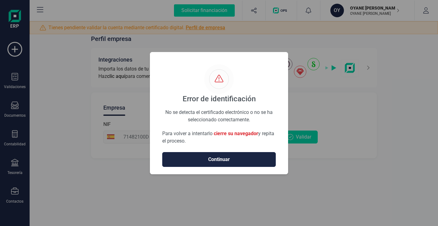
click at [215, 160] on span "Continuar" at bounding box center [219, 159] width 101 height 7
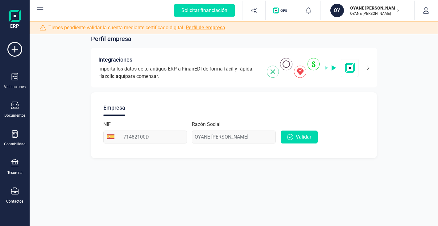
click at [216, 26] on link "Perfil de empresa" at bounding box center [205, 28] width 39 height 6
click at [206, 27] on link "Perfil de empresa" at bounding box center [205, 28] width 39 height 6
click at [227, 18] on button "Solicitar financiación" at bounding box center [205, 11] width 76 height 20
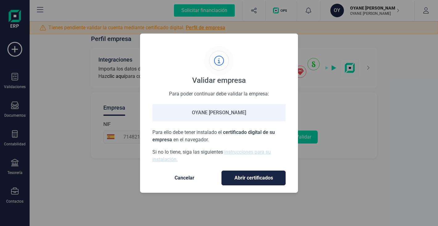
click at [216, 28] on div "Validar empresa Para poder continuar debe validar la empresa: OYANE [PERSON_NAM…" at bounding box center [219, 113] width 438 height 226
click at [252, 151] on link "instrucciones para su instalación." at bounding box center [211, 155] width 118 height 13
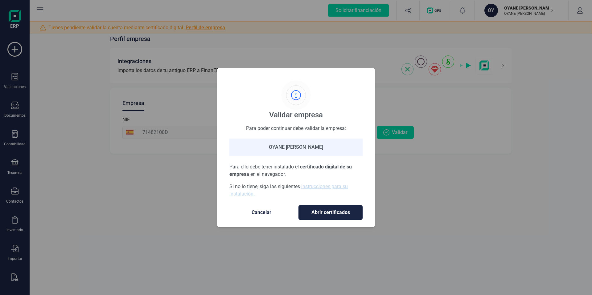
click at [336, 214] on span "Abrir certificados" at bounding box center [330, 212] width 51 height 7
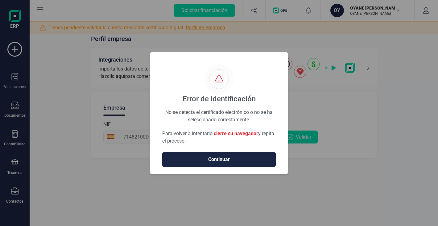
click at [227, 158] on span "Continuar" at bounding box center [219, 159] width 101 height 7
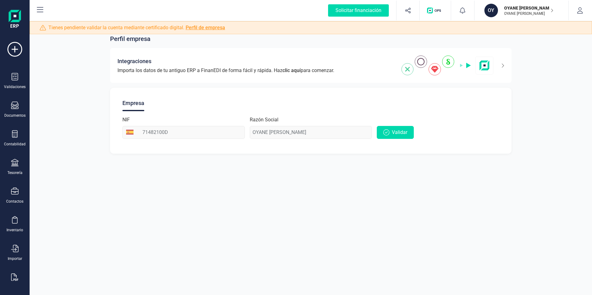
click at [113, 26] on span "Tienes pendiente validar la cuenta mediante certificado digital. Perfil de empr…" at bounding box center [136, 27] width 177 height 7
click at [401, 132] on span "Validar" at bounding box center [399, 132] width 15 height 7
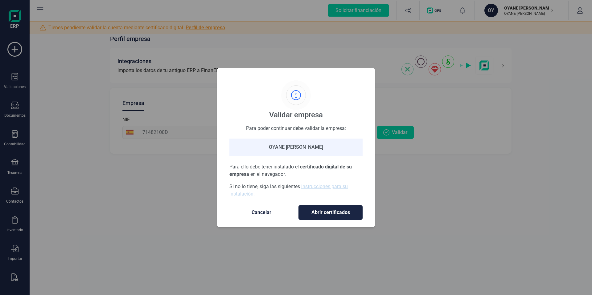
click at [264, 212] on span "Cancelar" at bounding box center [262, 212] width 52 height 7
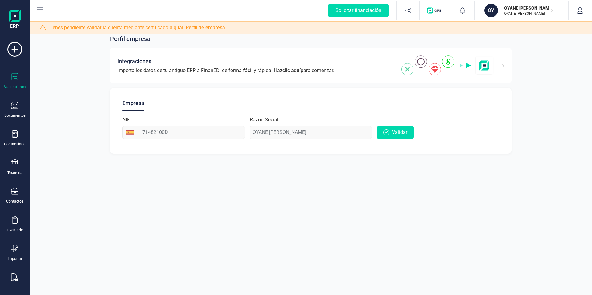
click at [13, 78] on icon at bounding box center [14, 76] width 7 height 7
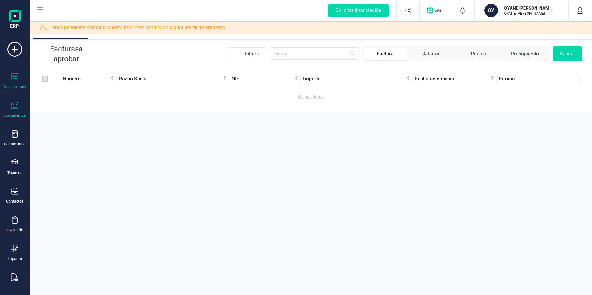
click at [17, 110] on div at bounding box center [14, 106] width 7 height 9
click at [54, 187] on div "Aprobar documentos Facturas a aprobar Filtros Factura Albarán Pedido Presupuest…" at bounding box center [311, 147] width 562 height 295
click at [18, 195] on icon at bounding box center [14, 191] width 7 height 7
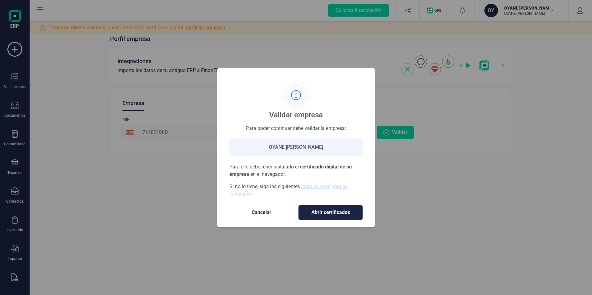
click at [266, 212] on span "Cancelar" at bounding box center [262, 212] width 52 height 7
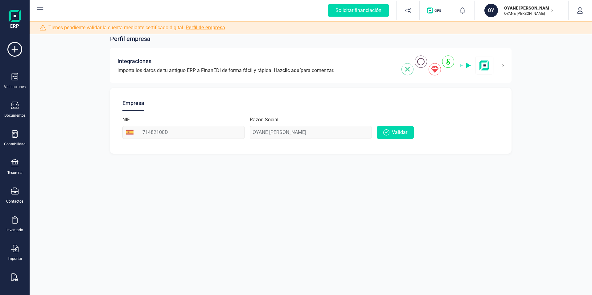
drag, startPoint x: 43, startPoint y: 84, endPoint x: 33, endPoint y: 71, distance: 16.3
click at [43, 84] on div "Perfil empresa Integraciones Importa los datos de tu antiguo ERP a FinanEDI de …" at bounding box center [311, 91] width 562 height 142
click at [438, 11] on span "button" at bounding box center [435, 10] width 24 height 6
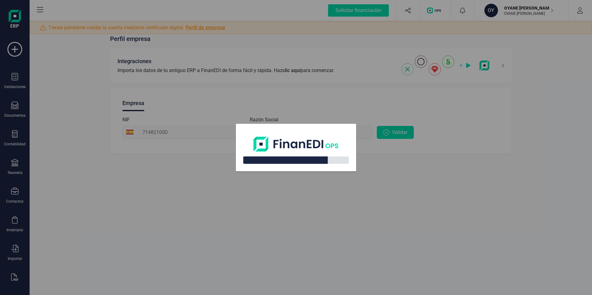
click at [386, 201] on div at bounding box center [296, 147] width 592 height 295
click at [238, 182] on div at bounding box center [296, 147] width 592 height 295
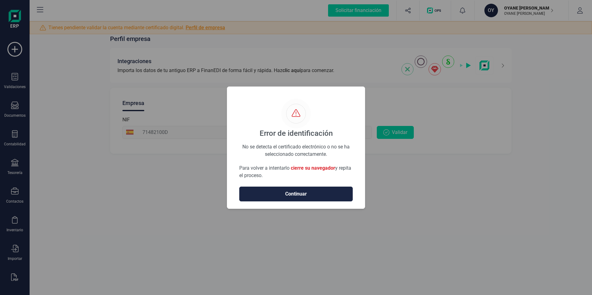
click at [321, 170] on span "cierre su navegador" at bounding box center [313, 168] width 44 height 6
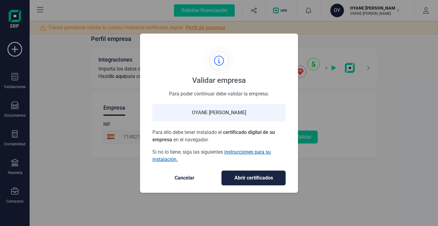
click at [228, 154] on link "instrucciones para su instalación." at bounding box center [211, 155] width 118 height 13
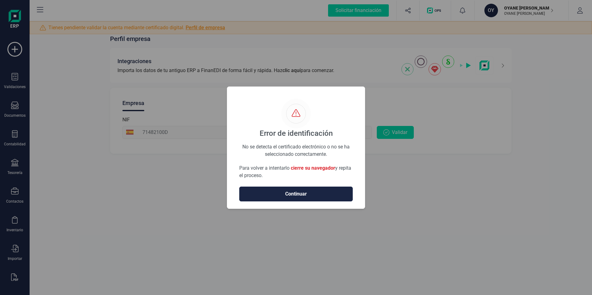
click at [303, 191] on span "Continuar" at bounding box center [296, 194] width 101 height 7
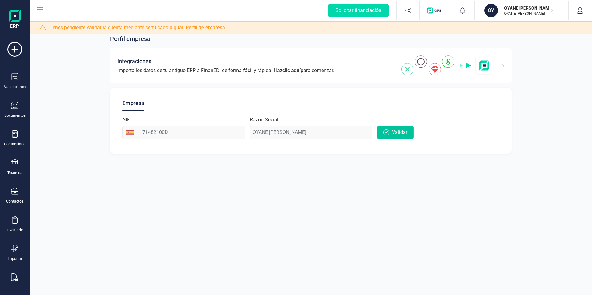
click at [402, 129] on span "Validar" at bounding box center [399, 132] width 15 height 7
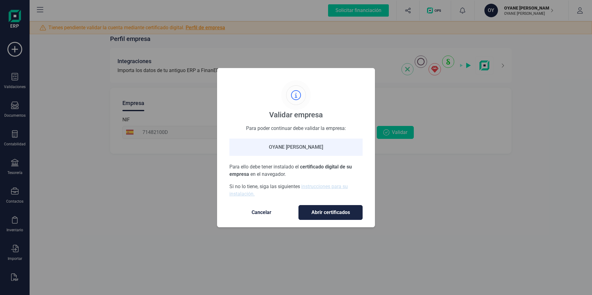
click at [341, 210] on span "Abrir certificados" at bounding box center [330, 212] width 51 height 7
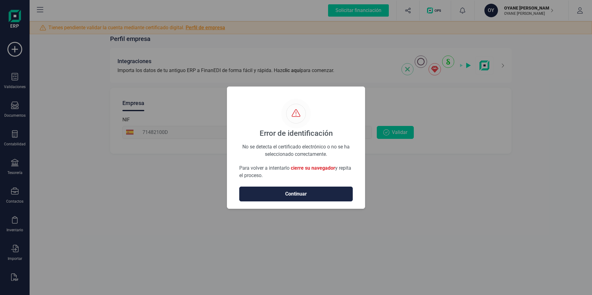
click at [308, 192] on span "Continuar" at bounding box center [296, 194] width 101 height 7
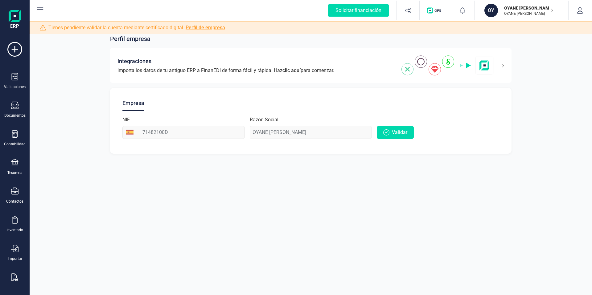
click at [270, 213] on div "Perfil empresa Integraciones Importa los datos de tu antiguo ERP a FinanEDI de …" at bounding box center [311, 147] width 562 height 295
click at [548, 14] on p "OYANE [PERSON_NAME]" at bounding box center [528, 13] width 49 height 5
click at [579, 13] on icon "button" at bounding box center [580, 10] width 6 height 6
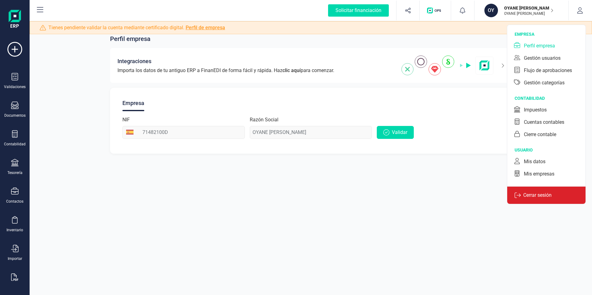
click at [532, 196] on p "Cerrar sesión" at bounding box center [537, 195] width 33 height 7
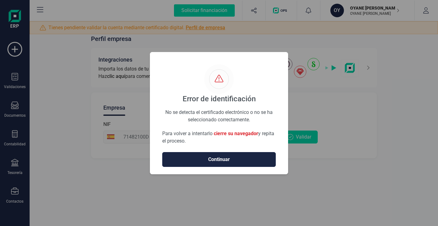
click at [240, 159] on span "Continuar" at bounding box center [219, 159] width 101 height 7
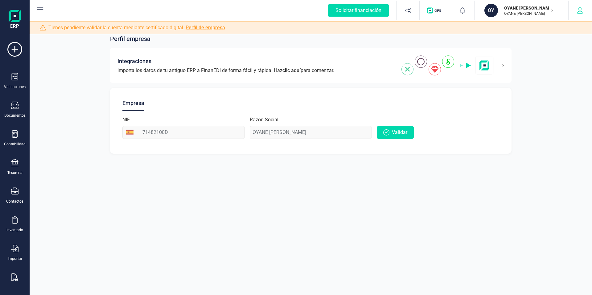
click at [438, 14] on button "button" at bounding box center [580, 11] width 23 height 20
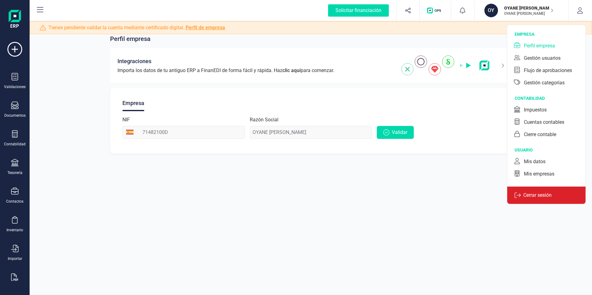
click at [438, 195] on p "Cerrar sesión" at bounding box center [537, 195] width 33 height 7
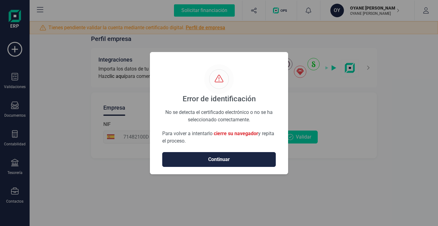
click at [253, 160] on span "Continuar" at bounding box center [219, 159] width 101 height 7
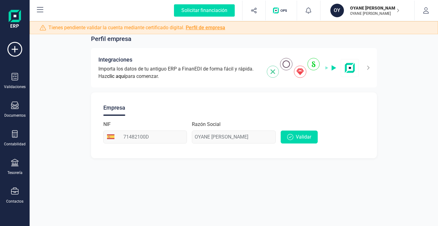
click at [217, 26] on link "Perfil de empresa" at bounding box center [205, 28] width 39 height 6
click at [141, 28] on span "Tienes pendiente validar la cuenta mediante certificado digital. Perfil de empr…" at bounding box center [136, 27] width 177 height 7
click at [290, 176] on div "Perfil empresa Integraciones Importa los datos de tu antiguo ERP a FinanEDI de …" at bounding box center [234, 113] width 408 height 226
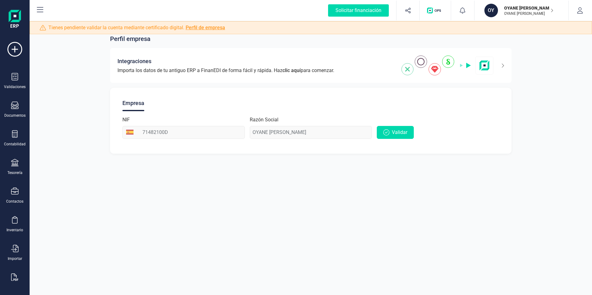
click at [289, 137] on div "Razón Social OYANE AUSIN PALOMO" at bounding box center [311, 127] width 122 height 23
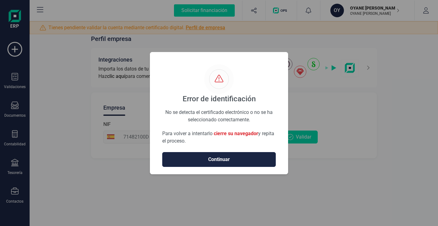
click at [236, 160] on span "Continuar" at bounding box center [219, 159] width 101 height 7
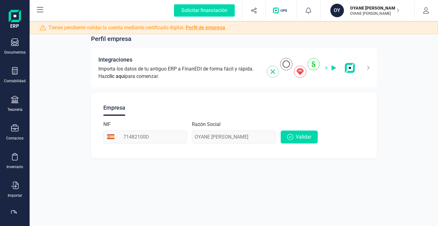
scroll to position [81, 0]
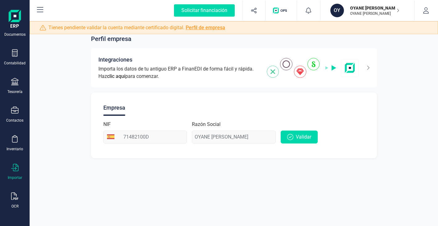
click at [16, 168] on icon at bounding box center [14, 167] width 7 height 7
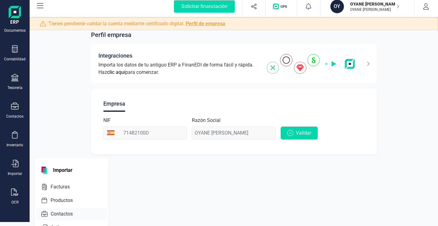
scroll to position [19, 0]
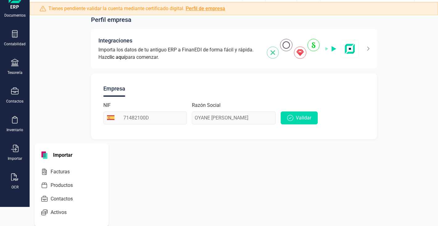
click at [193, 197] on div "Perfil empresa Integraciones Importa los datos de tu antiguo ERP a FinanEDI de …" at bounding box center [234, 94] width 408 height 226
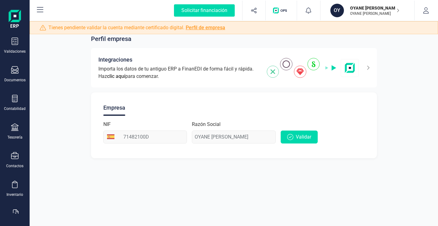
scroll to position [24, 0]
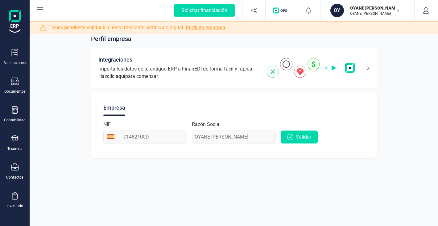
click at [17, 102] on div "Validaciones Documentos Documentos Presupuestos Pedidos Albaranes Facturas Fact…" at bounding box center [14, 144] width 25 height 253
click at [16, 55] on icon at bounding box center [15, 52] width 6 height 7
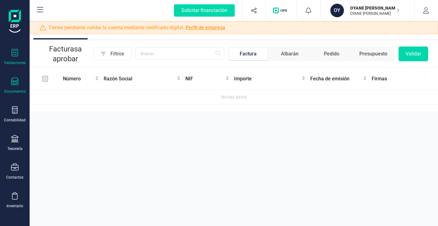
click at [16, 82] on icon at bounding box center [14, 81] width 7 height 7
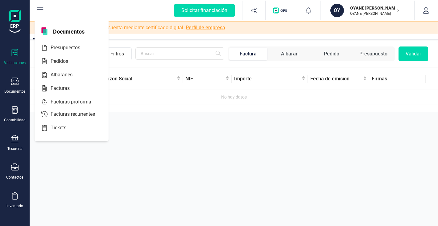
click at [196, 160] on div "Aprobar documentos Facturas a aprobar Filtros Factura Albarán Pedido Presupuest…" at bounding box center [234, 113] width 408 height 226
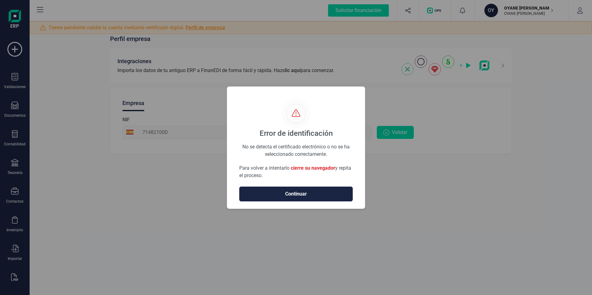
click at [323, 195] on span "Continuar" at bounding box center [296, 194] width 101 height 7
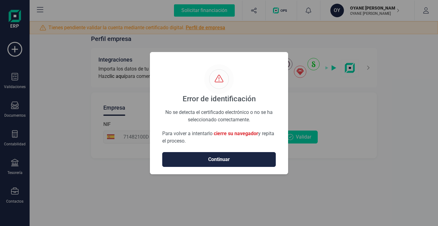
click at [222, 157] on span "Continuar" at bounding box center [219, 159] width 101 height 7
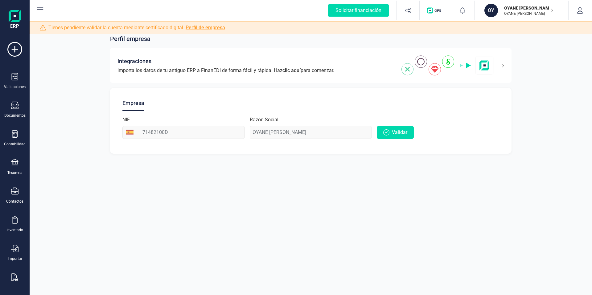
click at [438, 9] on p "OYANE [PERSON_NAME]" at bounding box center [528, 8] width 49 height 6
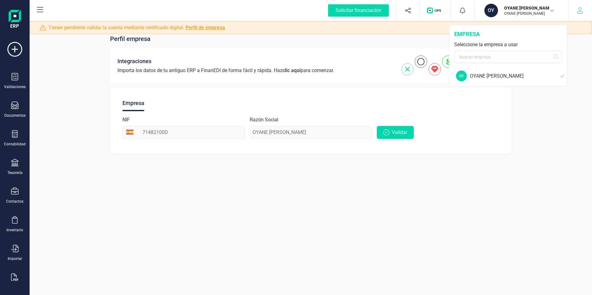
click at [438, 8] on icon "button" at bounding box center [580, 10] width 6 height 6
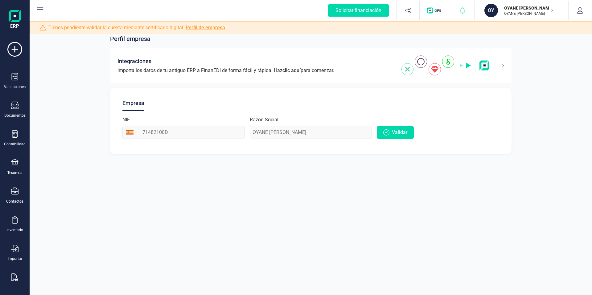
click at [438, 12] on icon at bounding box center [462, 10] width 6 height 6
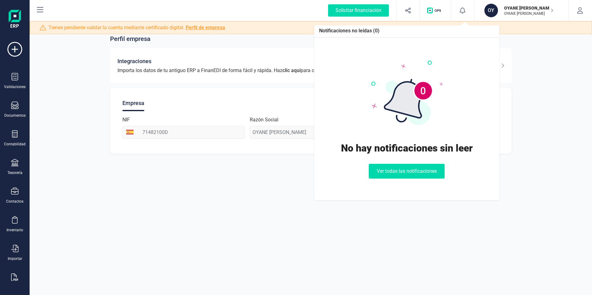
click at [241, 7] on div "Solicitar financiación Notificaciones no leídas (0) No hay notificaciones sin l…" at bounding box center [310, 11] width 561 height 20
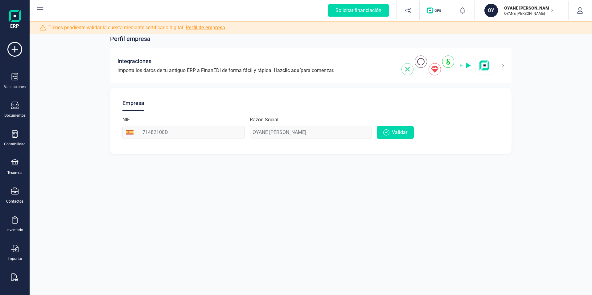
click at [6, 19] on div "Solicitar financiación Validaciones Documentos Documentos Presupuestos Pedidos …" at bounding box center [14, 146] width 25 height 293
click at [40, 11] on icon at bounding box center [39, 9] width 7 height 7
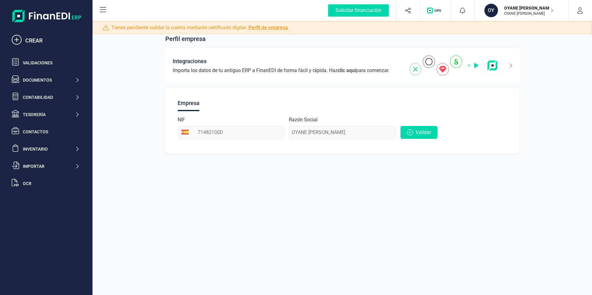
click at [152, 221] on div "Perfil empresa Integraciones Importa los datos de tu antiguo ERP a FinanEDI de …" at bounding box center [343, 147] width 500 height 295
click at [425, 133] on span "Validar" at bounding box center [423, 132] width 15 height 7
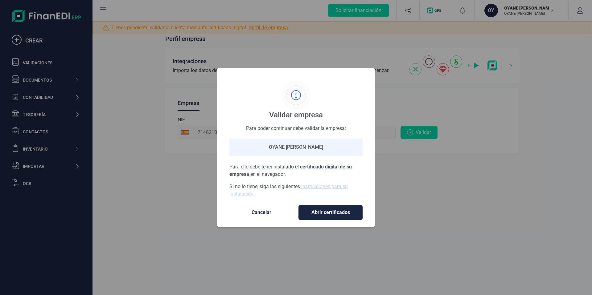
click at [308, 140] on div "OYANE [PERSON_NAME]" at bounding box center [295, 147] width 133 height 17
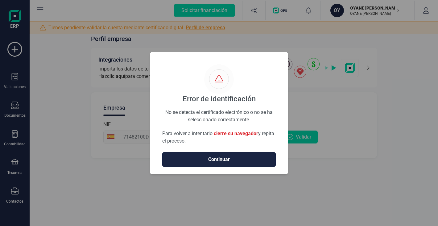
click at [222, 157] on span "Continuar" at bounding box center [219, 159] width 101 height 7
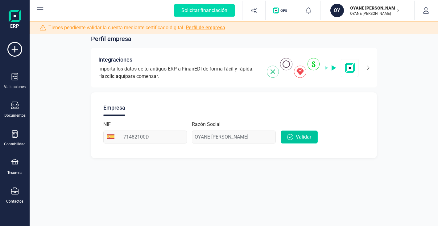
click at [295, 134] on button "Validar" at bounding box center [299, 137] width 37 height 13
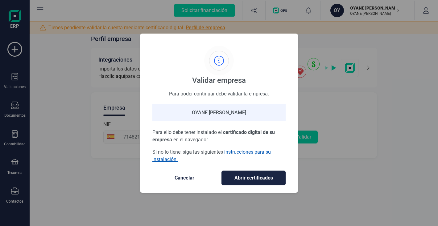
click at [244, 153] on link "instrucciones para su instalación." at bounding box center [211, 155] width 118 height 13
click at [266, 173] on button "Abrir certificados" at bounding box center [253, 178] width 64 height 15
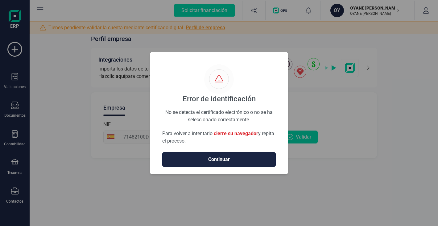
click at [244, 160] on span "Continuar" at bounding box center [219, 159] width 101 height 7
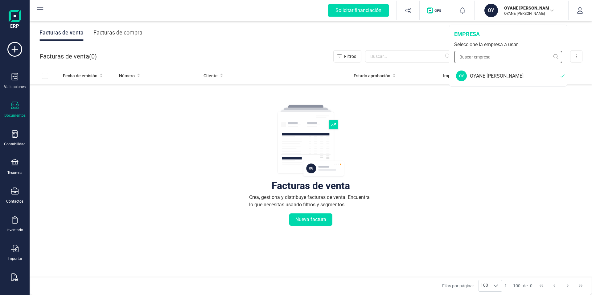
click at [481, 55] on input "text" at bounding box center [508, 57] width 108 height 12
click at [487, 79] on div "OYANE [PERSON_NAME]" at bounding box center [515, 75] width 90 height 7
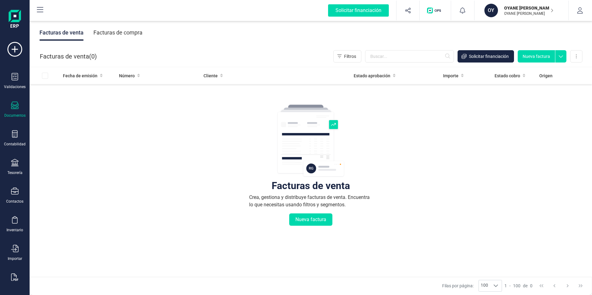
click at [502, 147] on div "Facturas de venta Crea, gestiona y distribuye facturas de venta. Encuentra lo q…" at bounding box center [311, 203] width 538 height 232
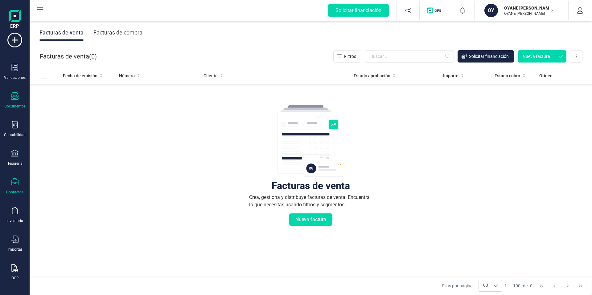
scroll to position [12, 0]
click at [18, 179] on icon at bounding box center [14, 179] width 7 height 7
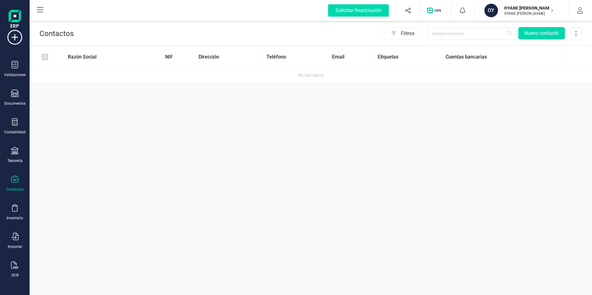
click at [183, 147] on div "Contactos Filtros Nuevo contacto Razón Social NIF Dirección Teléfono Email Etiq…" at bounding box center [311, 147] width 562 height 295
click at [17, 17] on img at bounding box center [15, 20] width 12 height 20
click at [42, 9] on icon at bounding box center [40, 9] width 6 height 5
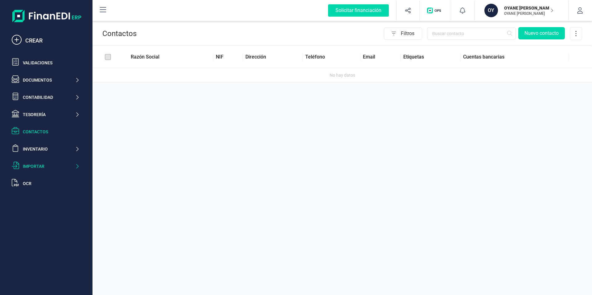
click at [67, 165] on div "Importar" at bounding box center [49, 166] width 52 height 6
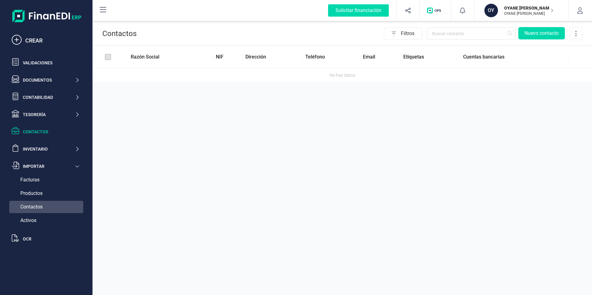
click at [35, 210] on span "Contactos" at bounding box center [31, 207] width 22 height 7
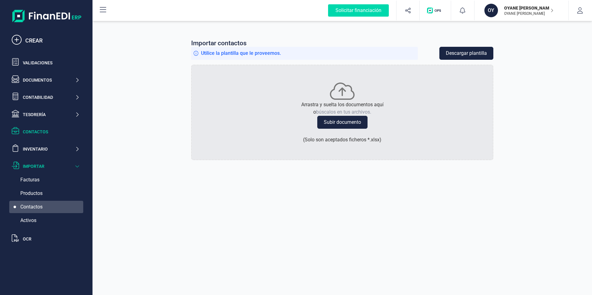
click at [475, 51] on button "Descargar plantilla" at bounding box center [466, 53] width 54 height 13
click at [553, 113] on div "Importar contactos Utilice la plantilla que le proveemos. Descargar plantilla A…" at bounding box center [343, 158] width 500 height 276
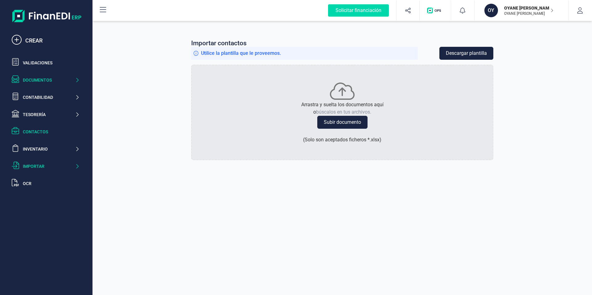
click at [60, 79] on div "Documentos" at bounding box center [49, 80] width 52 height 6
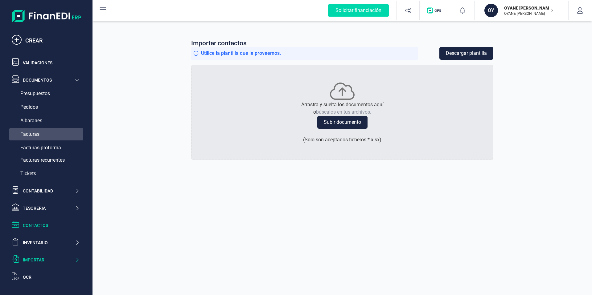
click at [31, 132] on span "Facturas" at bounding box center [29, 134] width 19 height 7
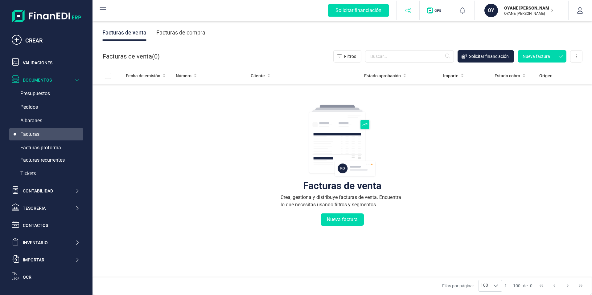
click at [413, 9] on button "button" at bounding box center [408, 11] width 23 height 20
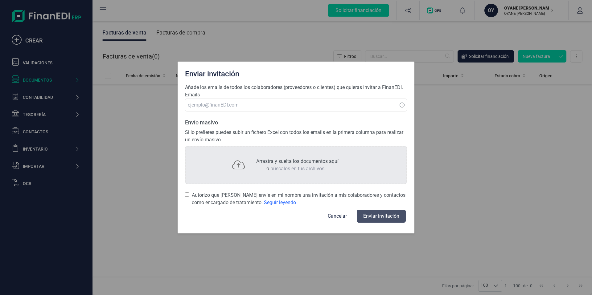
click at [339, 216] on button "Cancelar" at bounding box center [337, 216] width 34 height 15
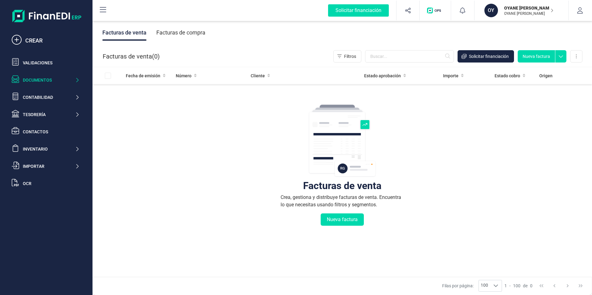
click at [449, 151] on div "Facturas de venta Crea, gestiona y distribuye facturas de venta. Encuentra lo q…" at bounding box center [342, 203] width 475 height 232
click at [587, 9] on button "button" at bounding box center [580, 11] width 23 height 20
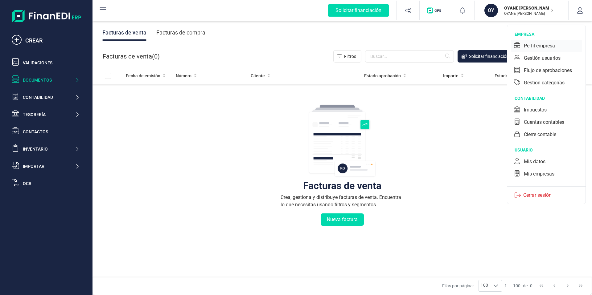
click at [542, 47] on div "Perfil empresa" at bounding box center [539, 45] width 31 height 7
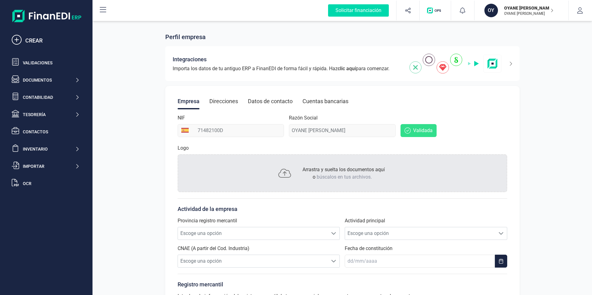
scroll to position [9, 0]
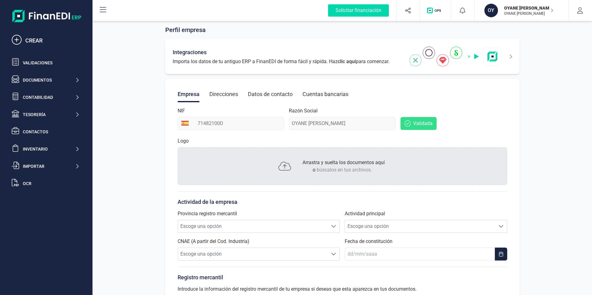
click at [387, 60] on span "Importa los datos de tu antiguo ERP a FinanEDI de forma fácil y rápida. Haz cli…" at bounding box center [281, 61] width 217 height 7
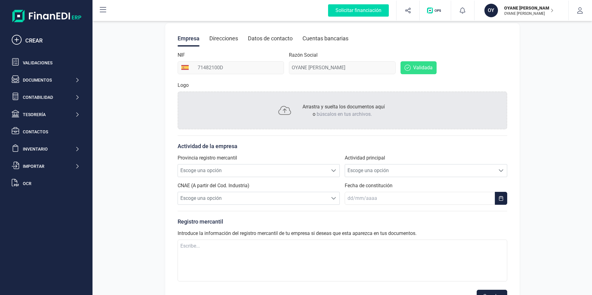
scroll to position [87, 0]
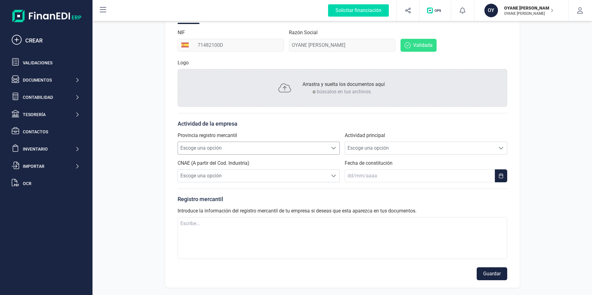
click at [201, 146] on span "Escoge una opción" at bounding box center [253, 148] width 150 height 12
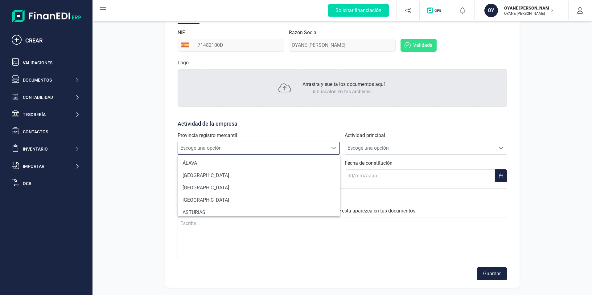
scroll to position [434, 0]
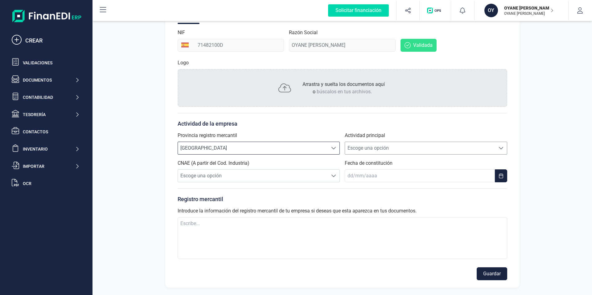
click at [420, 146] on span "Escoge una opción" at bounding box center [420, 148] width 150 height 12
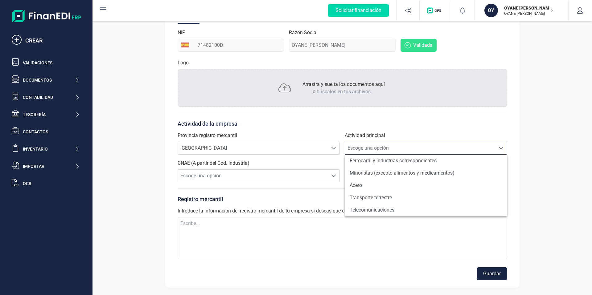
scroll to position [450, 0]
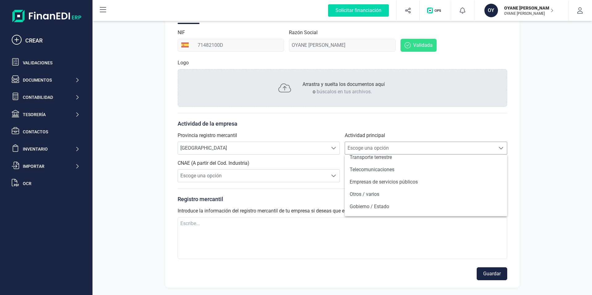
click at [372, 148] on span "Escoge una opción" at bounding box center [420, 148] width 150 height 12
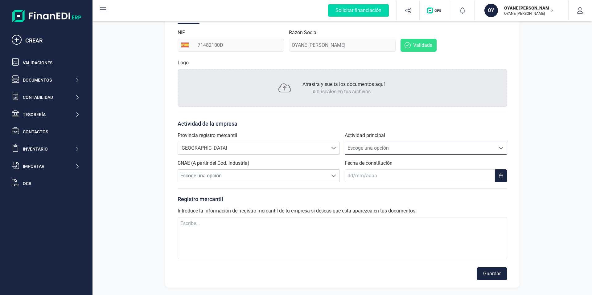
click at [372, 148] on span "Escoge una opción" at bounding box center [420, 148] width 150 height 12
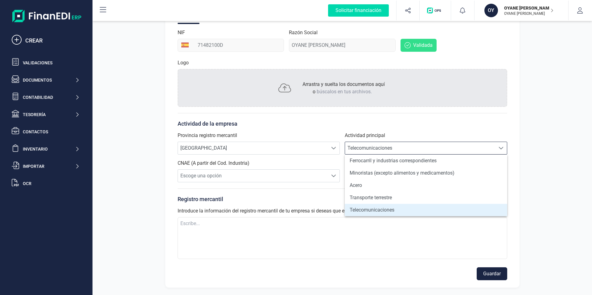
scroll to position [422, 0]
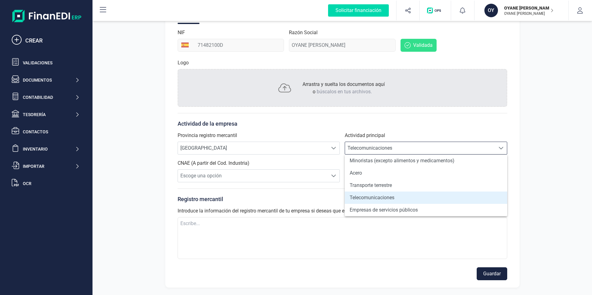
click at [140, 196] on div "Perfil empresa Integraciones Importa los datos de tu antiguo ERP a FinanEDI de …" at bounding box center [343, 113] width 500 height 363
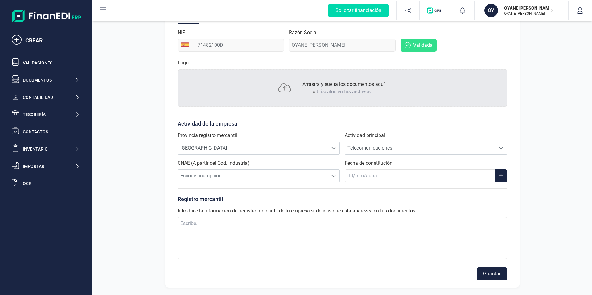
click at [247, 199] on p "Registro mercantil" at bounding box center [343, 199] width 330 height 9
click at [503, 181] on button "Choose Date" at bounding box center [501, 177] width 12 height 13
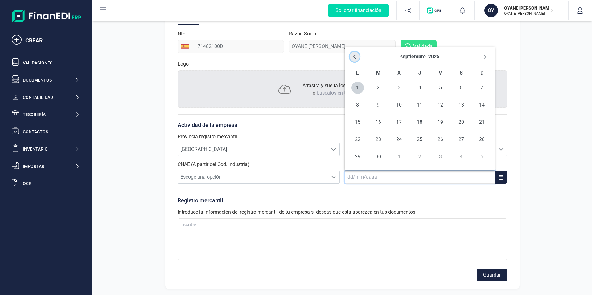
click at [358, 57] on button "Previous Month" at bounding box center [355, 57] width 10 height 10
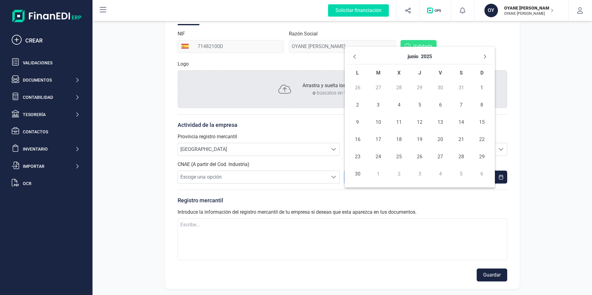
click at [358, 57] on button "Previous Month" at bounding box center [355, 57] width 10 height 10
click at [355, 56] on icon "Previous Month" at bounding box center [354, 56] width 5 height 5
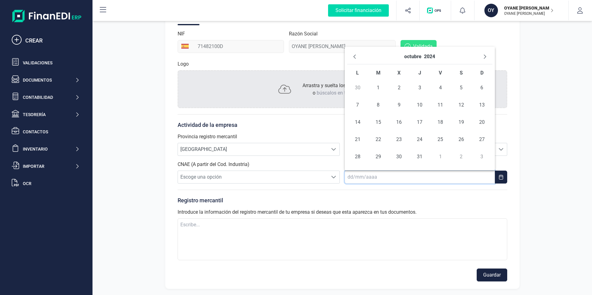
click at [355, 56] on icon "Previous Month" at bounding box center [354, 56] width 5 height 5
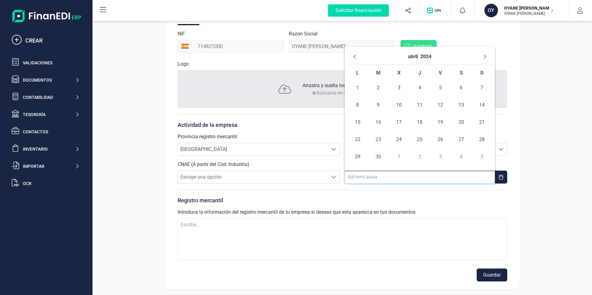
click at [355, 56] on icon "Previous Month" at bounding box center [354, 56] width 5 height 5
click at [484, 56] on icon "Next Month" at bounding box center [485, 57] width 2 height 4
click at [441, 87] on span "1" at bounding box center [440, 88] width 12 height 12
type input "[DATE]"
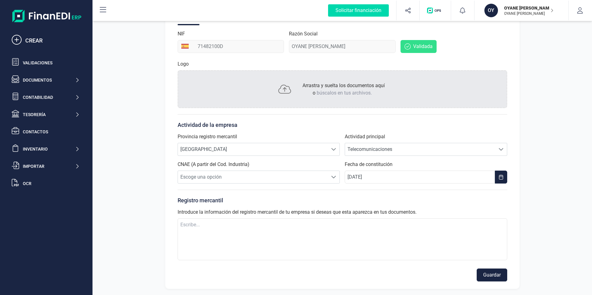
click at [497, 189] on form "Actividad de la empresa Provincia registro mercantil Escoge una opción SALAMANC…" at bounding box center [343, 197] width 330 height 167
click at [393, 150] on span "Telecomunicaciones" at bounding box center [420, 149] width 150 height 12
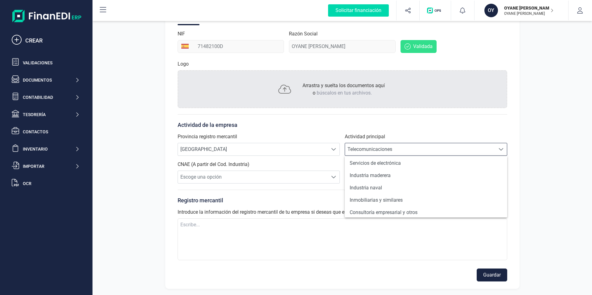
scroll to position [535, 0]
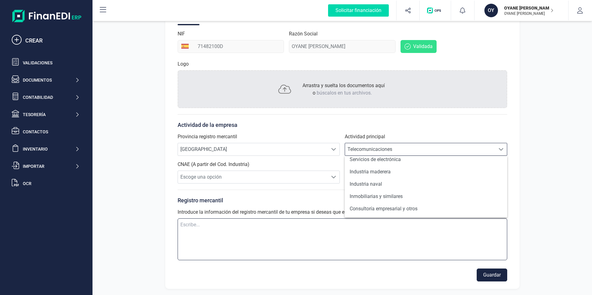
click at [377, 240] on textarea at bounding box center [343, 240] width 330 height 42
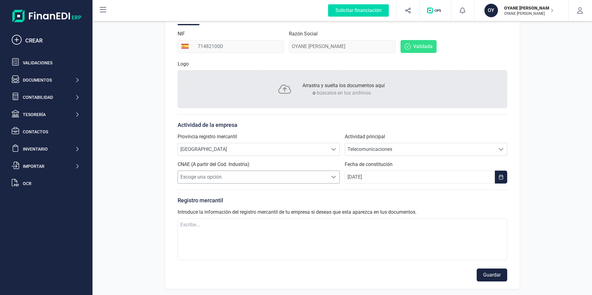
click at [216, 175] on span "Escoge una opción" at bounding box center [253, 177] width 150 height 12
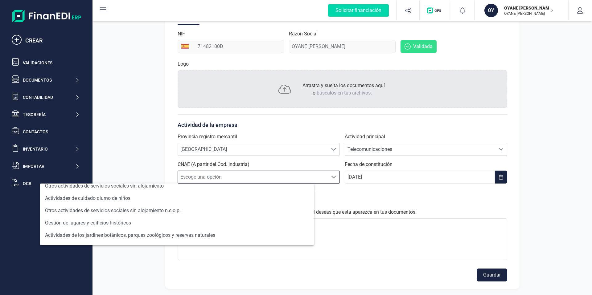
scroll to position [560, 0]
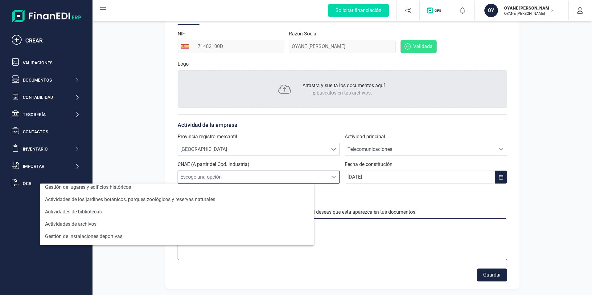
click at [495, 240] on textarea at bounding box center [343, 240] width 330 height 42
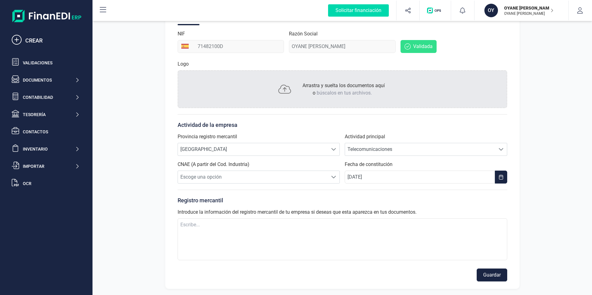
click at [442, 205] on p "Registro mercantil" at bounding box center [343, 200] width 330 height 9
click at [310, 226] on textarea at bounding box center [343, 238] width 330 height 42
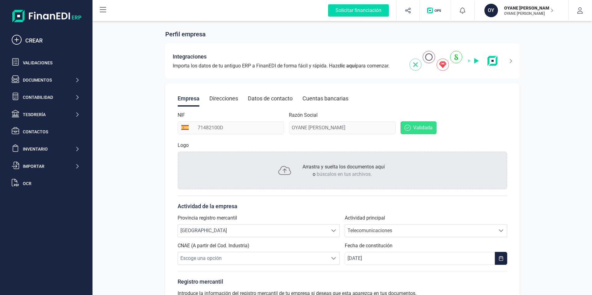
scroll to position [0, 0]
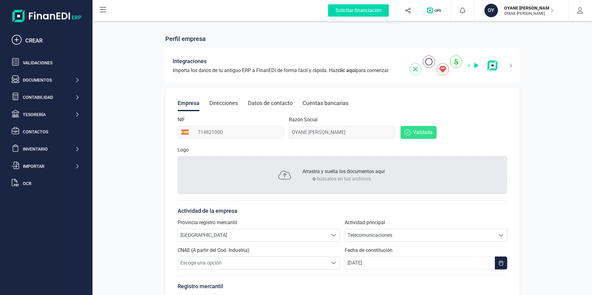
click at [219, 100] on div "Direcciones" at bounding box center [223, 103] width 29 height 16
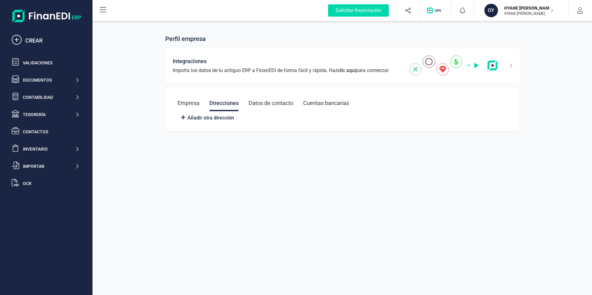
click at [186, 104] on div "Empresa" at bounding box center [189, 103] width 22 height 16
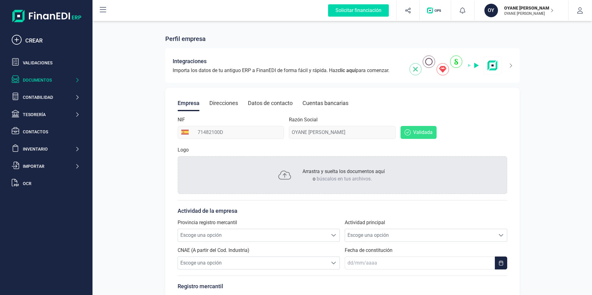
click at [59, 81] on div "Documentos" at bounding box center [49, 80] width 52 height 6
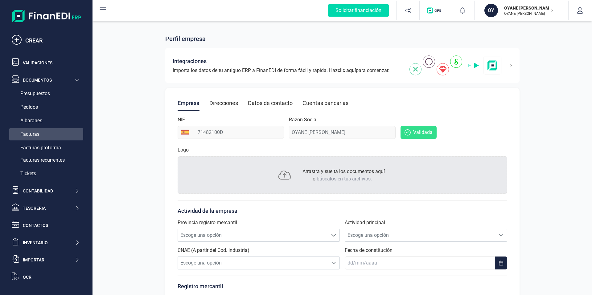
click at [44, 132] on div "Facturas" at bounding box center [46, 134] width 74 height 12
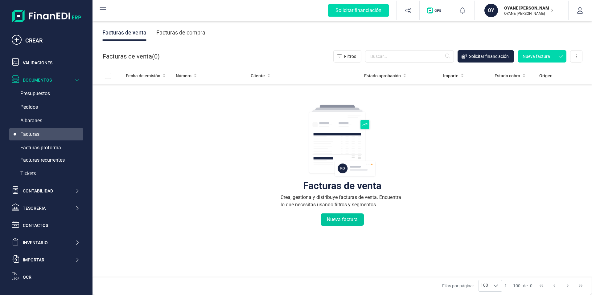
click at [331, 221] on button "Nueva factura" at bounding box center [342, 220] width 43 height 12
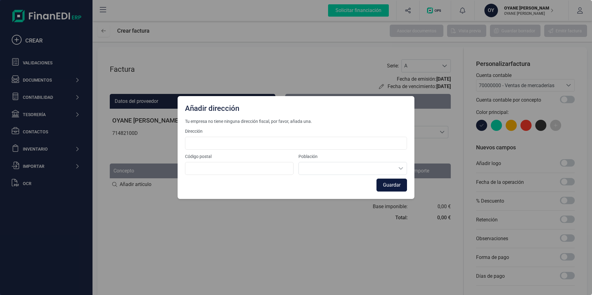
click at [396, 183] on button "Guardar" at bounding box center [391, 185] width 31 height 13
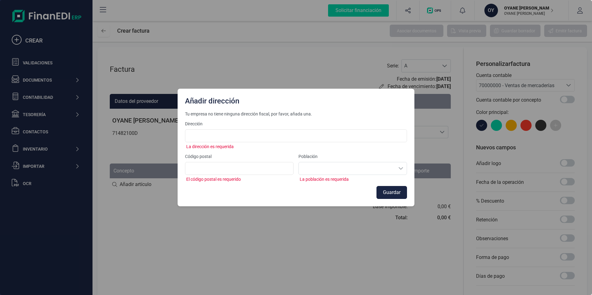
click at [331, 77] on div "Añadir dirección Tu empresa no tiene ninguna dirección fiscal, por favor, añada…" at bounding box center [296, 147] width 592 height 295
click at [227, 78] on div "Añadir dirección Tu empresa no tiene ninguna dirección fiscal, por favor, añada…" at bounding box center [296, 147] width 592 height 295
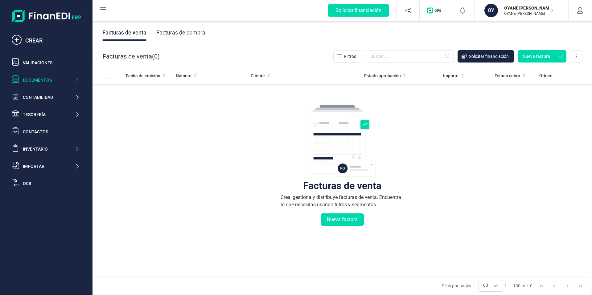
click at [235, 49] on div "Facturas de venta ( 0 ) Filtros Solicitar financiación Nueva factura Importar C…" at bounding box center [343, 56] width 500 height 21
click at [46, 58] on div "Validaciones" at bounding box center [45, 63] width 73 height 12
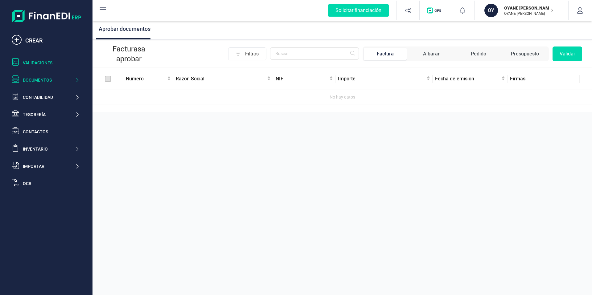
click at [35, 83] on div "Documentos" at bounding box center [49, 80] width 52 height 6
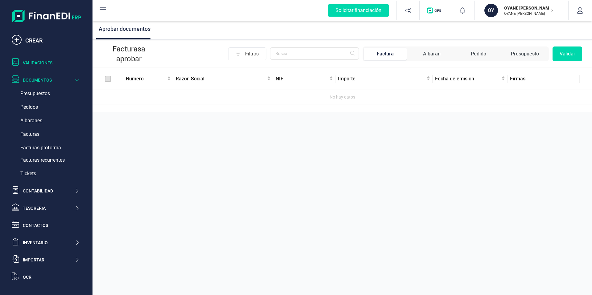
click at [47, 81] on div "Documentos" at bounding box center [49, 80] width 52 height 6
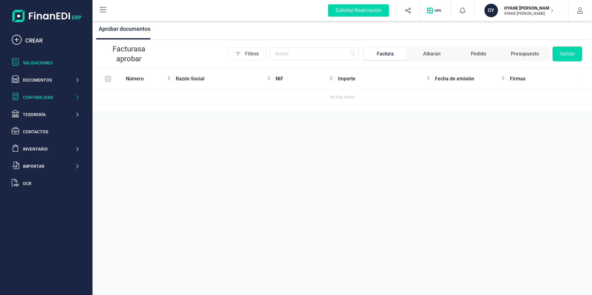
click at [46, 100] on div "Contabilidad" at bounding box center [49, 97] width 52 height 6
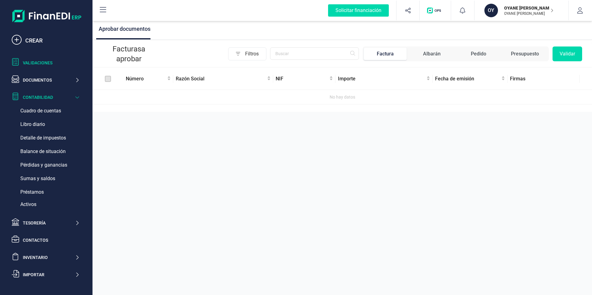
click at [46, 100] on div "Contabilidad" at bounding box center [49, 97] width 52 height 6
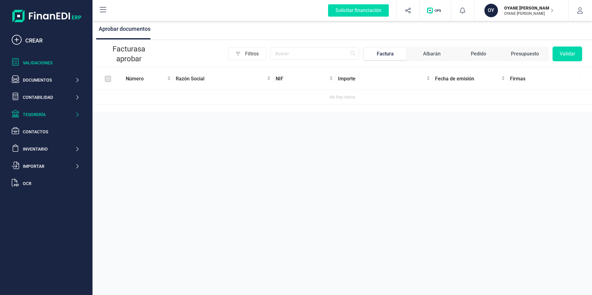
click at [45, 117] on div "Tesorería" at bounding box center [49, 115] width 52 height 6
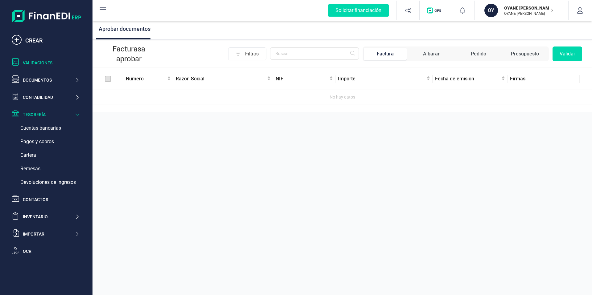
click at [45, 114] on div "Tesorería" at bounding box center [49, 115] width 52 height 6
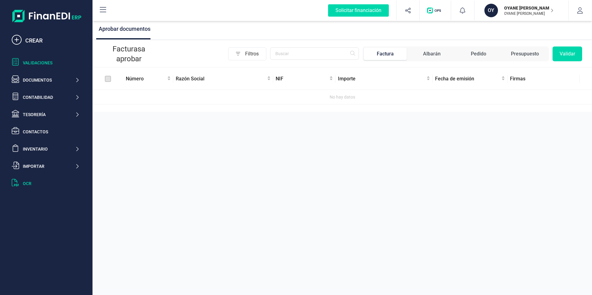
click at [35, 186] on div "OCR" at bounding box center [51, 184] width 57 height 6
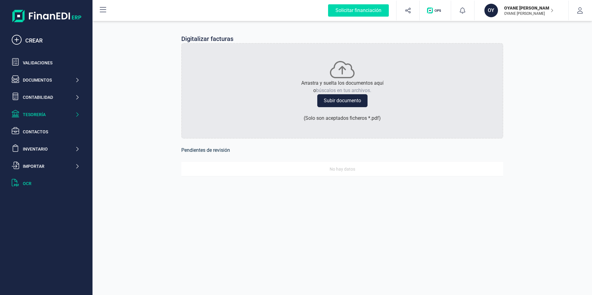
click at [56, 114] on div "Tesorería" at bounding box center [49, 115] width 52 height 6
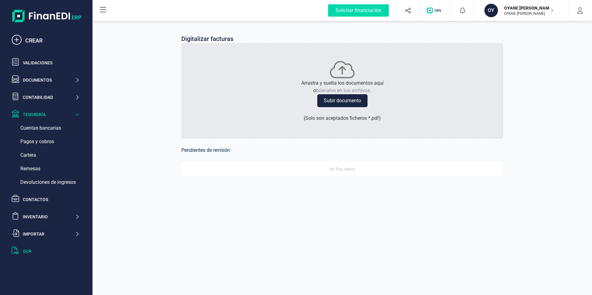
click at [56, 114] on div "Tesorería" at bounding box center [49, 115] width 52 height 6
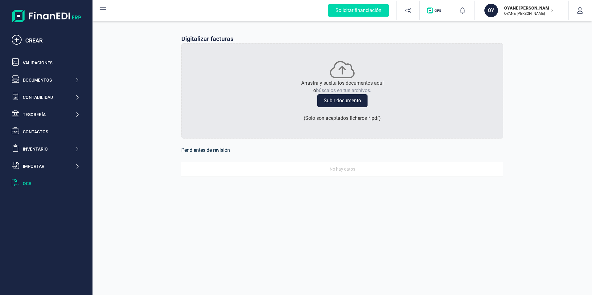
click at [537, 13] on p "OYANE [PERSON_NAME]" at bounding box center [528, 13] width 49 height 5
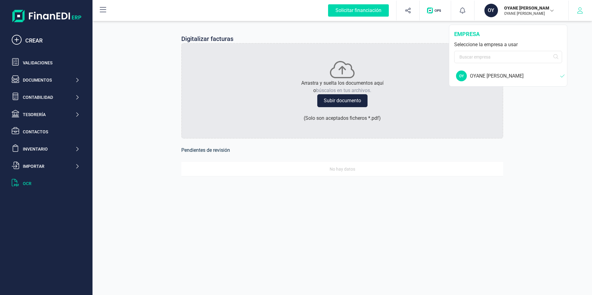
click at [582, 11] on icon "button" at bounding box center [580, 10] width 6 height 6
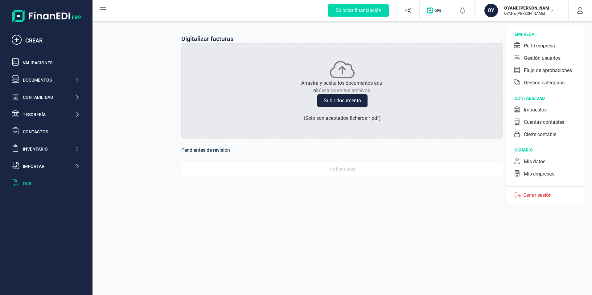
click at [542, 165] on div "Mis datos" at bounding box center [535, 161] width 22 height 7
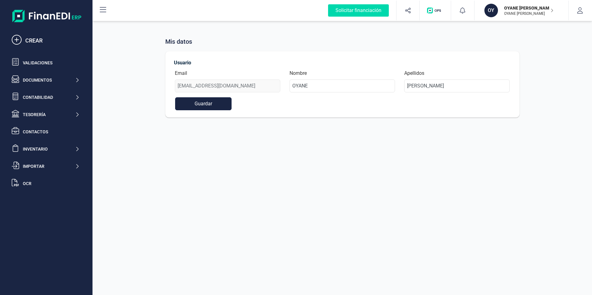
click at [202, 103] on button "Guardar" at bounding box center [203, 103] width 57 height 13
drag, startPoint x: 523, startPoint y: 83, endPoint x: 528, endPoint y: 77, distance: 6.8
click at [525, 82] on div "Mis datos Usuario Email oihaneauspal@gmail.com Nombre OYANE Apellidos AUSIN PAL…" at bounding box center [343, 72] width 500 height 105
click at [586, 11] on div "Los datos se han actualizado correctamente." at bounding box center [533, 17] width 108 height 25
click at [544, 111] on div "Mis datos Usuario Email oihaneauspal@gmail.com Nombre OYANE Apellidos AUSIN PAL…" at bounding box center [343, 72] width 500 height 105
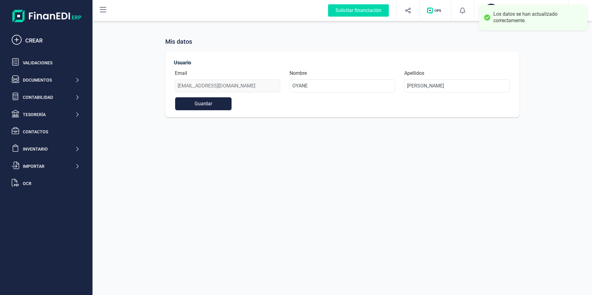
click at [561, 72] on div "Mis datos Usuario Email oihaneauspal@gmail.com Nombre OYANE Apellidos AUSIN PAL…" at bounding box center [343, 72] width 500 height 105
drag, startPoint x: 574, startPoint y: 19, endPoint x: 483, endPoint y: 42, distance: 93.9
click at [495, 42] on div "Los datos se han actualizado correctamente. Solicitar financiación Importacione…" at bounding box center [296, 147] width 592 height 295
click at [592, 105] on div "Mis datos Usuario Email oihaneauspal@gmail.com Nombre OYANE Apellidos AUSIN PAL…" at bounding box center [343, 72] width 500 height 105
click at [561, 97] on div "Mis datos Usuario Email oihaneauspal@gmail.com Nombre OYANE Apellidos AUSIN PAL…" at bounding box center [343, 72] width 500 height 105
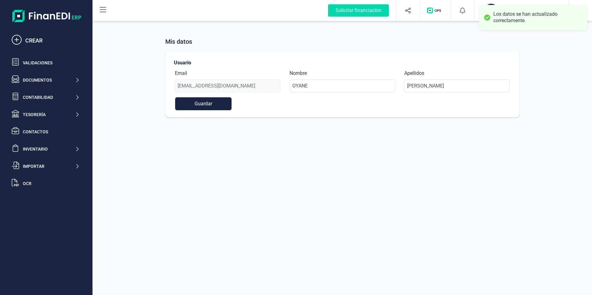
click at [372, 30] on div "Mis datos Usuario Email oihaneauspal@gmail.com Nombre OYANE Apellidos AUSIN PAL…" at bounding box center [343, 72] width 500 height 105
click at [586, 14] on button "button" at bounding box center [580, 11] width 23 height 20
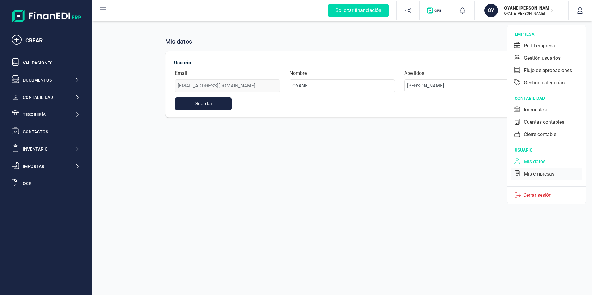
click at [543, 173] on div "Mis empresas" at bounding box center [539, 174] width 31 height 7
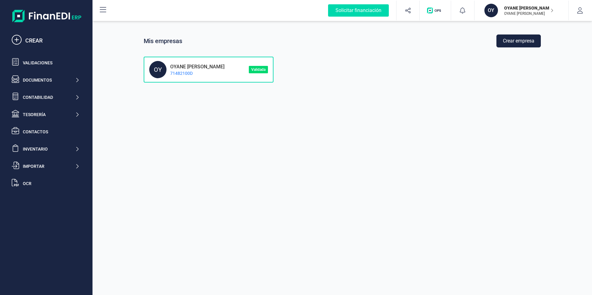
drag, startPoint x: 239, startPoint y: 72, endPoint x: 527, endPoint y: 27, distance: 291.1
click at [238, 72] on div "OY OYANE AUSIN PALOMO 71482100D" at bounding box center [199, 69] width 100 height 17
click at [582, 11] on icon "button" at bounding box center [580, 10] width 6 height 6
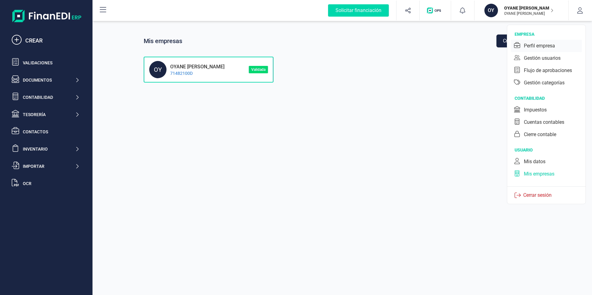
click at [547, 44] on div "Perfil empresa" at bounding box center [539, 45] width 31 height 7
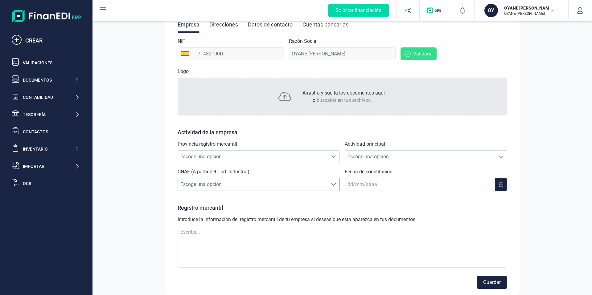
scroll to position [87, 0]
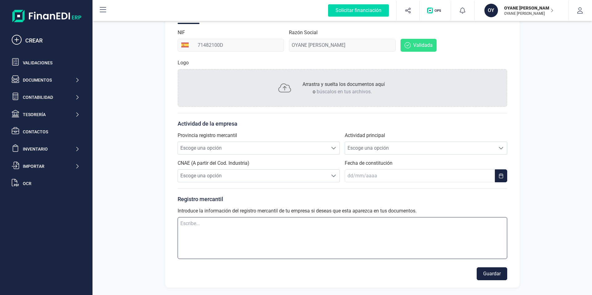
click at [258, 245] on textarea at bounding box center [343, 238] width 330 height 42
click at [283, 149] on span "Escoge una opción" at bounding box center [253, 148] width 150 height 12
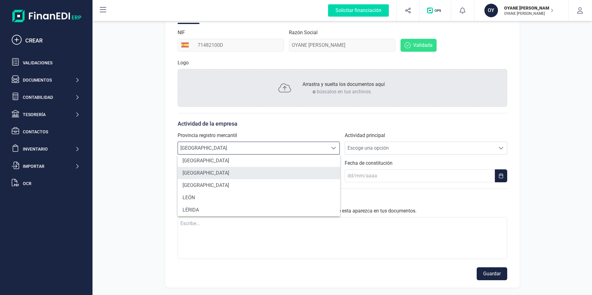
scroll to position [434, 0]
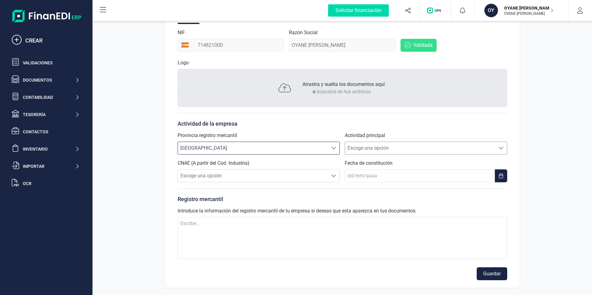
click at [455, 145] on span "Escoge una opción" at bounding box center [420, 148] width 150 height 12
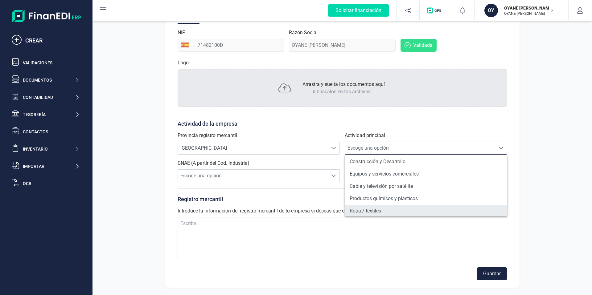
scroll to position [68, 0]
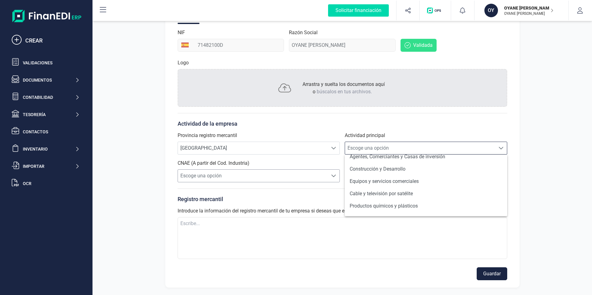
click at [240, 175] on span "Escoge una opción" at bounding box center [253, 176] width 150 height 12
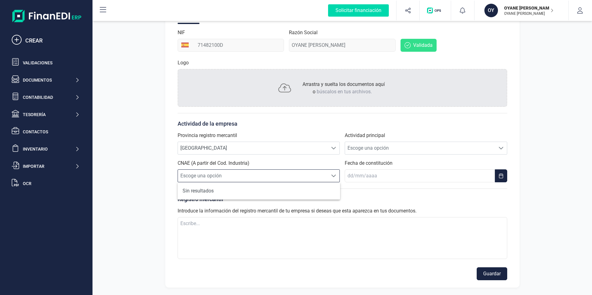
scroll to position [4, 26]
click at [236, 172] on span "Escoge una opción" at bounding box center [253, 176] width 150 height 12
click at [236, 174] on span "Escoge una opción" at bounding box center [253, 176] width 150 height 12
click at [259, 163] on div "CNAE (A partir del Cod. Industria) Escoge una opción Escoge una opción" at bounding box center [259, 171] width 162 height 23
click at [381, 147] on span "Escoge una opción" at bounding box center [420, 148] width 150 height 12
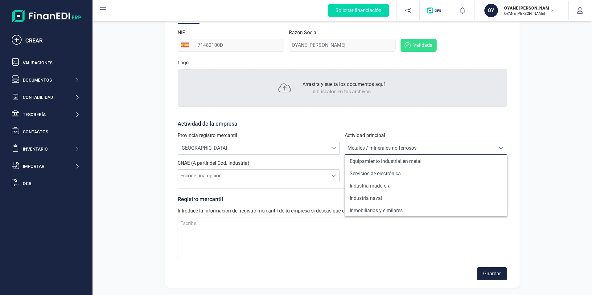
scroll to position [535, 0]
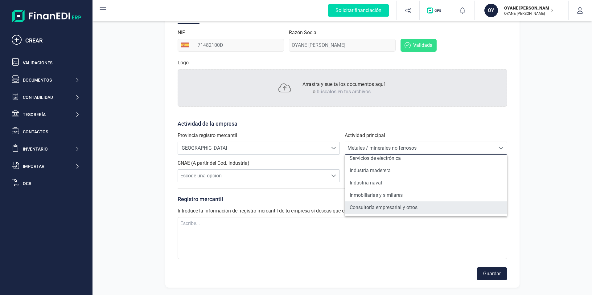
click at [446, 206] on li "Consultoría empresarial y otros" at bounding box center [426, 208] width 162 height 12
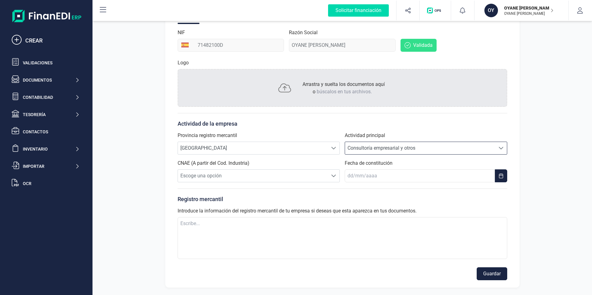
click at [466, 150] on span "Consultoría empresarial y otros" at bounding box center [420, 148] width 150 height 12
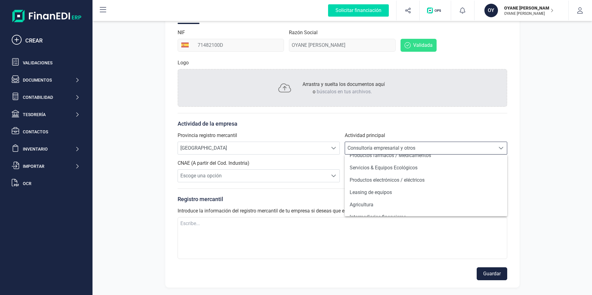
scroll to position [97, 0]
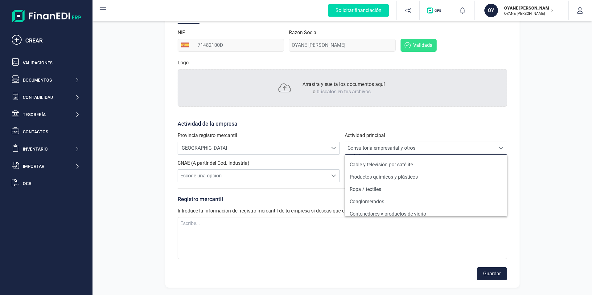
click at [438, 120] on p "Actividad de la empresa" at bounding box center [343, 124] width 330 height 9
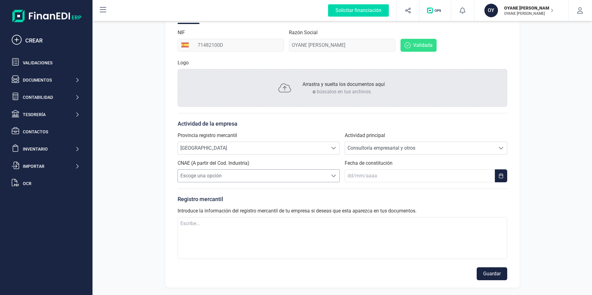
click at [203, 173] on span "Escoge una opción" at bounding box center [253, 176] width 150 height 12
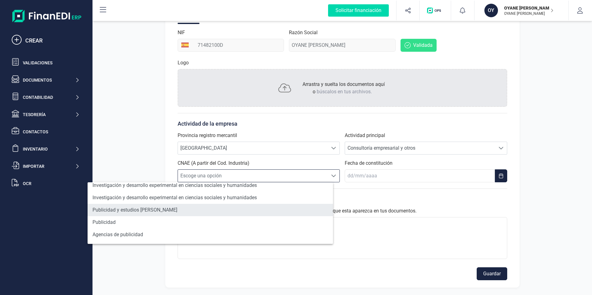
scroll to position [377, 0]
click at [162, 211] on li "Publicidad y estudios de mercado" at bounding box center [210, 209] width 245 height 12
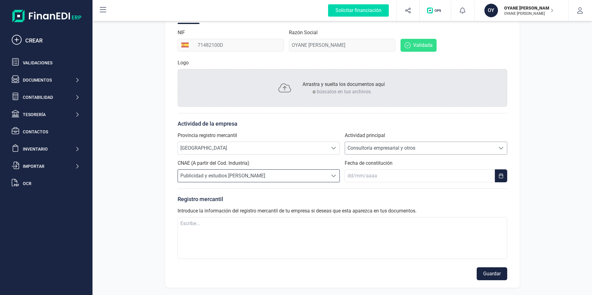
click at [407, 148] on span "Consultoría empresarial y otros" at bounding box center [420, 148] width 150 height 12
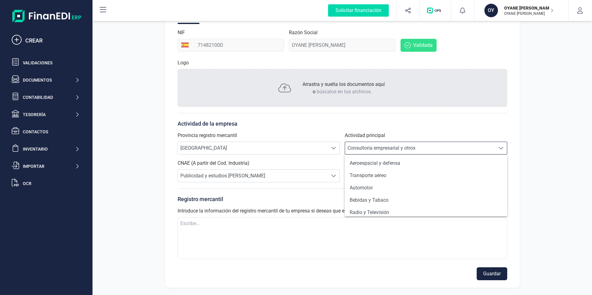
click at [310, 195] on p "Registro mercantil" at bounding box center [343, 199] width 330 height 9
click at [388, 144] on span "Consultoría empresarial y otros" at bounding box center [420, 148] width 150 height 12
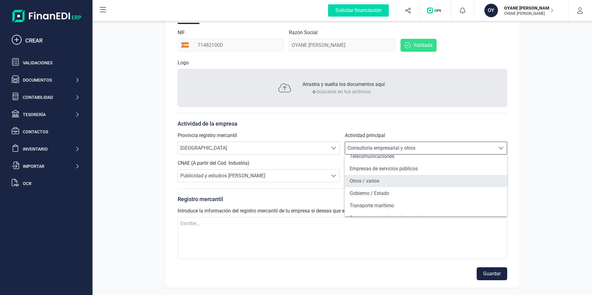
click at [413, 181] on li "Otros / varios" at bounding box center [426, 181] width 162 height 12
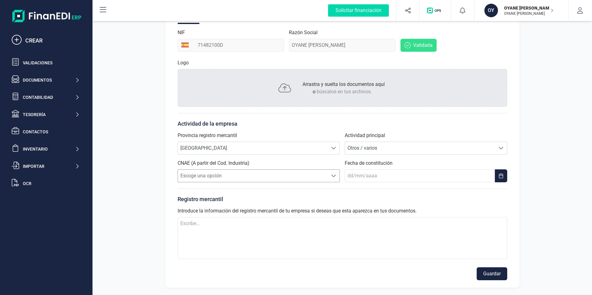
click at [296, 176] on span "Escoge una opción" at bounding box center [253, 176] width 150 height 12
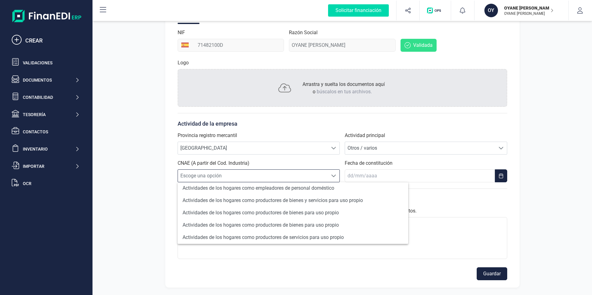
scroll to position [585, 0]
click at [415, 155] on div "Provincia registro mercantil Escoge una opción SALAMANCA SALAMANCA Actividad pr…" at bounding box center [343, 157] width 330 height 51
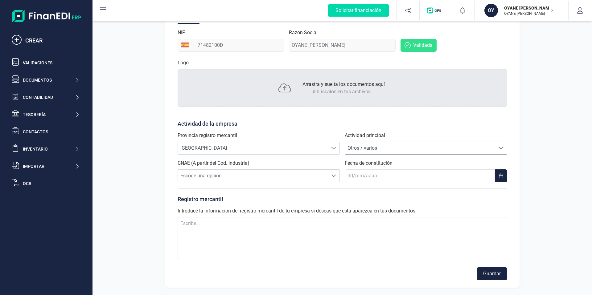
click at [413, 151] on span "Otros / varios" at bounding box center [420, 148] width 150 height 12
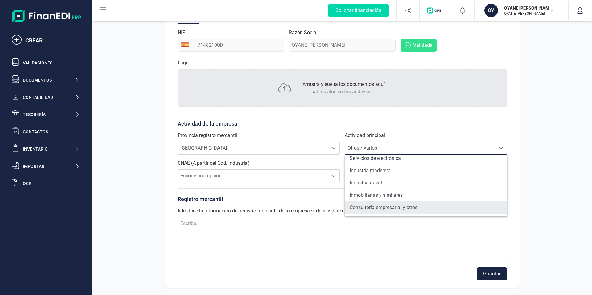
click at [408, 205] on li "Consultoría empresarial y otros" at bounding box center [426, 208] width 162 height 12
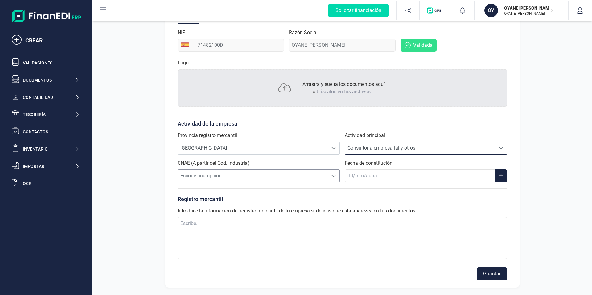
click at [331, 176] on span at bounding box center [333, 176] width 5 height 5
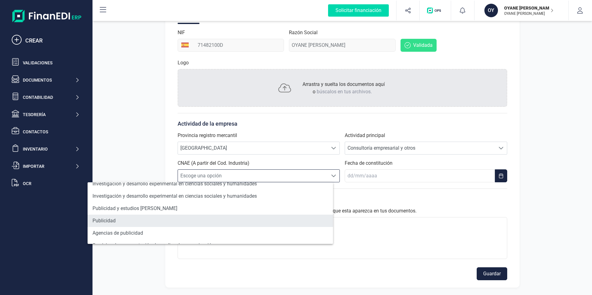
scroll to position [376, 0]
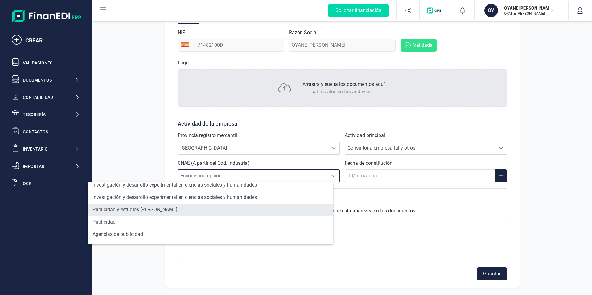
click at [144, 208] on li "Publicidad y estudios de mercado" at bounding box center [210, 210] width 245 height 12
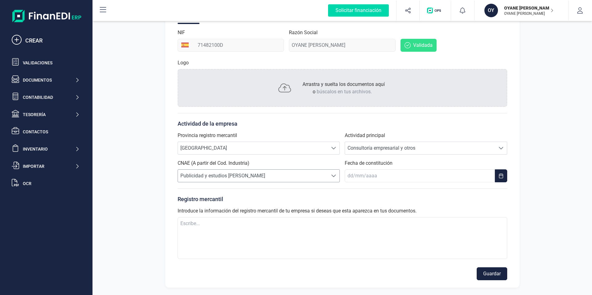
click at [317, 178] on span "Publicidad y estudios de mercado" at bounding box center [253, 176] width 150 height 12
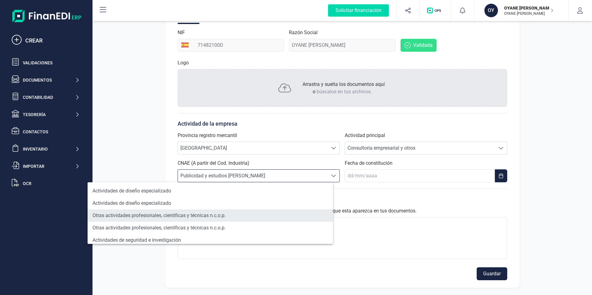
scroll to position [409, 0]
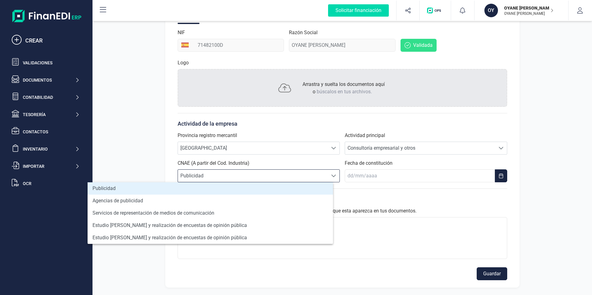
click at [167, 186] on li "Publicidad" at bounding box center [210, 189] width 245 height 12
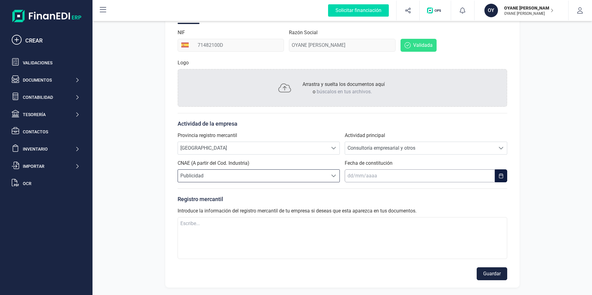
click at [419, 177] on input "text" at bounding box center [420, 176] width 150 height 13
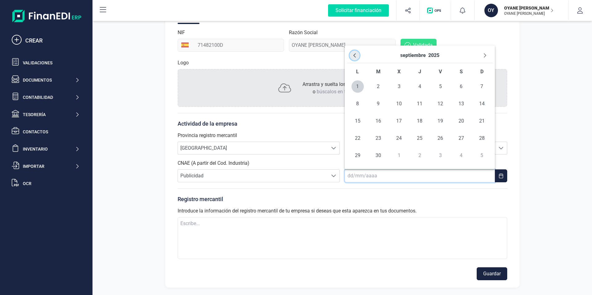
click at [357, 56] on button "Previous Month" at bounding box center [355, 56] width 10 height 10
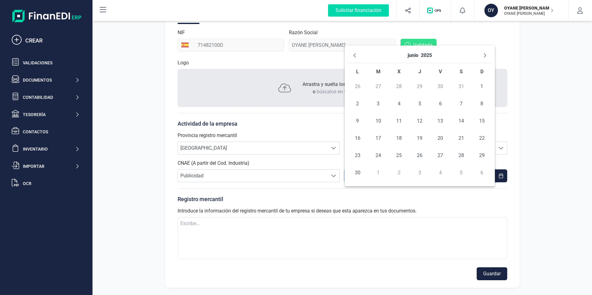
click at [357, 56] on button "Previous Month" at bounding box center [355, 56] width 10 height 10
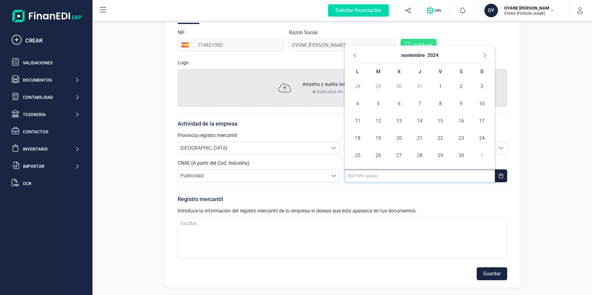
click at [357, 56] on button "Previous Month" at bounding box center [355, 56] width 10 height 10
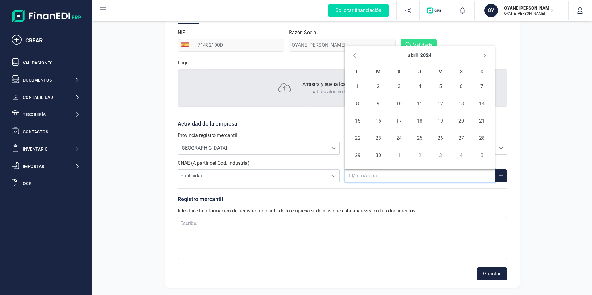
click at [357, 56] on button "Previous Month" at bounding box center [355, 56] width 10 height 10
click at [438, 86] on span "1" at bounding box center [440, 86] width 12 height 12
type input "[DATE]"
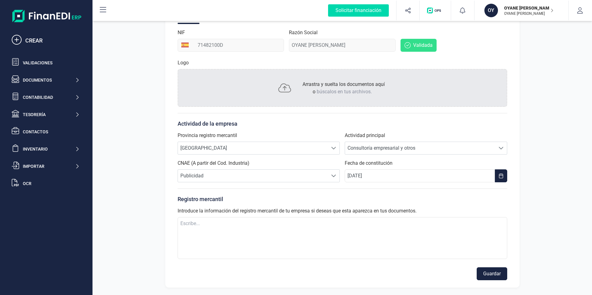
click at [557, 166] on div "Perfil empresa Integraciones Importa los datos de tu antiguo ERP a FinanEDI de …" at bounding box center [343, 113] width 500 height 363
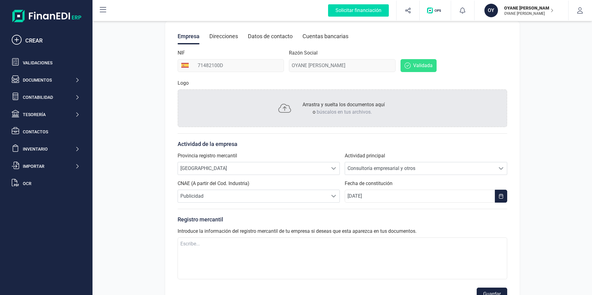
scroll to position [87, 0]
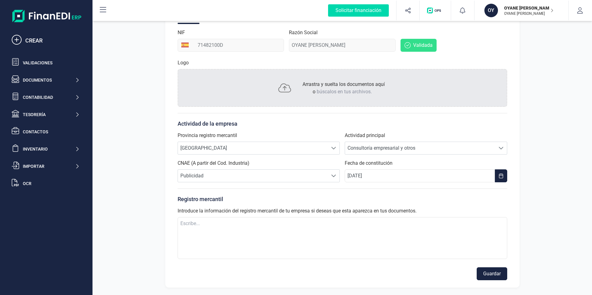
click at [550, 149] on div "Perfil empresa Integraciones Importa los datos de tu antiguo ERP a FinanEDI de …" at bounding box center [343, 113] width 500 height 363
click at [255, 230] on textarea at bounding box center [343, 238] width 330 height 42
click at [496, 275] on button "Guardar" at bounding box center [492, 274] width 31 height 13
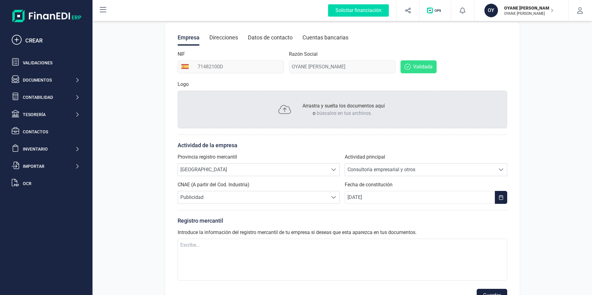
scroll to position [0, 0]
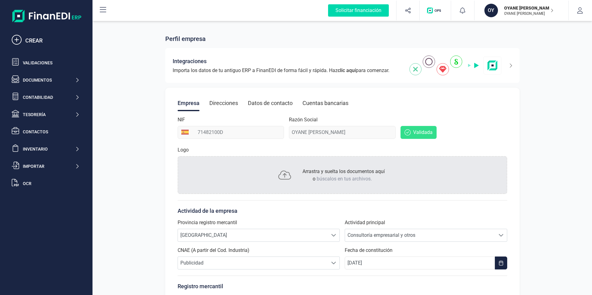
click at [221, 105] on div "Direcciones" at bounding box center [223, 103] width 29 height 16
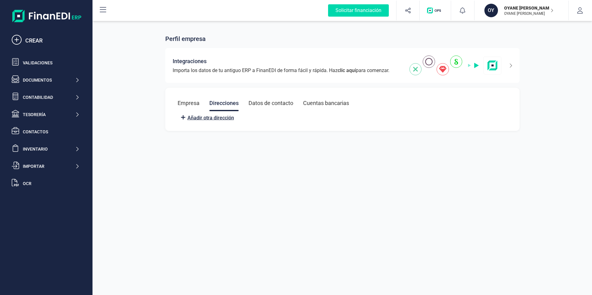
click at [216, 117] on span "Añadir otra dirección" at bounding box center [210, 117] width 47 height 7
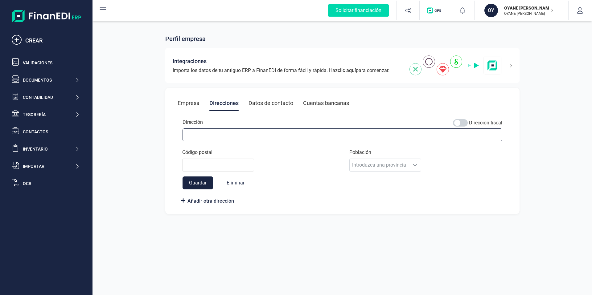
click at [217, 130] on input "Dirección" at bounding box center [343, 135] width 320 height 13
type input "Calle Salamanca Nº6 1ºC"
click at [357, 237] on div "Perfil empresa Integraciones Importa los datos de tu antiguo ERP a FinanEDI de …" at bounding box center [343, 147] width 500 height 295
click at [226, 169] on input "Código postal" at bounding box center [218, 165] width 72 height 13
type input "37188"
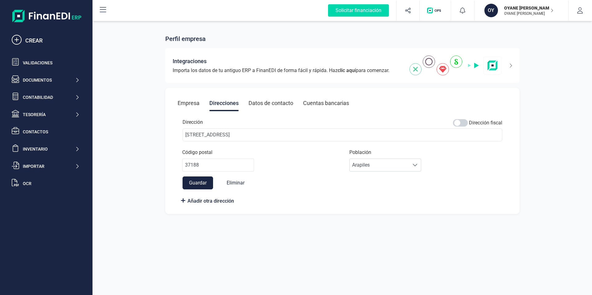
click at [363, 179] on div "Guardar Eliminar" at bounding box center [344, 183] width 322 height 13
click at [365, 168] on span "Arapiles" at bounding box center [380, 165] width 60 height 12
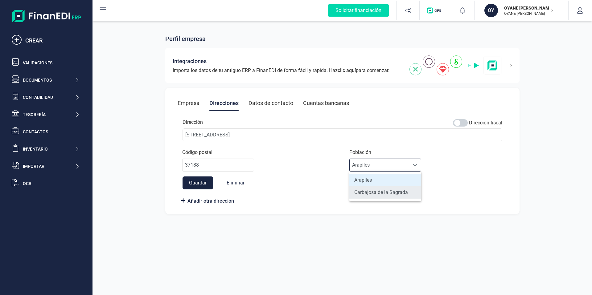
click at [374, 191] on li "Carbajosa de la Sagrada" at bounding box center [385, 193] width 72 height 12
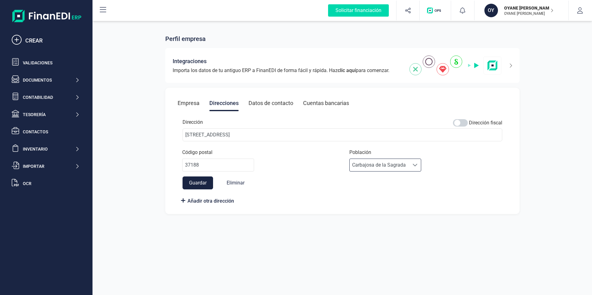
click at [323, 195] on div "Dirección Dirección fiscal Calle Salamanca Nº6 1ºC Código postal 37188 Població…" at bounding box center [343, 159] width 330 height 96
click at [463, 123] on span at bounding box center [460, 122] width 15 height 7
click at [195, 183] on button "Guardar" at bounding box center [198, 183] width 31 height 13
click at [277, 104] on div "Datos de contacto" at bounding box center [271, 103] width 45 height 16
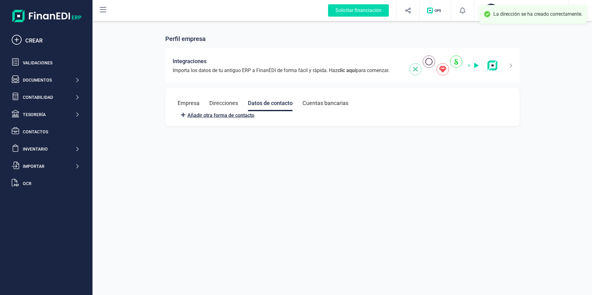
click at [208, 117] on span "Añadir otra forma de contacto" at bounding box center [220, 115] width 67 height 7
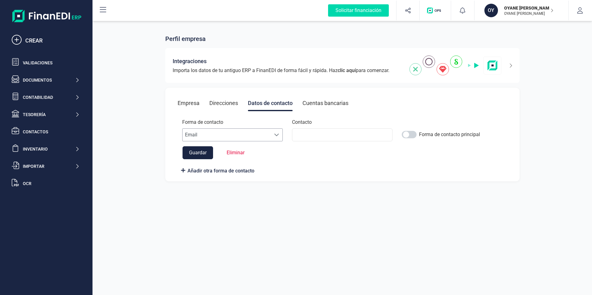
click at [208, 134] on span "Email" at bounding box center [227, 135] width 88 height 12
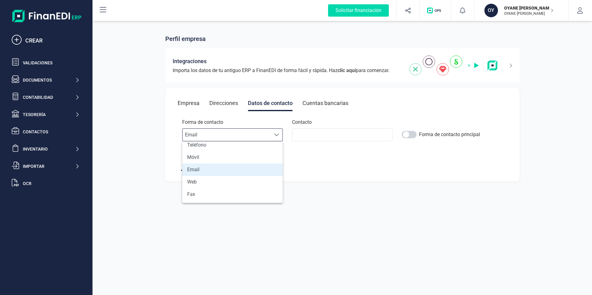
scroll to position [0, 0]
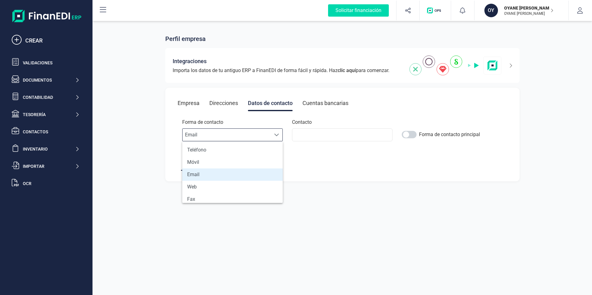
click at [219, 173] on li "Email" at bounding box center [232, 175] width 101 height 12
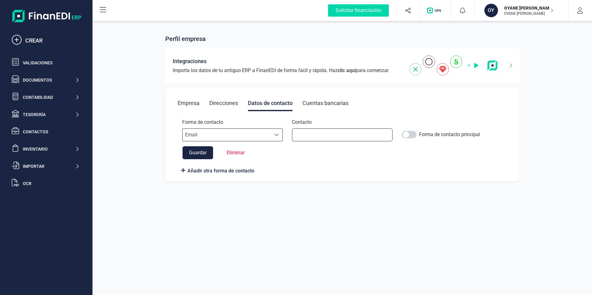
click at [305, 135] on input at bounding box center [342, 135] width 101 height 13
click at [328, 134] on input at bounding box center [342, 135] width 101 height 13
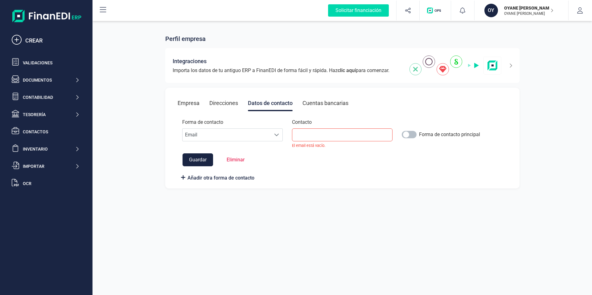
click at [408, 135] on span at bounding box center [409, 134] width 15 height 7
click at [335, 134] on input at bounding box center [342, 135] width 101 height 13
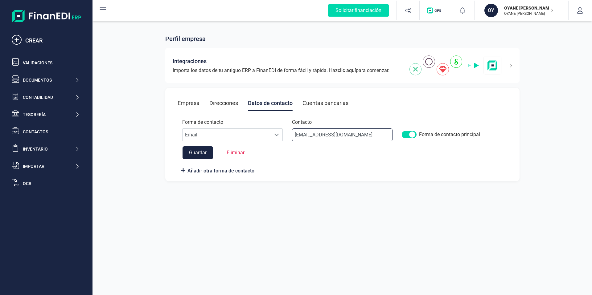
type input "[EMAIL_ADDRESS][DOMAIN_NAME]"
click at [352, 162] on div "Forma de contacto Escoge una opcion Email Email Contacto oihaneauspal@gmail.com…" at bounding box center [343, 147] width 330 height 56
click at [195, 151] on button "Guardar" at bounding box center [198, 152] width 31 height 13
click at [322, 105] on div "Cuentas bancarias" at bounding box center [325, 103] width 46 height 16
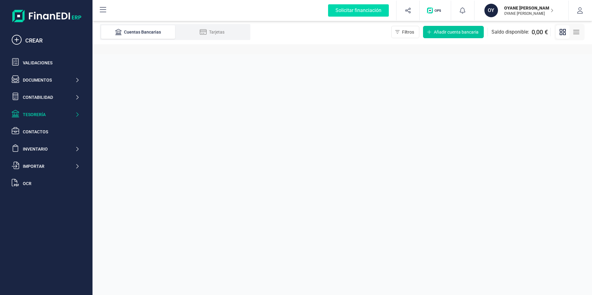
click at [448, 31] on span "Añadir cuenta bancaria" at bounding box center [456, 32] width 45 height 6
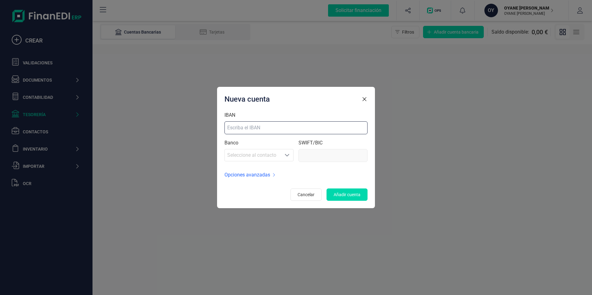
click at [278, 128] on input "IBAN" at bounding box center [295, 127] width 143 height 13
click at [307, 116] on div "IBAN" at bounding box center [295, 123] width 143 height 23
click at [266, 125] on input "IBAN" at bounding box center [295, 127] width 143 height 13
paste input "ES4600496449612410007032"
type input "ES4600496449612410007032"
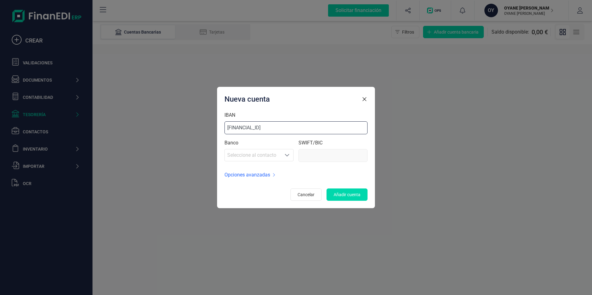
type input "BSCHESMM"
type input "ES4600496449612410007032"
click at [331, 139] on div "IBAN ES4600496449612410007032 Banco BANCO SANTANDER, S.A. BANCO SANTANDER, S.A.…" at bounding box center [295, 138] width 143 height 52
click at [265, 175] on span "Opciones avanzadas" at bounding box center [247, 174] width 46 height 7
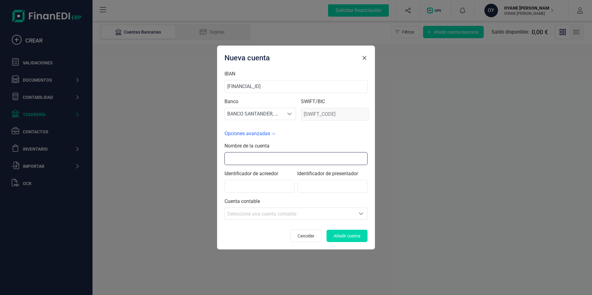
click at [266, 158] on input "text" at bounding box center [295, 158] width 143 height 13
type input "SANTANDER AUTÓNOMA"
click at [324, 216] on div "Seleccione una cuenta contable" at bounding box center [289, 214] width 125 height 7
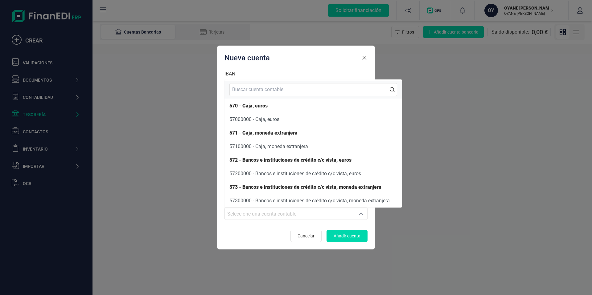
scroll to position [1, 0]
click at [342, 61] on div "Nueva cuenta" at bounding box center [295, 58] width 143 height 10
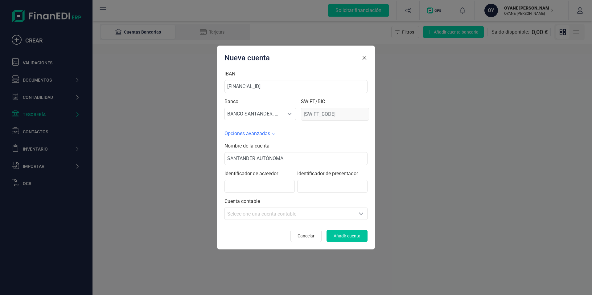
click at [352, 239] on span "Añadir cuenta" at bounding box center [347, 236] width 27 height 6
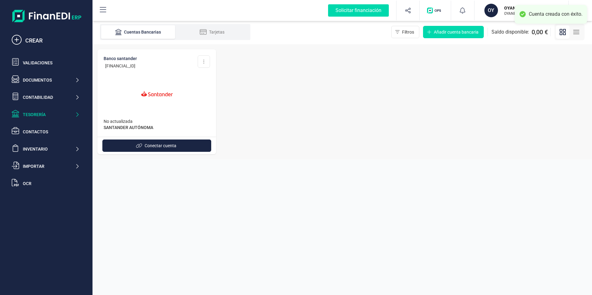
click at [248, 111] on div "Banco Santander ES46 0049 6449 6124 1000 7032 Editar cuenta Eliminar cuenta No …" at bounding box center [343, 101] width 500 height 115
click at [159, 145] on span "Conectar cuenta" at bounding box center [161, 146] width 32 height 6
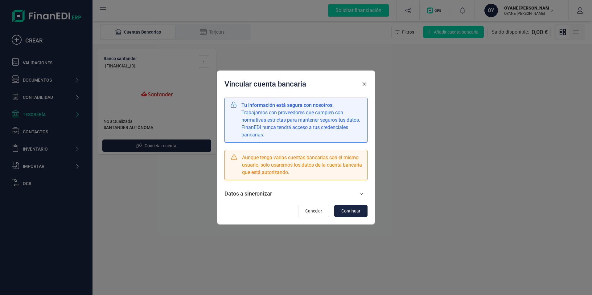
click at [360, 194] on icon at bounding box center [361, 193] width 4 height 5
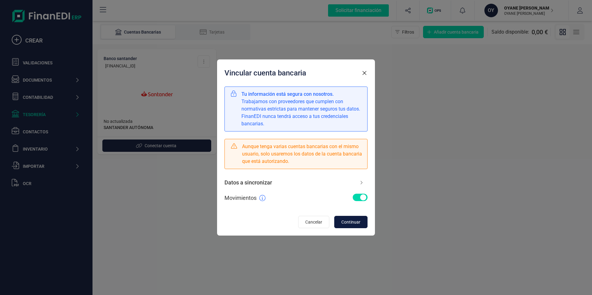
click at [352, 220] on span "Continuar" at bounding box center [350, 222] width 19 height 6
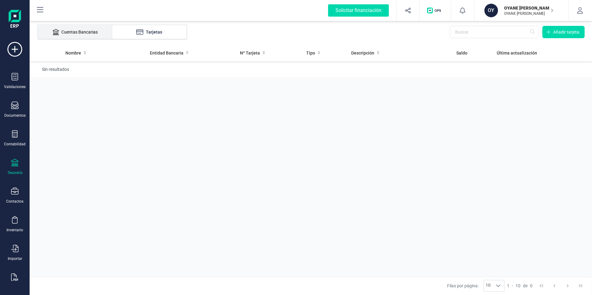
click at [81, 32] on div "Cuentas Bancarias" at bounding box center [75, 32] width 49 height 6
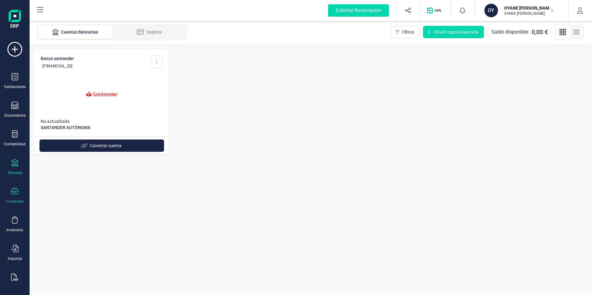
click at [14, 199] on div "Contactos" at bounding box center [14, 196] width 25 height 16
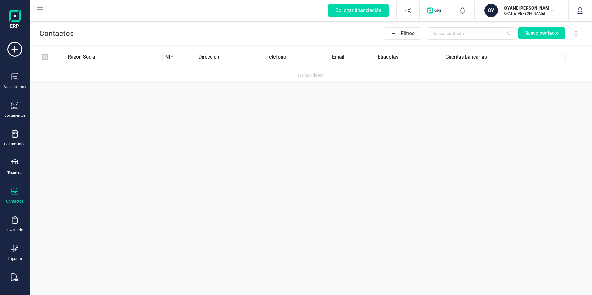
click at [85, 45] on div "Contactos Filtros Nuevo contacto" at bounding box center [311, 32] width 562 height 25
click at [14, 249] on icon at bounding box center [14, 248] width 7 height 7
click at [72, 192] on span "Facturas" at bounding box center [64, 190] width 33 height 7
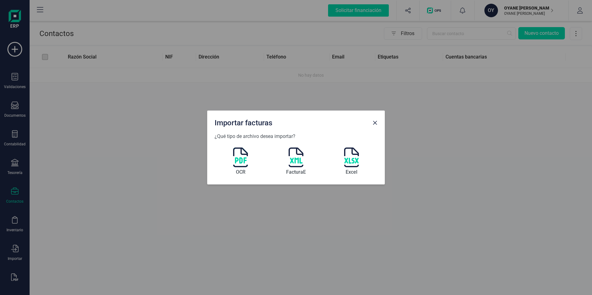
click at [242, 160] on img at bounding box center [240, 158] width 15 height 20
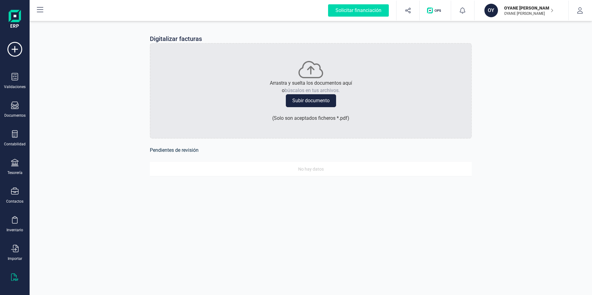
click at [316, 93] on span "búscalos en tus archivos." at bounding box center [312, 91] width 55 height 6
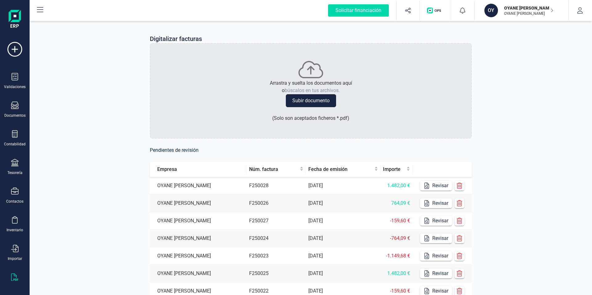
click at [562, 110] on div "Digitalizar facturas Arrastra y suelta los documentos aquí o búscalos en tus ar…" at bounding box center [311, 206] width 562 height 373
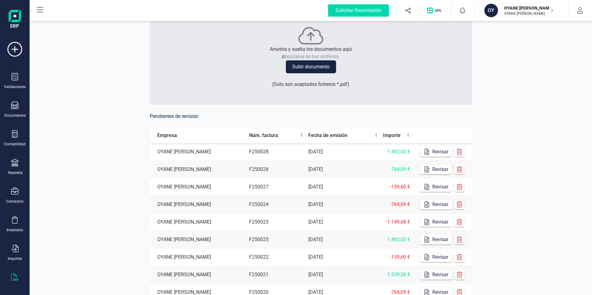
scroll to position [97, 0]
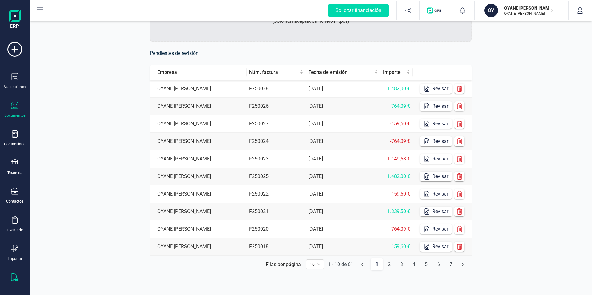
click at [16, 105] on icon at bounding box center [14, 105] width 7 height 7
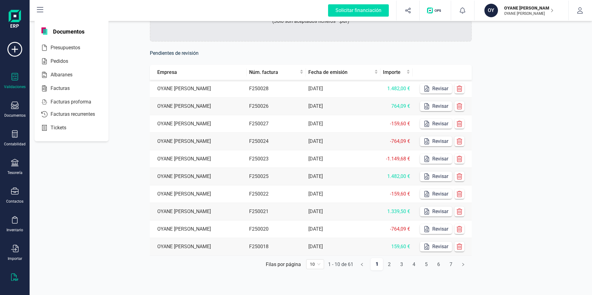
click at [15, 79] on icon at bounding box center [14, 76] width 7 height 7
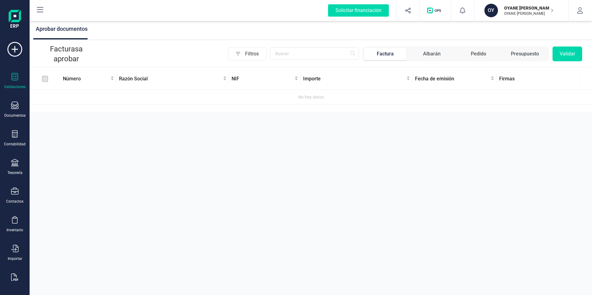
click at [79, 55] on p "Facturas a aprobar" at bounding box center [66, 54] width 54 height 20
click at [244, 24] on div "Aprobar documentos" at bounding box center [311, 30] width 562 height 20
click at [443, 56] on span "Albarán" at bounding box center [431, 54] width 43 height 12
click at [469, 54] on span "Pedido" at bounding box center [478, 54] width 43 height 12
click at [379, 51] on div "Factura" at bounding box center [385, 53] width 17 height 7
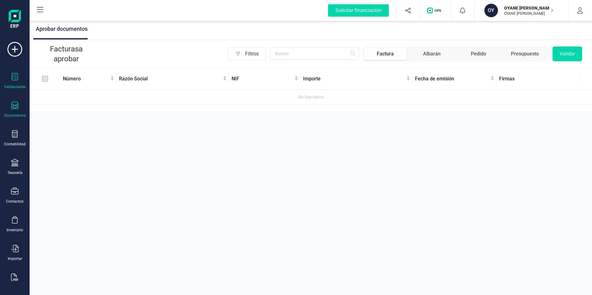
click at [14, 107] on icon at bounding box center [14, 105] width 7 height 7
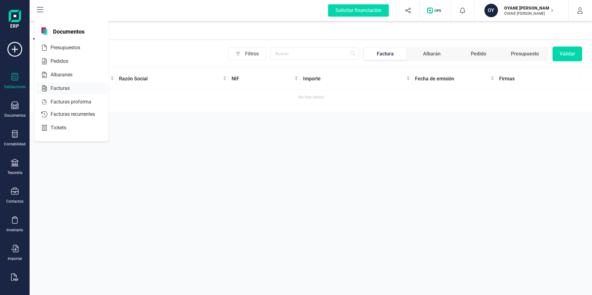
click at [68, 88] on span "Facturas" at bounding box center [64, 88] width 33 height 7
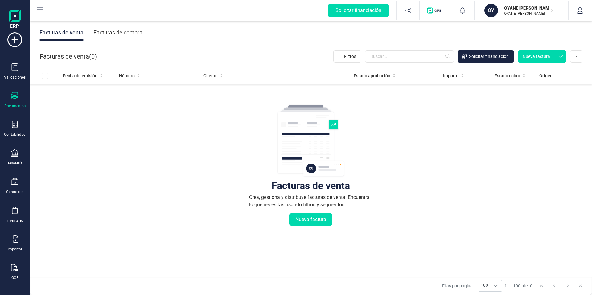
scroll to position [12, 0]
click at [17, 238] on icon at bounding box center [14, 236] width 7 height 7
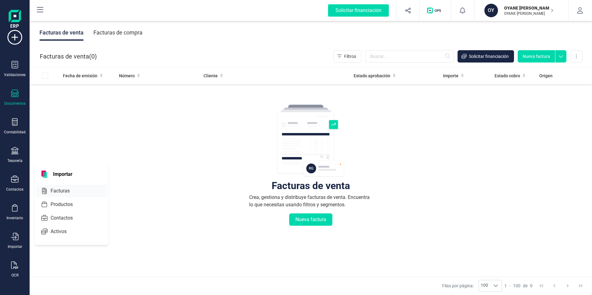
click at [57, 188] on span "Facturas" at bounding box center [64, 190] width 33 height 7
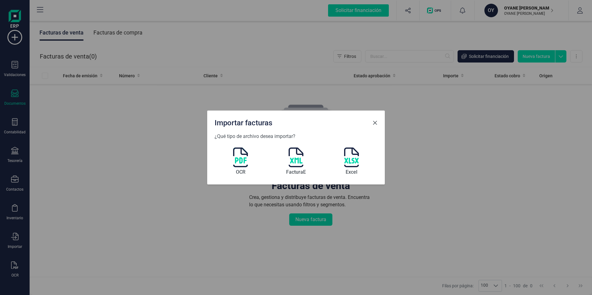
click at [377, 122] on button "Close" at bounding box center [375, 123] width 10 height 10
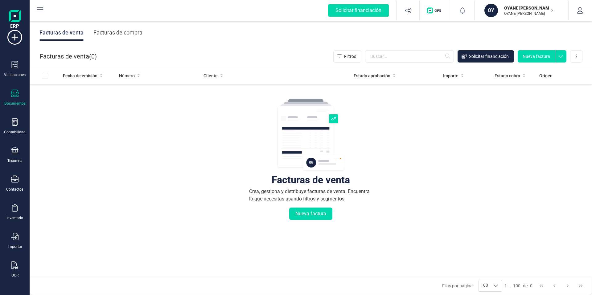
scroll to position [43, 0]
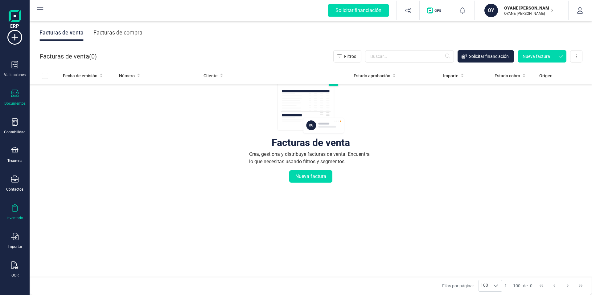
click at [16, 205] on icon at bounding box center [14, 207] width 7 height 7
click at [116, 236] on div "Facturas de venta Crea, gestiona y distribuye facturas de venta. Encuentra lo q…" at bounding box center [311, 159] width 538 height 232
click at [15, 270] on div at bounding box center [14, 266] width 7 height 9
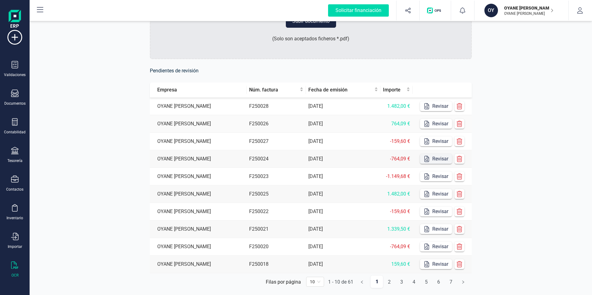
scroll to position [97, 0]
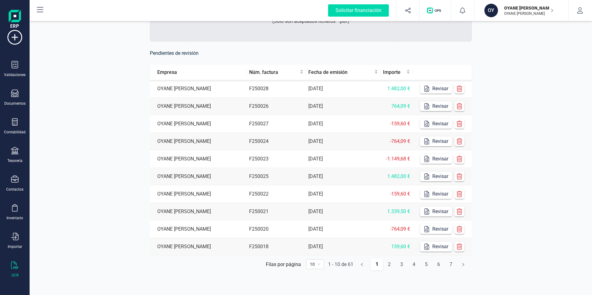
click at [317, 265] on span "10" at bounding box center [315, 264] width 10 height 9
click at [316, 254] on div "100" at bounding box center [315, 252] width 8 height 7
click at [115, 93] on div "Digitalizar facturas Arrastra y suelta los documentos aquí o búscalos en tus ar…" at bounding box center [311, 109] width 562 height 373
click at [256, 116] on td "F250027" at bounding box center [276, 124] width 59 height 18
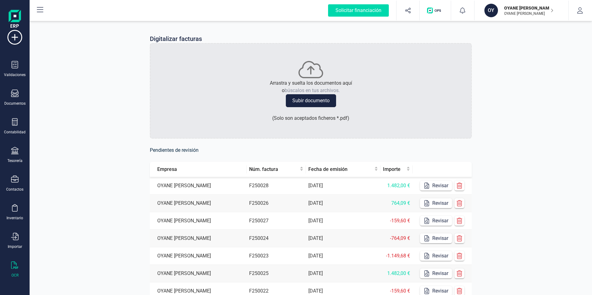
scroll to position [97, 0]
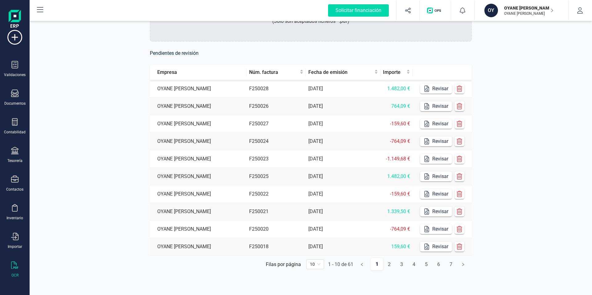
click at [152, 87] on td "OYANE [PERSON_NAME]" at bounding box center [198, 89] width 97 height 18
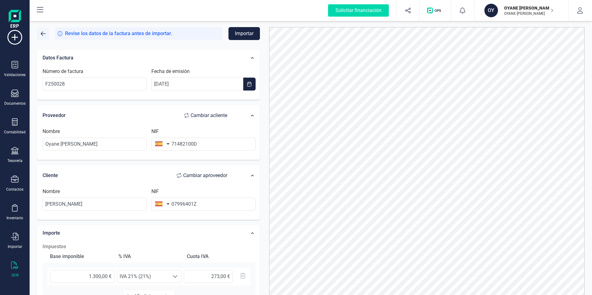
click at [48, 33] on button "button" at bounding box center [43, 33] width 12 height 12
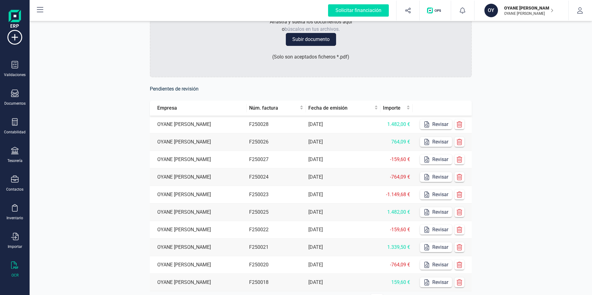
scroll to position [63, 0]
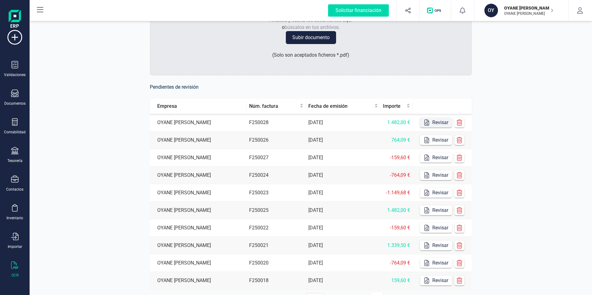
click at [437, 121] on button "Revisar" at bounding box center [436, 123] width 32 height 10
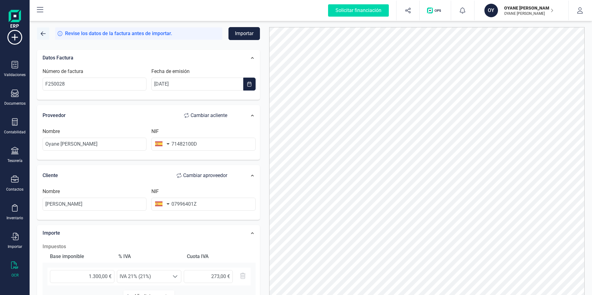
click at [48, 35] on button "button" at bounding box center [43, 33] width 12 height 12
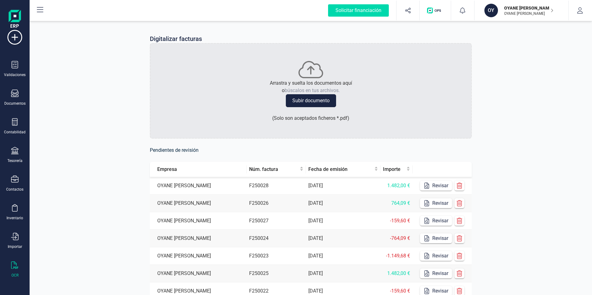
click at [343, 36] on div "Digitalizar facturas" at bounding box center [311, 39] width 322 height 9
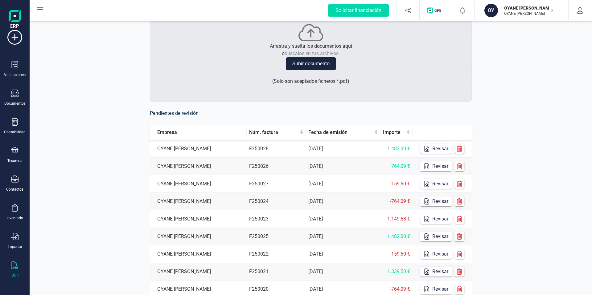
scroll to position [30, 0]
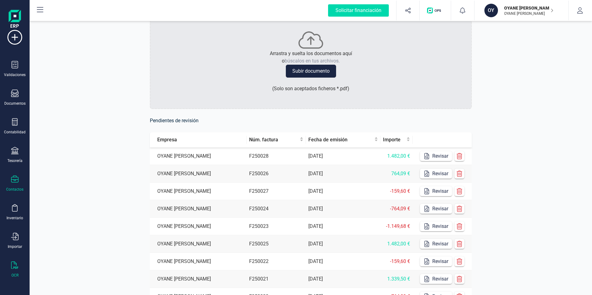
click at [14, 184] on div at bounding box center [14, 180] width 7 height 9
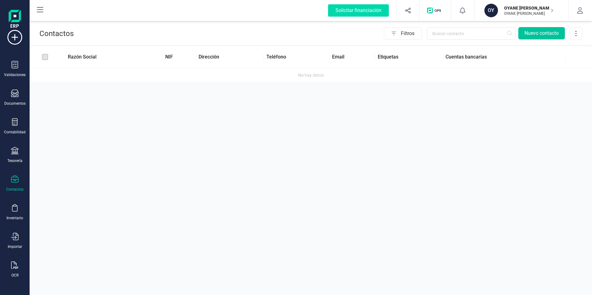
click at [527, 35] on button "Nuevo contacto" at bounding box center [541, 33] width 47 height 12
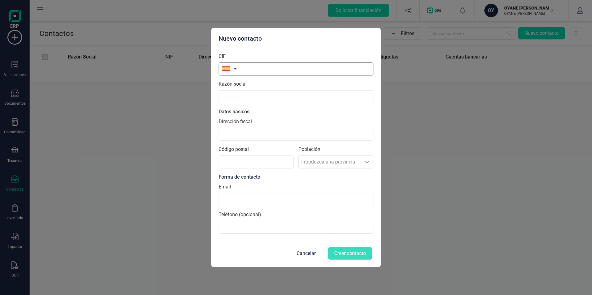
click at [282, 65] on input "text" at bounding box center [296, 69] width 155 height 13
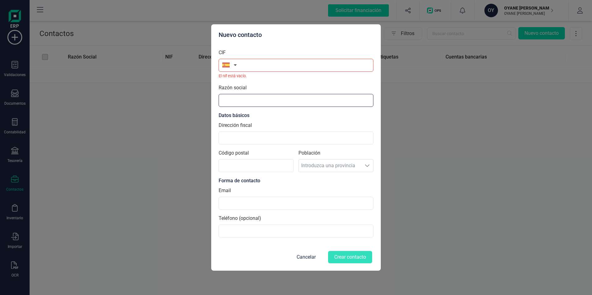
click at [269, 95] on input "text" at bounding box center [296, 100] width 155 height 13
paste input "INVERSOFRANQUICIAS S.L."
type input "INVERSOFRANQUICIAS S.L."
click at [290, 114] on div "Datos básicos" at bounding box center [296, 115] width 155 height 7
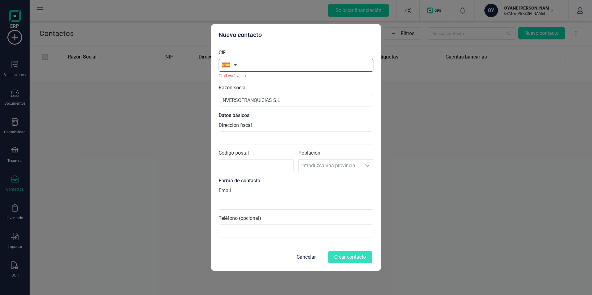
click at [253, 64] on input "text" at bounding box center [296, 65] width 155 height 13
paste input "B09598913"
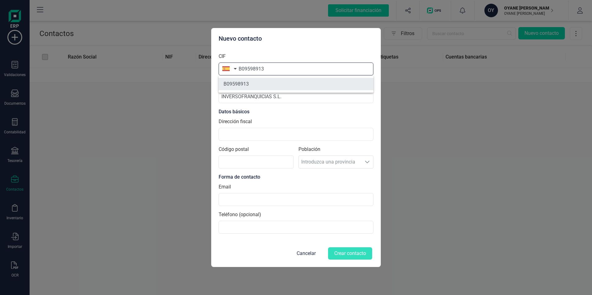
type input "B09598913"
click at [241, 85] on li "B09598913" at bounding box center [296, 84] width 155 height 12
type input "INVERSOFRANQUICIAS SL"
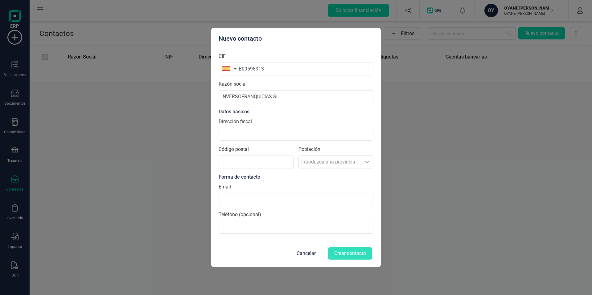
click at [235, 69] on button "button" at bounding box center [228, 69] width 19 height 12
click at [331, 44] on div "Nuevo contacto CIF B09598913 Razón social INVERSOFRANQUICIAS SL Datos básicos D…" at bounding box center [296, 147] width 170 height 239
click at [246, 138] on input "Dirección fiscal" at bounding box center [296, 134] width 155 height 13
paste input "[STREET_ADDRESS]"
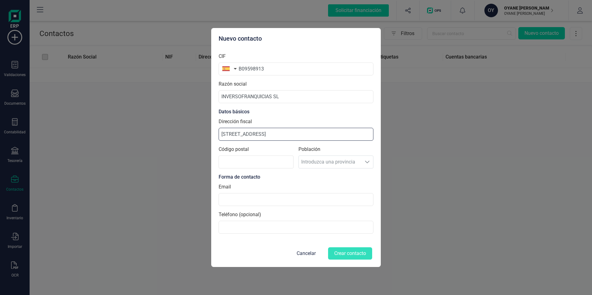
type input "[STREET_ADDRESS]"
click at [329, 111] on div "Datos básicos" at bounding box center [296, 111] width 155 height 7
click at [252, 162] on input "Código postal" at bounding box center [256, 162] width 75 height 13
type input "09004"
click at [330, 83] on div "Razón social INVERSOFRANQUICIAS SL" at bounding box center [296, 91] width 155 height 23
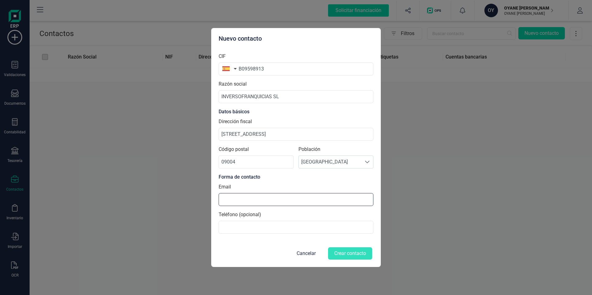
click at [276, 204] on input at bounding box center [296, 199] width 155 height 13
paste input "[PERSON_NAME][EMAIL_ADDRESS][DOMAIN_NAME]"
type input "[PERSON_NAME][EMAIL_ADDRESS][DOMAIN_NAME]"
click at [254, 228] on input at bounding box center [296, 227] width 155 height 13
paste input "680673602"
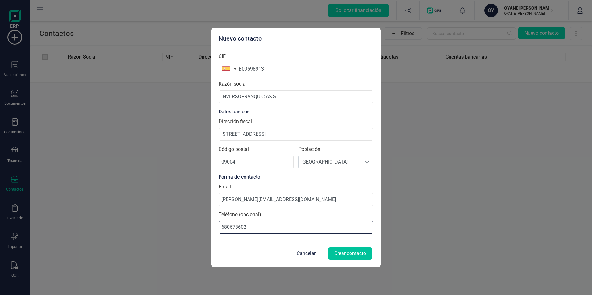
type input "680673602"
click at [341, 254] on button "Crear contacto" at bounding box center [350, 254] width 44 height 12
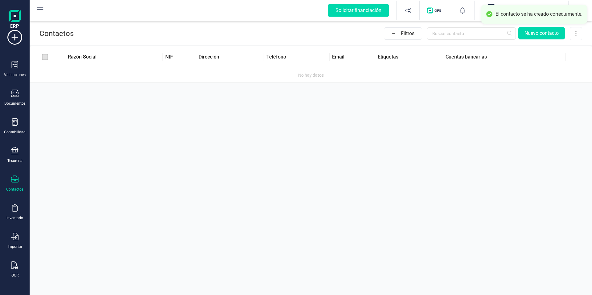
click at [385, 159] on div "Contactos Filtros Nuevo contacto Razón Social NIF Dirección Teléfono Email Etiq…" at bounding box center [311, 147] width 562 height 295
click at [84, 28] on div "Filtros Nuevo contacto" at bounding box center [328, 33] width 508 height 13
click at [293, 137] on div "Contactos Filtros Nuevo contacto Razón Social NIF Dirección Teléfono Email Etiq…" at bounding box center [311, 147] width 562 height 295
click at [16, 125] on icon at bounding box center [14, 121] width 7 height 7
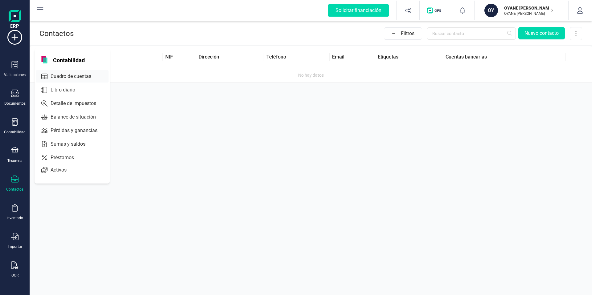
click at [68, 77] on span "Cuadro de cuentas" at bounding box center [75, 76] width 54 height 7
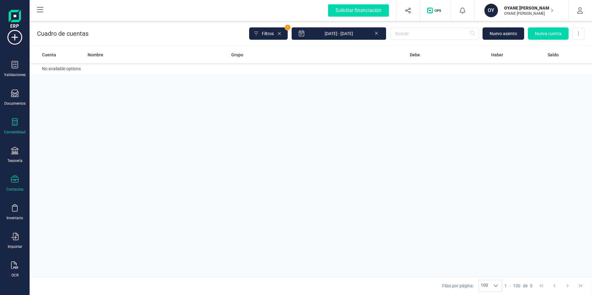
click at [20, 189] on div "Contactos" at bounding box center [14, 189] width 17 height 5
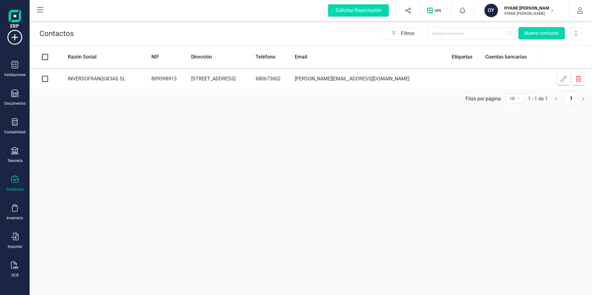
click at [148, 131] on div "Contactos Filtros Nuevo contacto Razón Social NIF Dirección Teléfono Email Etiq…" at bounding box center [311, 147] width 562 height 295
drag, startPoint x: 79, startPoint y: 40, endPoint x: 84, endPoint y: 42, distance: 5.1
click at [79, 40] on div "Contactos Filtros Nuevo contacto" at bounding box center [311, 32] width 562 height 25
click at [106, 57] on th "Razón Social" at bounding box center [104, 57] width 88 height 22
click at [537, 34] on button "Nuevo contacto" at bounding box center [541, 33] width 47 height 12
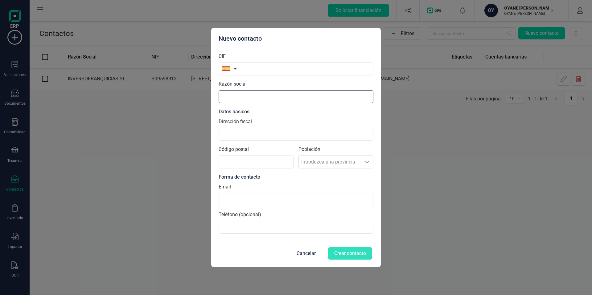
click at [255, 91] on input "text" at bounding box center [296, 96] width 155 height 13
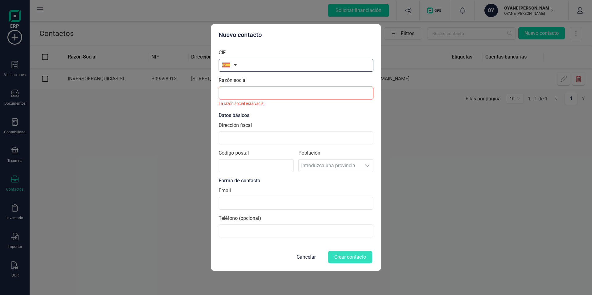
click at [253, 70] on input "text" at bounding box center [296, 65] width 155 height 13
paste input "B05468715"
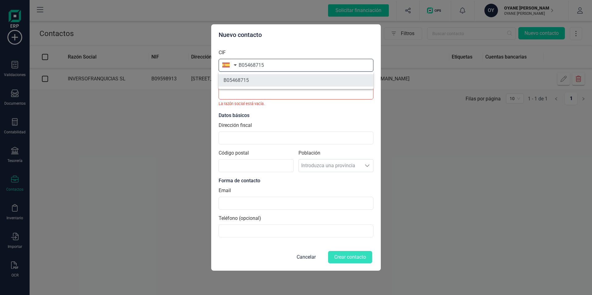
type input "B05468715"
click at [258, 80] on li "B05468715" at bounding box center [296, 80] width 155 height 12
type input "AHAO STUDIO SL"
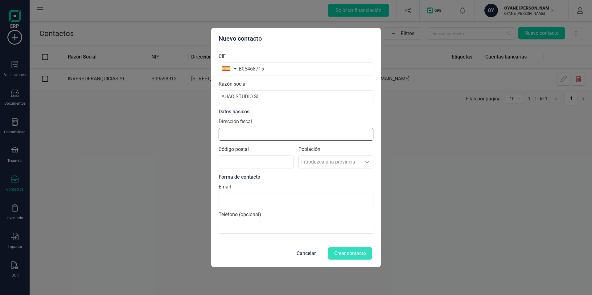
click at [250, 134] on input "Dirección fiscal" at bounding box center [296, 134] width 155 height 13
paste input "[STREET_ADDRESS][PERSON_NAME]"
type input "[STREET_ADDRESS][PERSON_NAME]"
click at [240, 166] on input "Código postal" at bounding box center [256, 162] width 75 height 13
type input "15005"
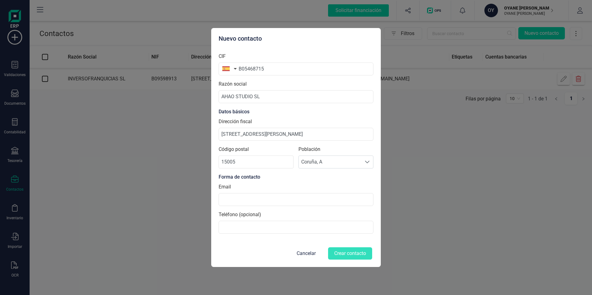
click at [354, 173] on div "Población Seleccione una población Coruña, [GEOGRAPHIC_DATA], A" at bounding box center [335, 160] width 75 height 28
click at [242, 201] on input at bounding box center [296, 199] width 155 height 13
paste input "[EMAIL_ADDRESS][DOMAIN_NAME]"
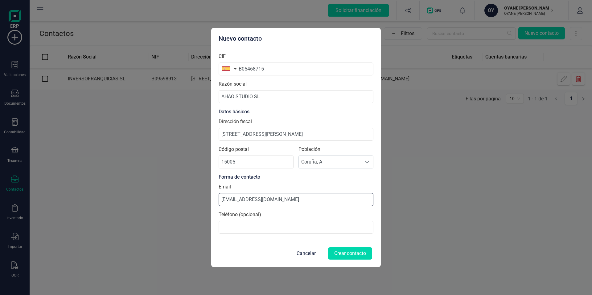
type input "[EMAIL_ADDRESS][DOMAIN_NAME]"
click at [247, 227] on input at bounding box center [296, 227] width 155 height 13
paste input "669206792"
type input "669206792"
click at [352, 253] on button "Crear contacto" at bounding box center [350, 254] width 44 height 12
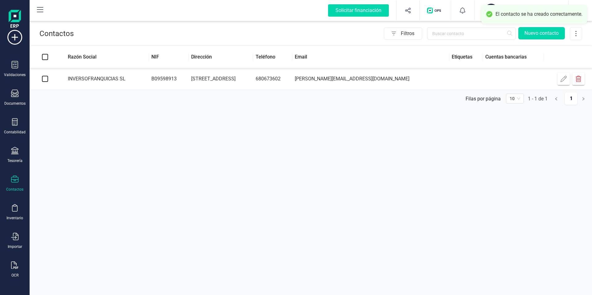
click at [302, 182] on div "Contactos Filtros Nuevo contacto Razón Social NIF Dirección Teléfono Email Etiq…" at bounding box center [311, 147] width 562 height 295
click at [550, 35] on button "Nuevo contacto" at bounding box center [541, 33] width 47 height 12
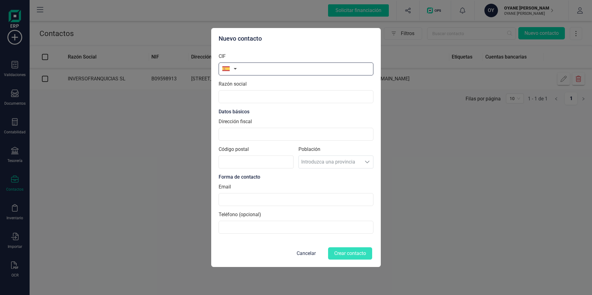
click at [253, 70] on input "text" at bounding box center [296, 69] width 155 height 13
paste input "70910873X"
type input "70910873X"
click at [254, 97] on input "text" at bounding box center [296, 96] width 155 height 13
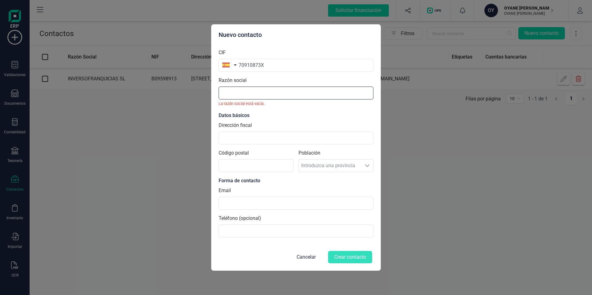
paste input "[PERSON_NAME]"
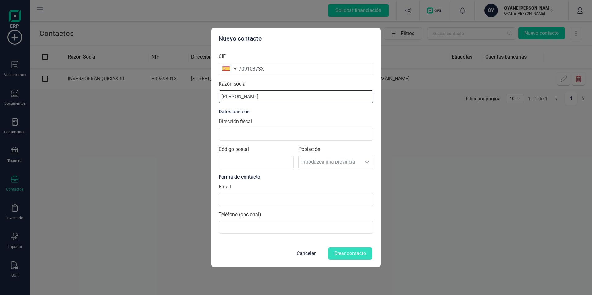
type input "[PERSON_NAME]"
click at [246, 139] on input "Dirección fiscal" at bounding box center [296, 134] width 155 height 13
paste input "Avda. [GEOGRAPHIC_DATA], 24"
type input "Avda. [GEOGRAPHIC_DATA], 24"
click at [244, 158] on input "Código postal" at bounding box center [256, 162] width 75 height 13
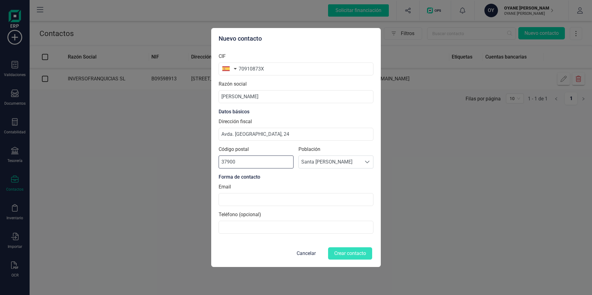
type input "37900"
click at [340, 181] on section "CIF 70910873X Razón social [PERSON_NAME] Datos básicos Dirección fiscal Avda. […" at bounding box center [296, 143] width 155 height 191
click at [251, 201] on input at bounding box center [296, 199] width 155 height 13
paste input "[EMAIL_ADDRESS][DOMAIN_NAME]"
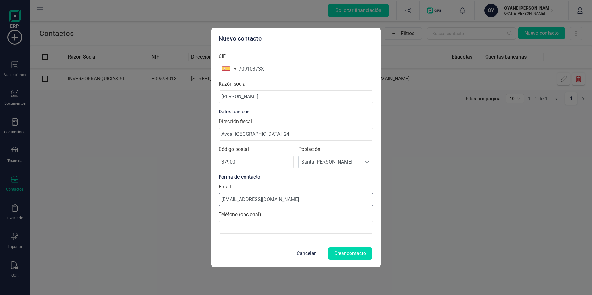
type input "[EMAIL_ADDRESS][DOMAIN_NAME]"
click at [263, 230] on input at bounding box center [296, 227] width 155 height 13
paste input "63849 41 06"
type input "63849 41 06"
click at [350, 50] on section "CIF 70910873X Razón social [PERSON_NAME] Datos básicos Dirección fiscal Avda. […" at bounding box center [296, 143] width 155 height 191
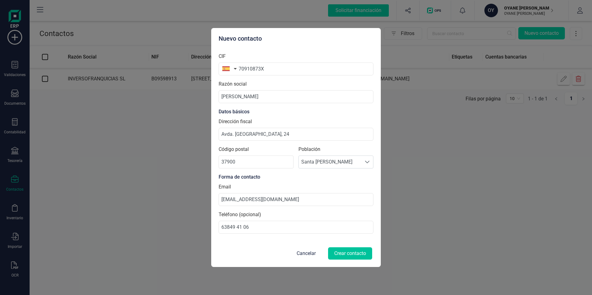
click at [350, 257] on button "Crear contacto" at bounding box center [350, 254] width 44 height 12
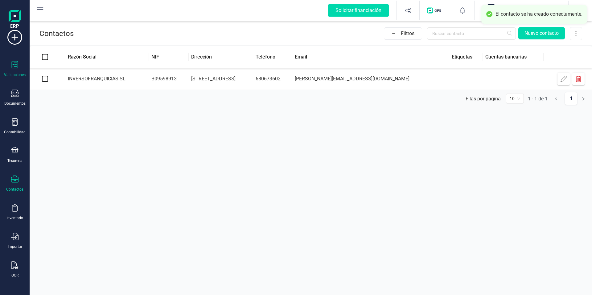
click at [16, 62] on icon at bounding box center [14, 64] width 7 height 7
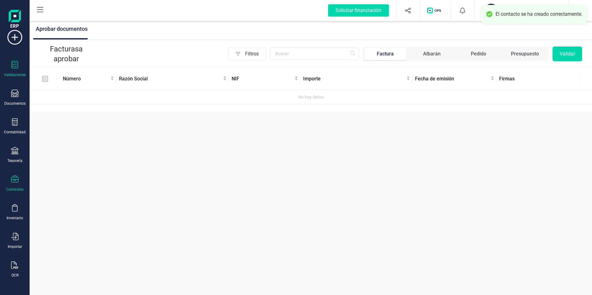
click at [17, 178] on icon at bounding box center [14, 179] width 7 height 7
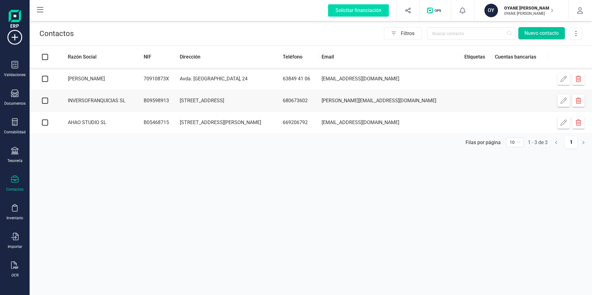
click at [528, 33] on button "Nuevo contacto" at bounding box center [541, 33] width 47 height 12
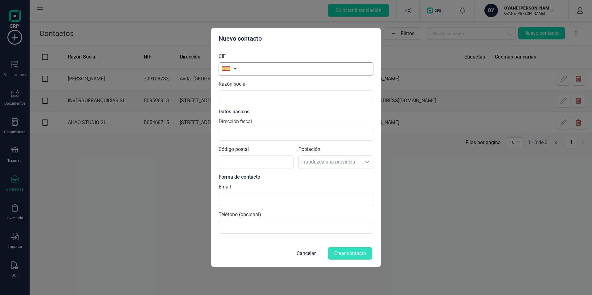
click at [290, 72] on input "text" at bounding box center [296, 69] width 155 height 13
paste input "07996401Z"
type input "07996401Z"
click at [241, 93] on input "text" at bounding box center [296, 96] width 155 height 13
paste input "[PERSON_NAME]"
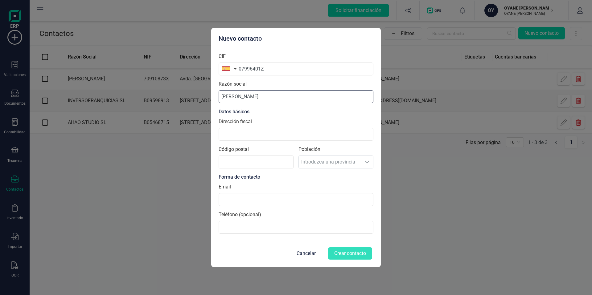
type input "[PERSON_NAME]"
click at [267, 137] on input "Dirección fiscal" at bounding box center [296, 134] width 155 height 13
paste input "[STREET_ADDRESS] (Urb. Los [DEMOGRAPHIC_DATA])"
type input "[STREET_ADDRESS] (Urb. Los [DEMOGRAPHIC_DATA])"
click at [238, 161] on input "Código postal" at bounding box center [256, 162] width 75 height 13
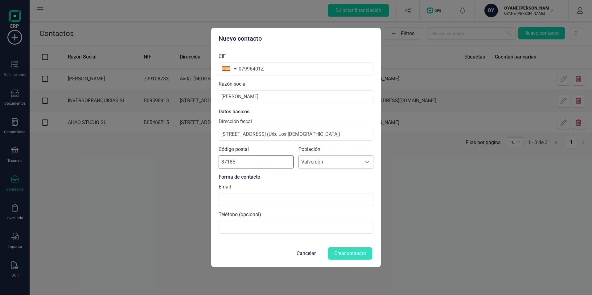
type input "37185"
click at [312, 167] on span "Valverdón" at bounding box center [330, 162] width 63 height 12
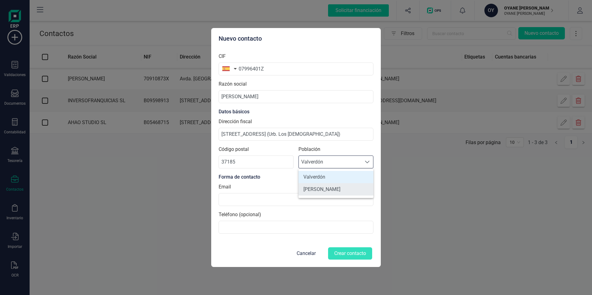
click at [323, 191] on li "[PERSON_NAME]" at bounding box center [335, 189] width 75 height 12
click at [305, 186] on div "Email" at bounding box center [296, 194] width 155 height 23
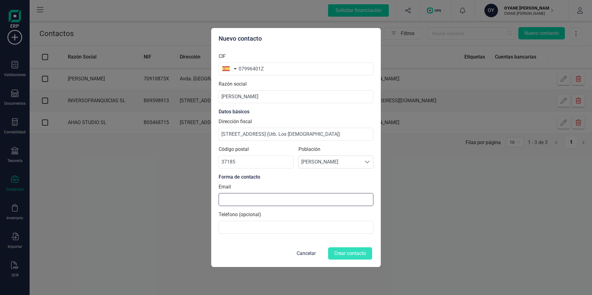
click at [231, 198] on input at bounding box center [296, 199] width 155 height 13
paste input "[EMAIL_ADDRESS][DOMAIN_NAME]"
type input "[EMAIL_ADDRESS][DOMAIN_NAME]"
click at [265, 226] on input at bounding box center [296, 227] width 155 height 13
paste input "63015 78 38"
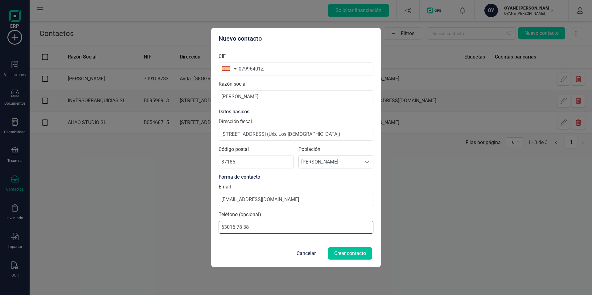
type input "63015 78 38"
click at [356, 251] on button "Crear contacto" at bounding box center [350, 254] width 44 height 12
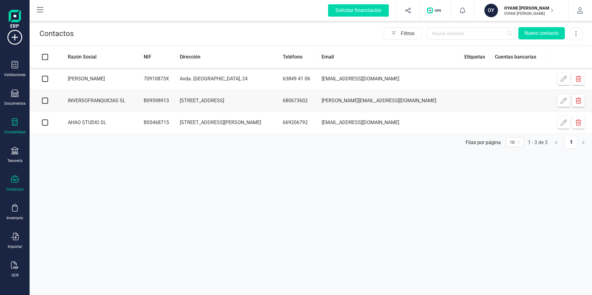
click at [19, 123] on div "Contabilidad" at bounding box center [14, 126] width 25 height 16
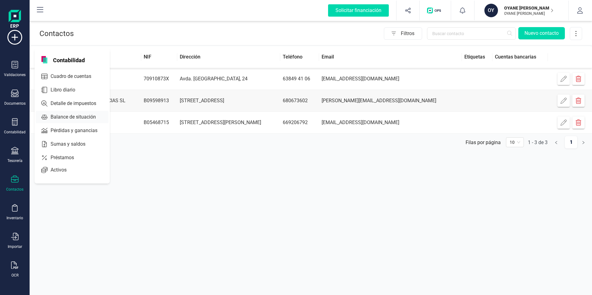
click at [57, 118] on span "Balance de situación" at bounding box center [77, 116] width 59 height 7
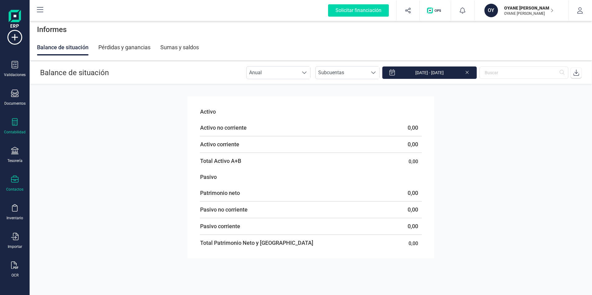
click at [15, 188] on div "Contactos" at bounding box center [14, 189] width 17 height 5
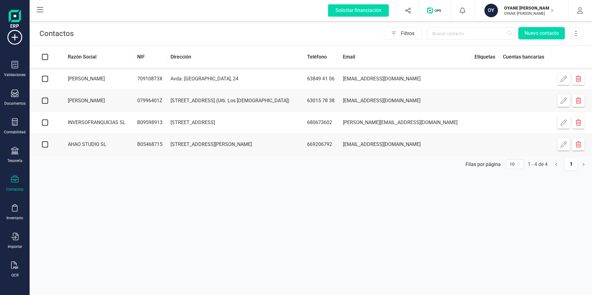
click at [118, 204] on div "Contactos Filtros Nuevo contacto Razón Social NIF Dirección Teléfono Email Etiq…" at bounding box center [311, 147] width 562 height 295
click at [557, 31] on button "Nuevo contacto" at bounding box center [541, 33] width 47 height 12
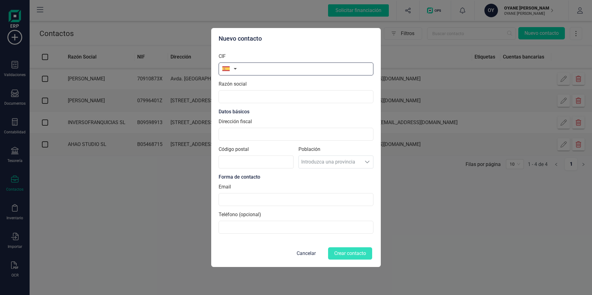
click at [280, 70] on input "text" at bounding box center [296, 69] width 155 height 13
paste input "71160119M"
type input "71160119M"
click at [245, 102] on input "text" at bounding box center [296, 96] width 155 height 13
paste input "[PERSON_NAME]"
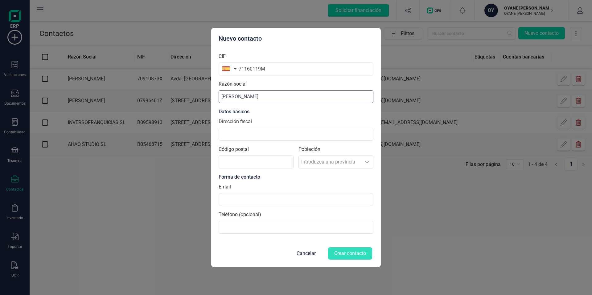
type input "[PERSON_NAME]"
click at [242, 138] on input "Dirección fiscal" at bounding box center [296, 134] width 155 height 13
paste input "[STREET_ADDRESS]"
type input "[STREET_ADDRESS]"
click at [244, 161] on input "Código postal" at bounding box center [256, 162] width 75 height 13
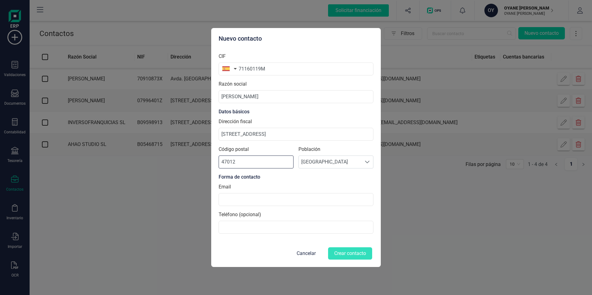
type input "47012"
click at [249, 204] on input at bounding box center [296, 199] width 155 height 13
paste input "[PERSON_NAME][EMAIL_ADDRESS][DOMAIN_NAME]"
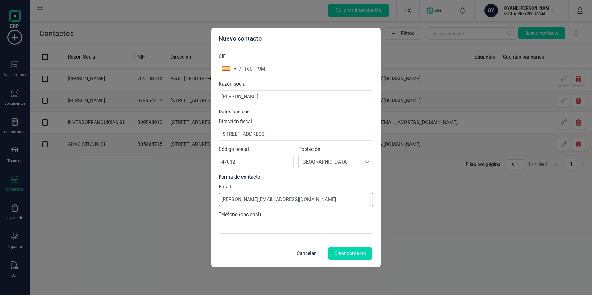
type input "[PERSON_NAME][EMAIL_ADDRESS][DOMAIN_NAME]"
click at [267, 225] on input at bounding box center [296, 227] width 155 height 13
paste input "685818801"
type input "685818801"
click at [357, 253] on button "Crear contacto" at bounding box center [350, 254] width 44 height 12
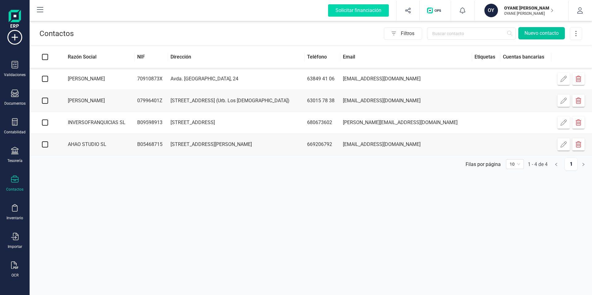
click at [536, 31] on button "Nuevo contacto" at bounding box center [541, 33] width 47 height 12
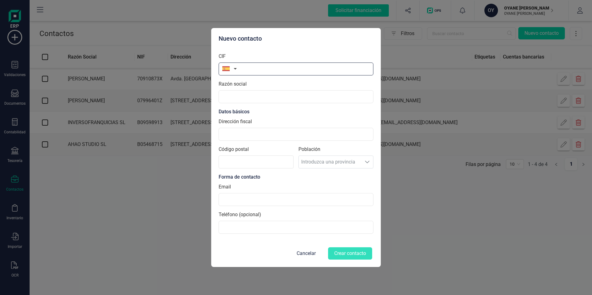
click at [297, 68] on input "text" at bounding box center [296, 69] width 155 height 13
paste input "B70302146"
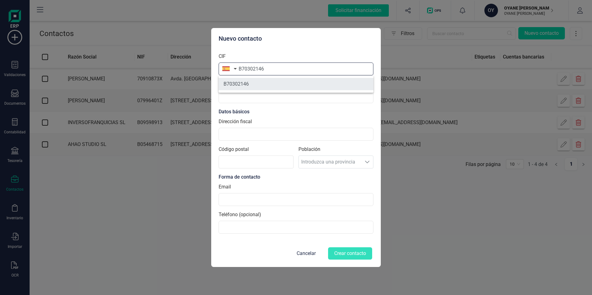
type input "B70302146"
click at [259, 84] on li "B70302146" at bounding box center [296, 84] width 155 height 12
type input "IUNI CONSULTING SL"
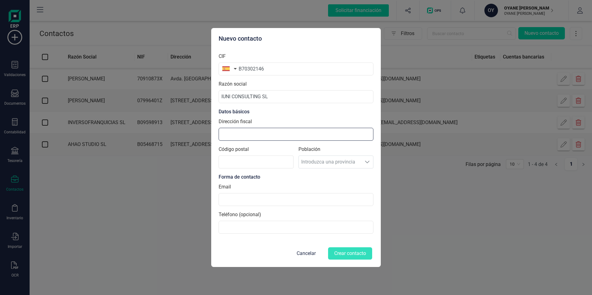
click at [257, 133] on input "Dirección fiscal" at bounding box center [296, 134] width 155 height 13
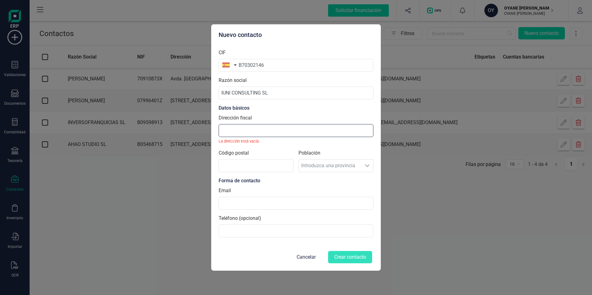
click at [264, 136] on input "Dirección fiscal" at bounding box center [296, 130] width 155 height 13
paste input "[STREET_ADDRESS][PERSON_NAME]"
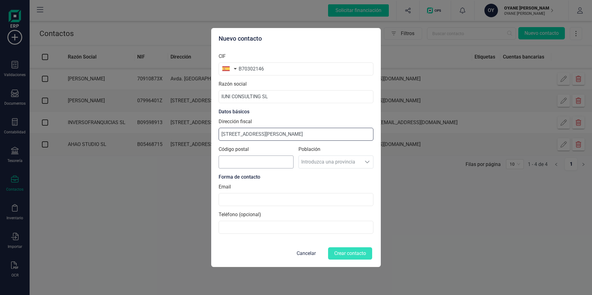
type input "[STREET_ADDRESS][PERSON_NAME]"
click at [246, 168] on input "Código postal" at bounding box center [256, 162] width 75 height 13
type input "15005"
click at [319, 178] on div "Forma de contacto" at bounding box center [296, 177] width 155 height 7
click at [256, 199] on input at bounding box center [296, 199] width 155 height 13
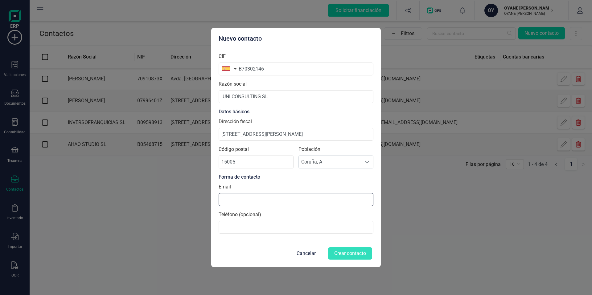
paste input "[EMAIL_ADDRESS][DOMAIN_NAME]"
type input "[EMAIL_ADDRESS][DOMAIN_NAME]"
click at [286, 224] on input at bounding box center [296, 227] width 155 height 13
paste input "981913764"
type input "981913764"
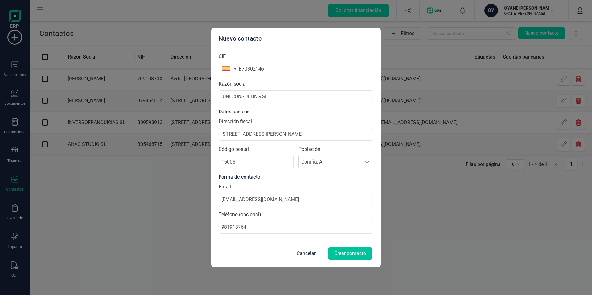
click at [357, 253] on button "Crear contacto" at bounding box center [350, 254] width 44 height 12
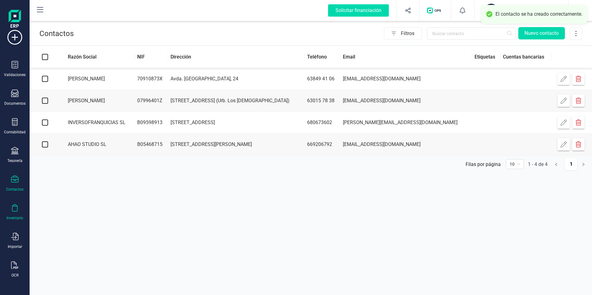
click at [16, 207] on icon at bounding box center [14, 207] width 7 height 7
click at [65, 162] on span "Artículos" at bounding box center [64, 162] width 33 height 7
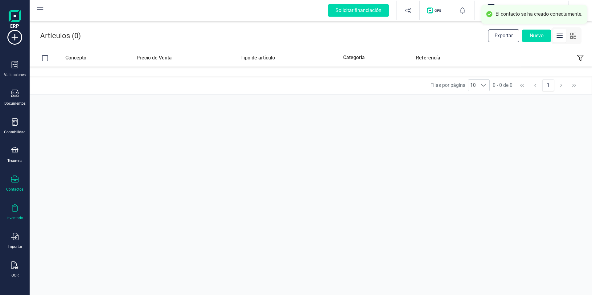
click at [17, 182] on icon at bounding box center [14, 179] width 7 height 7
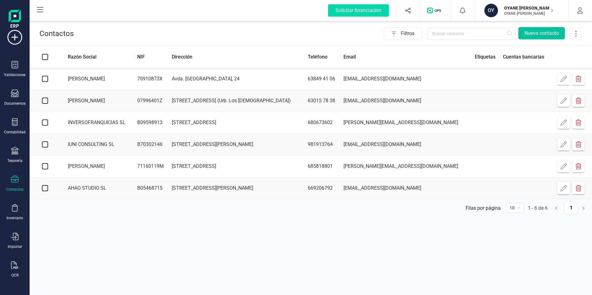
click at [534, 35] on button "Nuevo contacto" at bounding box center [541, 33] width 47 height 12
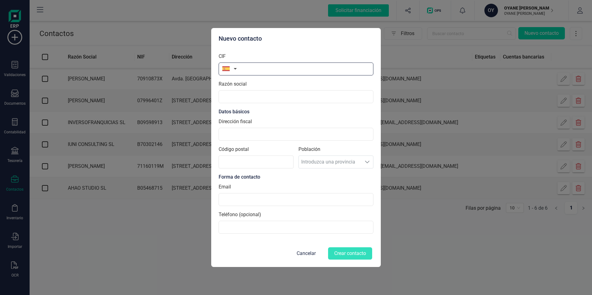
click at [298, 69] on input "text" at bounding box center [296, 69] width 155 height 13
paste input "76895121A"
type input "76895121A"
click at [263, 95] on input "text" at bounding box center [296, 96] width 155 height 13
paste input "[PERSON_NAME]"
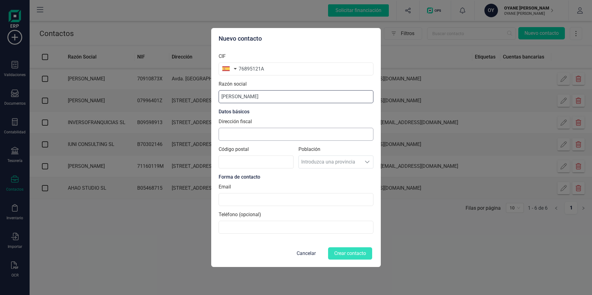
type input "[PERSON_NAME]"
click at [253, 131] on input "Dirección fiscal" at bounding box center [296, 134] width 155 height 13
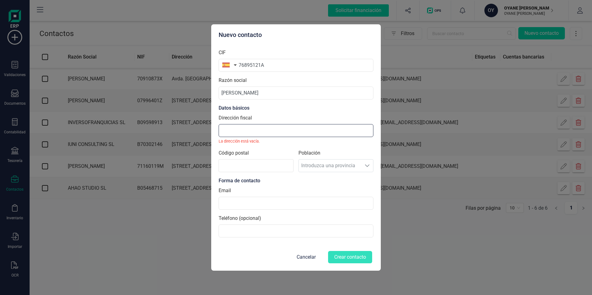
paste input "PRAZA DE ESPAÑA 16 3A"
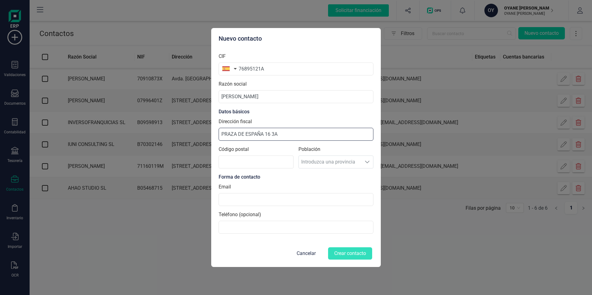
type input "PRAZA DE ESPAÑA 16 3A"
click at [239, 159] on input "Código postal" at bounding box center [256, 162] width 75 height 13
type input "15001"
click at [298, 181] on div "Forma de contacto" at bounding box center [296, 177] width 155 height 7
click at [254, 196] on input at bounding box center [296, 199] width 155 height 13
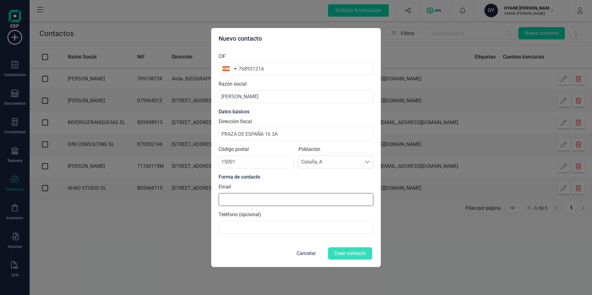
paste input "[EMAIL_ADDRESS][DOMAIN_NAME]"
type input "[EMAIL_ADDRESS][DOMAIN_NAME]"
click at [249, 228] on input at bounding box center [296, 227] width 155 height 13
click at [355, 254] on button "Crear contacto" at bounding box center [350, 254] width 44 height 12
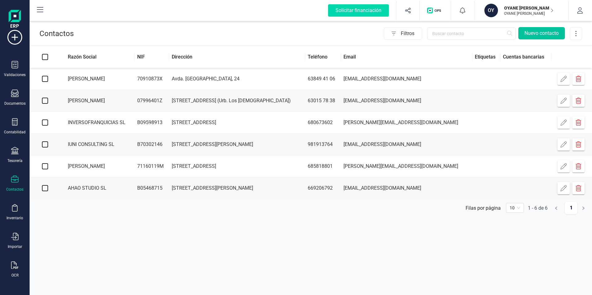
click at [543, 35] on button "Nuevo contacto" at bounding box center [541, 33] width 47 height 12
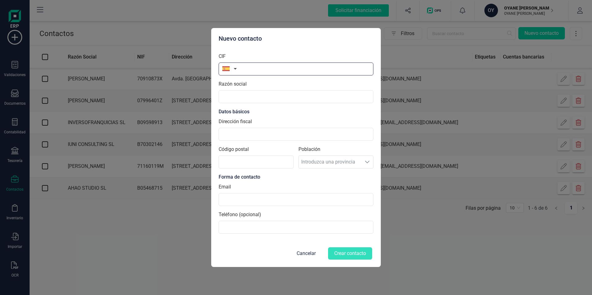
click at [267, 66] on input "text" at bounding box center [296, 69] width 155 height 13
paste input "B21779194"
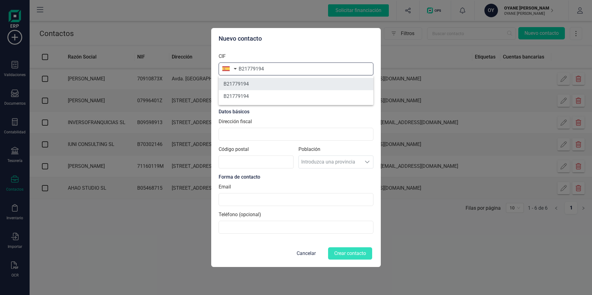
type input "B21779194"
click at [297, 84] on li "B21779194" at bounding box center [296, 84] width 155 height 12
type input "CUBIERTAS Y [PERSON_NAME]"
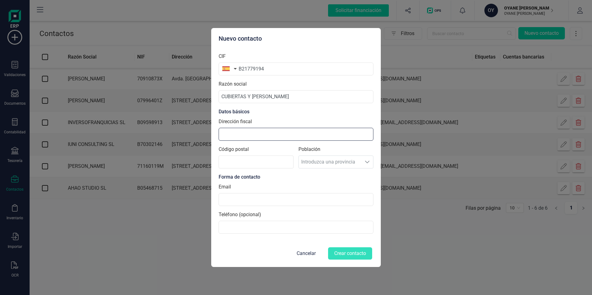
click at [248, 130] on input "Dirección fiscal" at bounding box center [296, 134] width 155 height 13
paste input "[STREET_ADDRESS]"
type input "[STREET_ADDRESS]"
click at [250, 163] on input "Código postal" at bounding box center [256, 162] width 75 height 13
type input "28200"
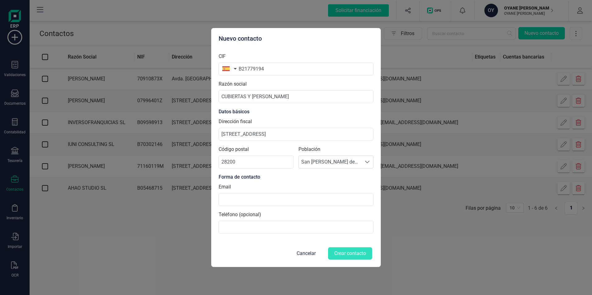
click at [294, 179] on div "Forma de contacto" at bounding box center [296, 177] width 155 height 7
click at [250, 203] on input at bounding box center [296, 199] width 155 height 13
paste input "[PERSON_NAME][EMAIL_ADDRESS][PERSON_NAME][DOMAIN_NAME]"
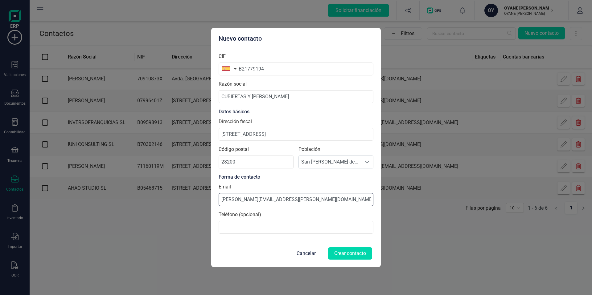
type input "[PERSON_NAME][EMAIL_ADDRESS][PERSON_NAME][DOMAIN_NAME]"
click at [242, 228] on input at bounding box center [296, 227] width 155 height 13
paste input "67529 50 57"
type input "67529 50 57"
click at [354, 252] on button "Crear contacto" at bounding box center [350, 254] width 44 height 12
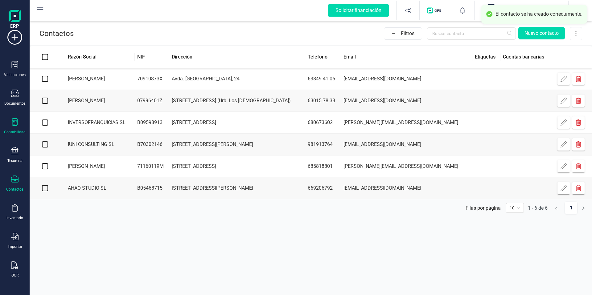
click at [18, 119] on icon at bounding box center [14, 121] width 7 height 7
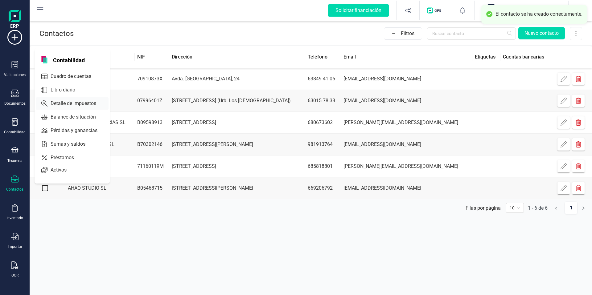
click at [66, 101] on span "Detalle de impuestos" at bounding box center [77, 103] width 59 height 7
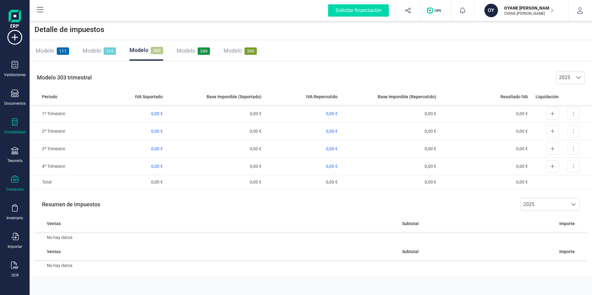
click at [14, 177] on icon at bounding box center [14, 179] width 7 height 7
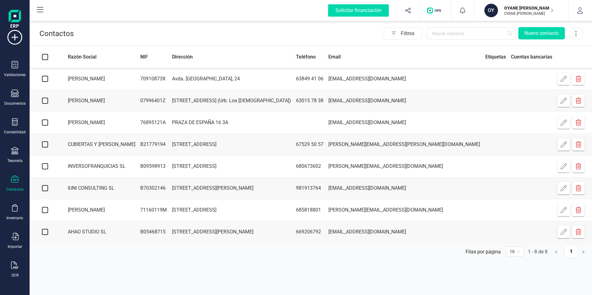
click at [44, 55] on input "Select all" at bounding box center [45, 57] width 6 height 6
checkbox input "true"
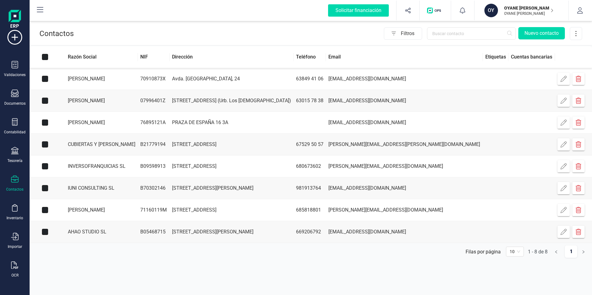
checkbox input "true"
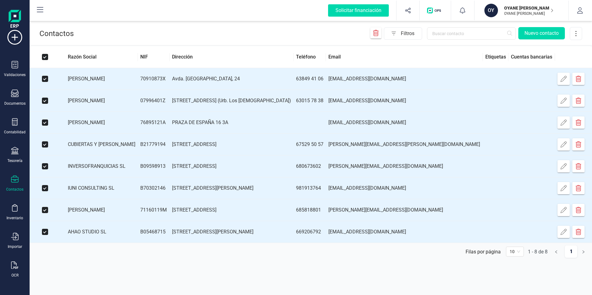
click at [44, 55] on input "Select all" at bounding box center [45, 57] width 6 height 6
checkbox input "false"
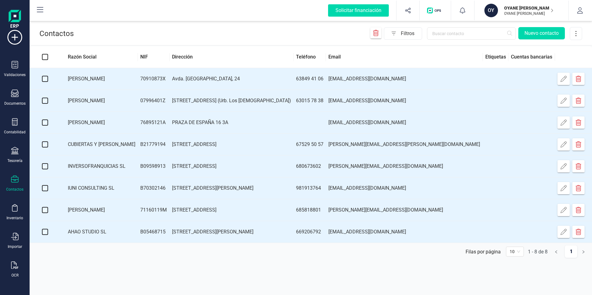
checkbox input "false"
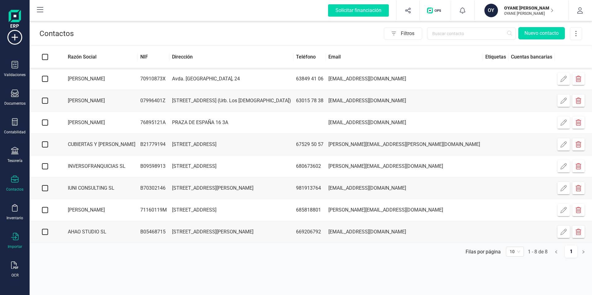
click at [20, 237] on div "Importar" at bounding box center [14, 241] width 25 height 16
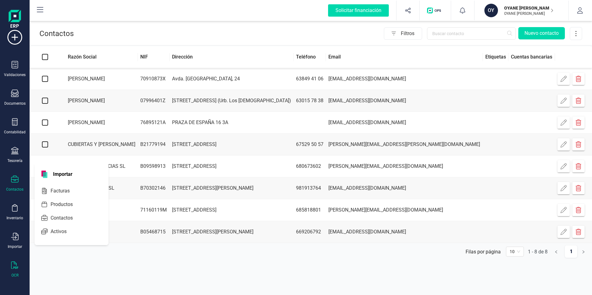
click at [12, 265] on icon at bounding box center [14, 265] width 7 height 7
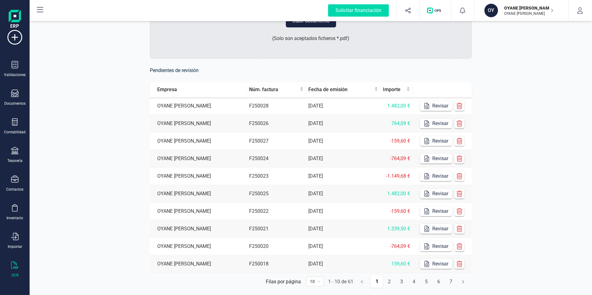
scroll to position [97, 0]
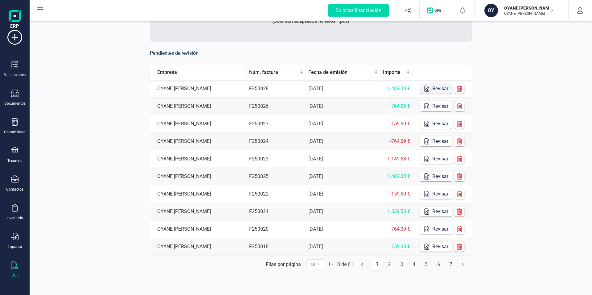
click at [435, 88] on button "Revisar" at bounding box center [436, 89] width 32 height 10
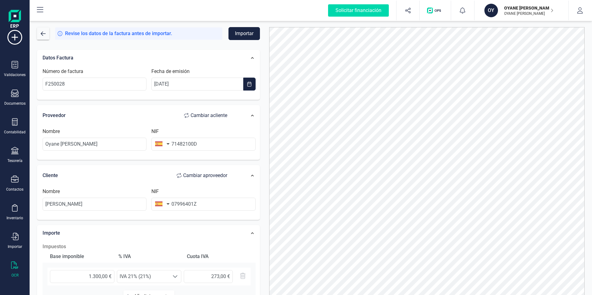
click at [217, 116] on span "Cambiar a cliente" at bounding box center [209, 115] width 37 height 7
type input "[PERSON_NAME]"
type input "07996401Z"
type input "Oyane [PERSON_NAME]"
type input "71482100D"
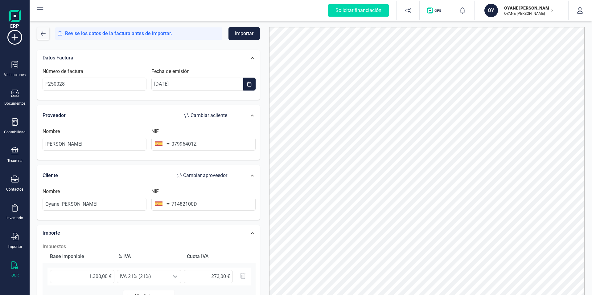
click at [217, 116] on span "Cambiar a cliente" at bounding box center [209, 115] width 37 height 7
type input "Oyane [PERSON_NAME]"
type input "71482100D"
type input "[PERSON_NAME]"
type input "07996401Z"
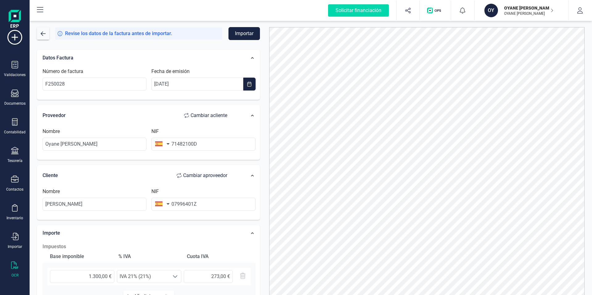
click at [217, 116] on span "Cambiar a cliente" at bounding box center [209, 115] width 37 height 7
type input "[PERSON_NAME]"
type input "07996401Z"
type input "Oyane [PERSON_NAME]"
type input "71482100D"
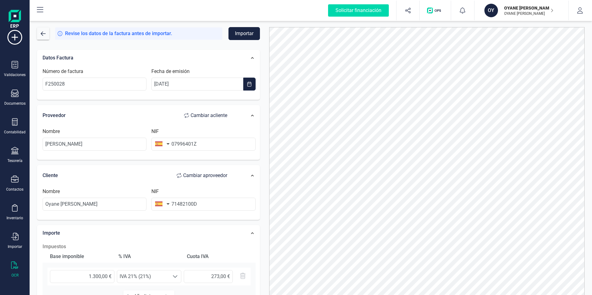
click at [217, 116] on span "Cambiar a cliente" at bounding box center [209, 115] width 37 height 7
type input "Oyane [PERSON_NAME]"
type input "71482100D"
type input "[PERSON_NAME]"
type input "07996401Z"
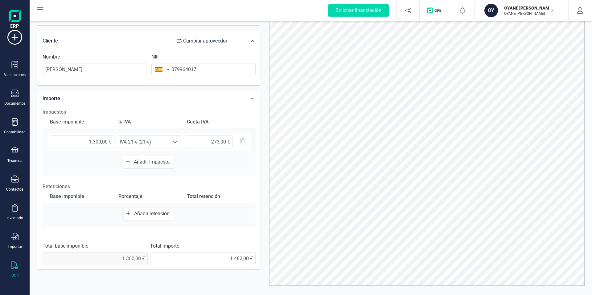
scroll to position [30, 0]
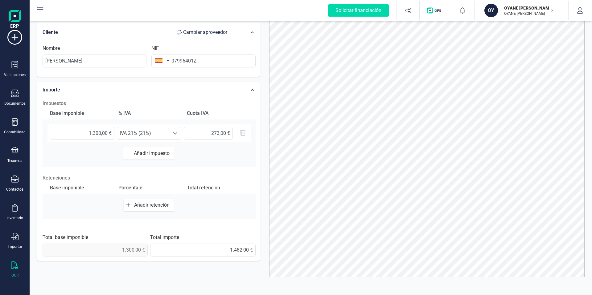
click at [156, 206] on span "Añadir retención" at bounding box center [153, 205] width 38 height 6
click at [143, 209] on span "Seleccione un %" at bounding box center [143, 208] width 52 height 12
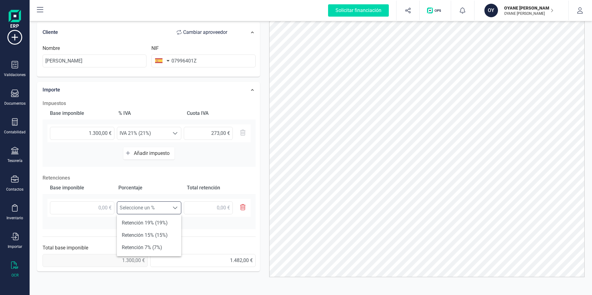
scroll to position [4, 26]
click at [158, 245] on li "Retención 7% (7%)" at bounding box center [149, 248] width 64 height 12
click at [124, 228] on div "Base imponible Porcentaje Total retención Seleccione un % Retención 7% (7%) Ret…" at bounding box center [149, 205] width 213 height 47
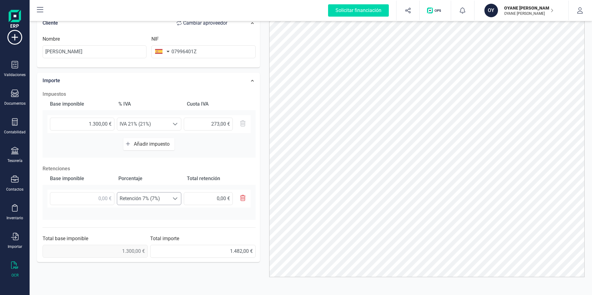
scroll to position [124, 0]
click at [243, 198] on icon "button" at bounding box center [243, 197] width 6 height 6
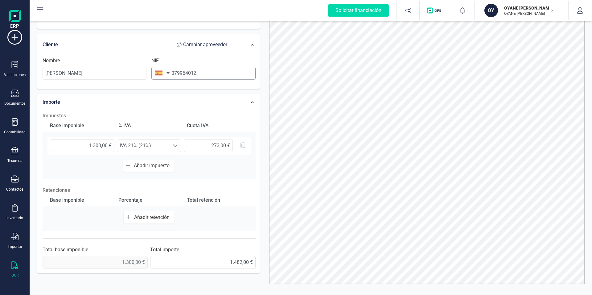
scroll to position [113, 0]
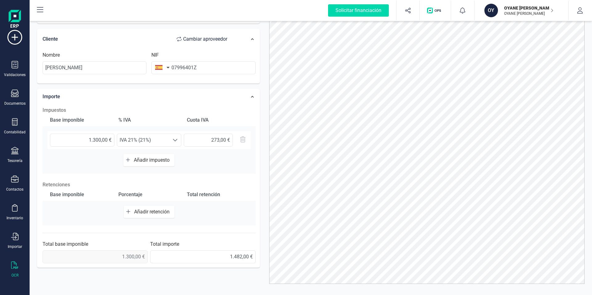
click at [146, 213] on span "Añadir retención" at bounding box center [153, 212] width 38 height 6
click at [146, 214] on span "Seleccione un %" at bounding box center [143, 215] width 52 height 12
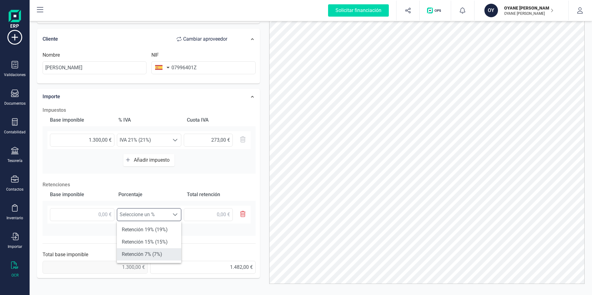
click at [150, 253] on li "Retención 7% (7%)" at bounding box center [149, 255] width 64 height 12
click at [103, 215] on input "text" at bounding box center [82, 214] width 64 height 13
type input "9,00 €"
type input "1.300,00 €"
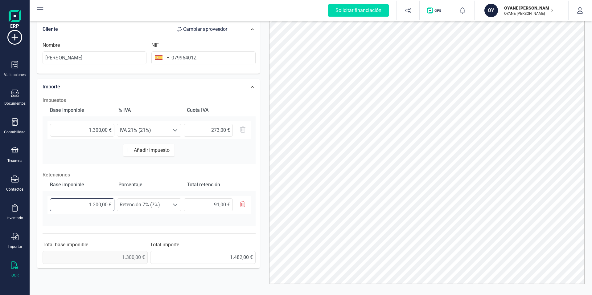
scroll to position [124, 0]
click at [227, 230] on div "Impuestos Base imponible % IVA Cuota IVA 1.300,00 € Seleccione un % IVA 21% (21…" at bounding box center [148, 180] width 219 height 174
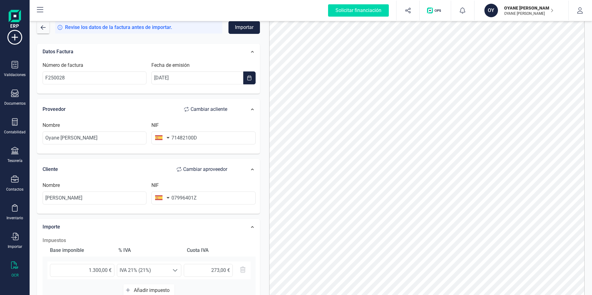
scroll to position [0, 0]
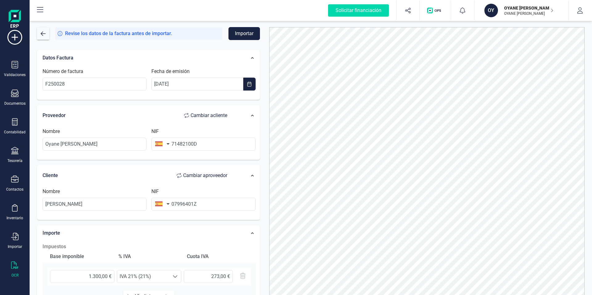
click at [243, 33] on button "Importar" at bounding box center [243, 33] width 31 height 13
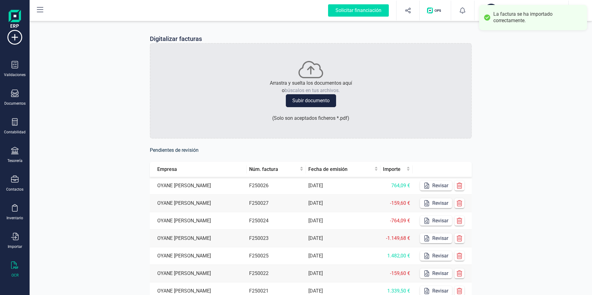
click at [517, 141] on div "Digitalizar facturas Arrastra y suelta los documentos aquí o búscalos en tus ar…" at bounding box center [311, 206] width 562 height 373
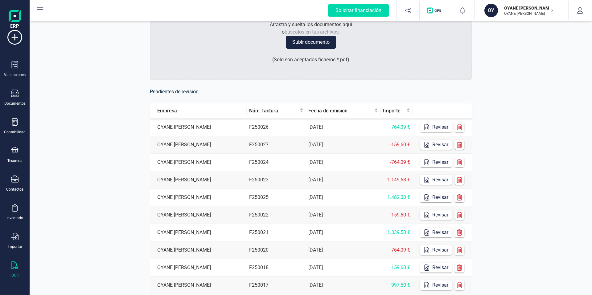
scroll to position [64, 0]
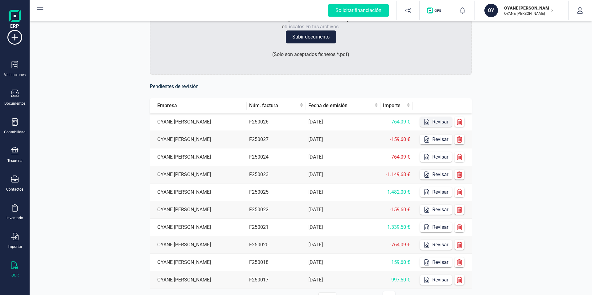
click at [430, 122] on button "Revisar" at bounding box center [436, 122] width 32 height 10
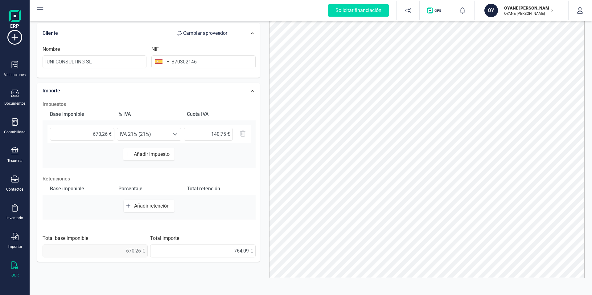
scroll to position [30, 0]
click at [140, 205] on span "Añadir retención" at bounding box center [153, 205] width 38 height 6
click at [141, 206] on span "Seleccione un %" at bounding box center [143, 208] width 52 height 12
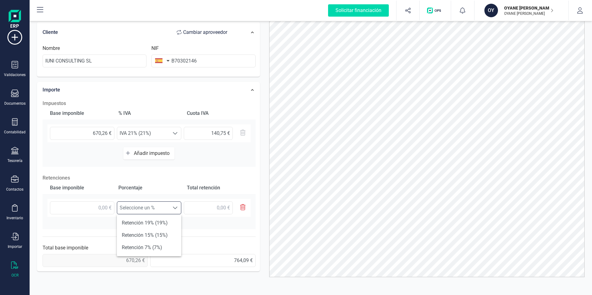
scroll to position [4, 26]
click at [149, 247] on li "Retención 7% (7%)" at bounding box center [149, 248] width 64 height 12
click at [90, 210] on input "text" at bounding box center [82, 208] width 64 height 13
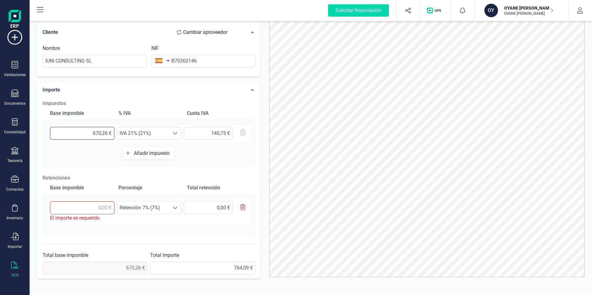
click at [102, 131] on input "670,26 €" at bounding box center [82, 133] width 64 height 13
click at [88, 205] on input "text" at bounding box center [82, 208] width 64 height 13
paste input "670,26 €"
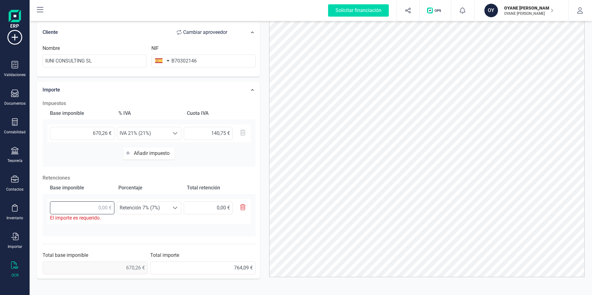
type input "670,26 €"
click at [220, 226] on div "Base imponible Porcentaje Total retención 670,26 € El importe es requerido. Sel…" at bounding box center [149, 209] width 213 height 55
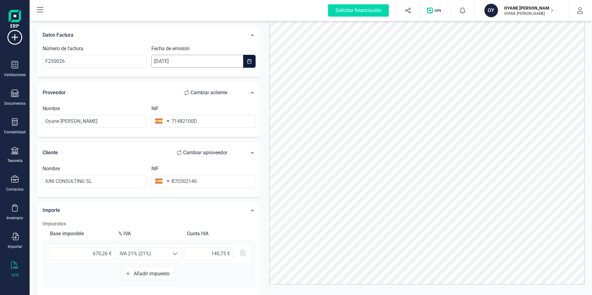
scroll to position [0, 0]
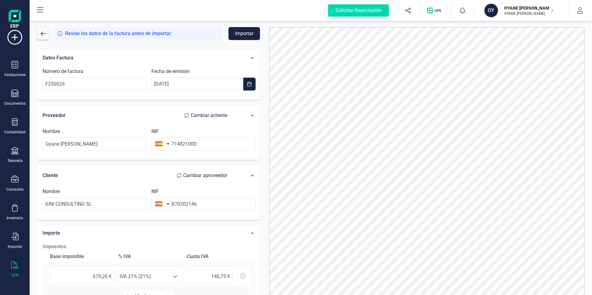
click at [239, 35] on button "Importar" at bounding box center [243, 33] width 31 height 13
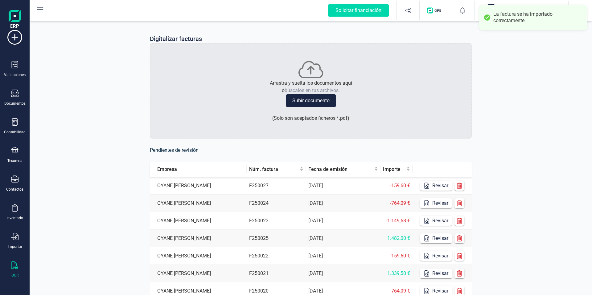
click at [526, 170] on div "Digitalizar facturas Arrastra y suelta los documentos aquí o búscalos en tus ar…" at bounding box center [311, 206] width 562 height 373
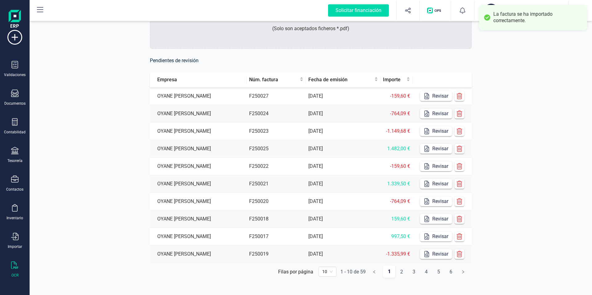
scroll to position [88, 0]
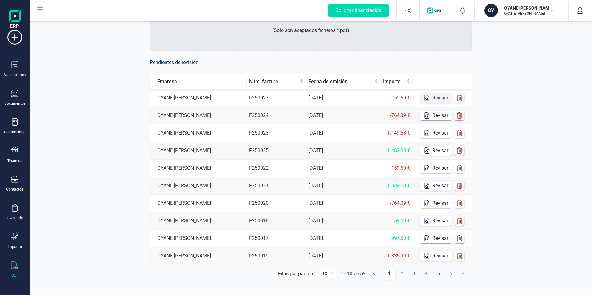
click at [444, 96] on button "Revisar" at bounding box center [436, 98] width 32 height 10
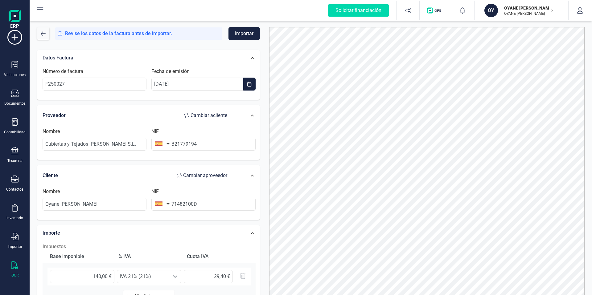
click at [221, 115] on span "Cambiar a cliente" at bounding box center [209, 115] width 37 height 7
type input "Oyane [PERSON_NAME]"
type input "71482100D"
type input "Cubiertas y Tejados [PERSON_NAME] S.L."
type input "B21779194"
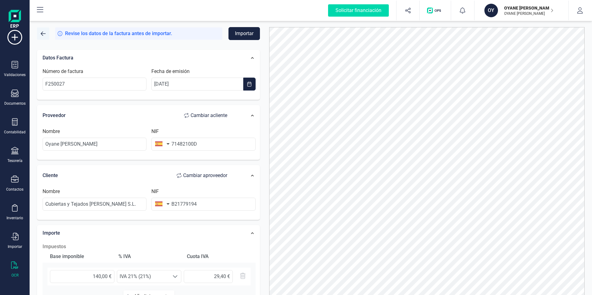
click at [45, 32] on span "button" at bounding box center [43, 33] width 5 height 5
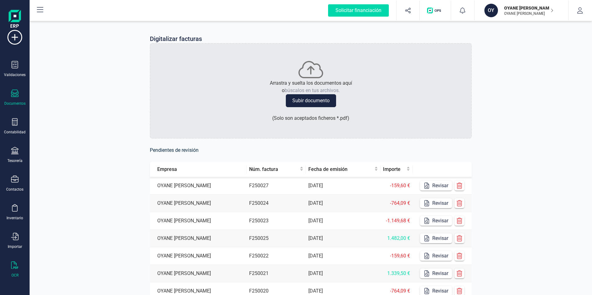
click at [17, 96] on icon at bounding box center [14, 93] width 7 height 7
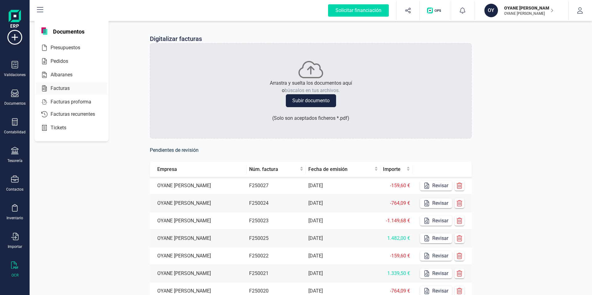
click at [74, 89] on div at bounding box center [75, 88] width 11 height 7
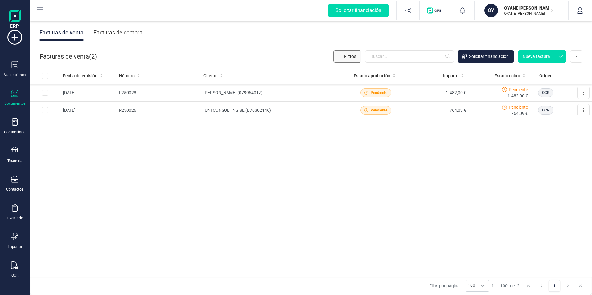
click at [350, 57] on span "Filtros" at bounding box center [350, 56] width 12 height 6
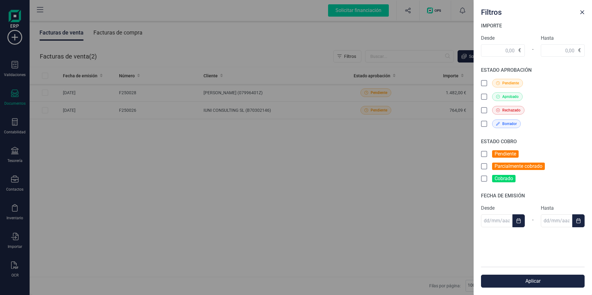
click at [419, 214] on div "Filtros IMPORTE Desde € - Hasta € ESTADO APROBACIÓN Pendiente Aprobado Rechazad…" at bounding box center [296, 147] width 592 height 295
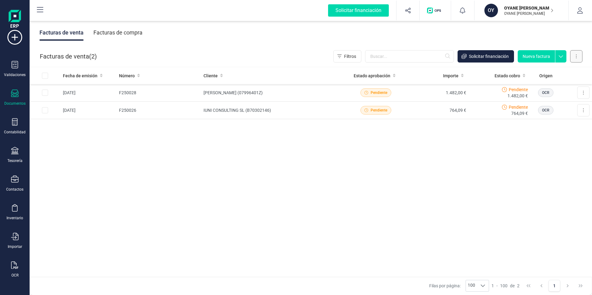
click at [577, 59] on button at bounding box center [576, 56] width 12 height 12
click at [542, 97] on span "Factura electrónica (FacturaE)" at bounding box center [548, 96] width 59 height 6
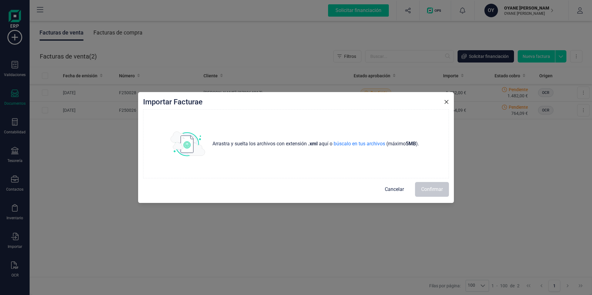
click at [394, 189] on span "Cancelar" at bounding box center [394, 189] width 19 height 7
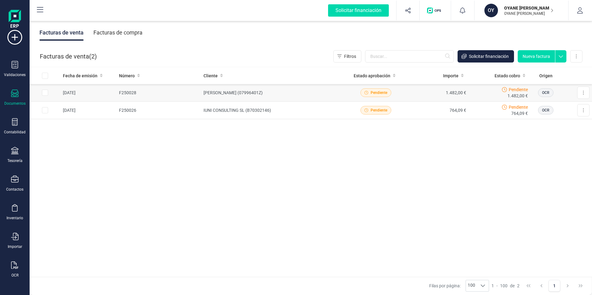
click at [43, 91] on input "Row Selected ac7162d1-93c8-420f-b800-abb9ab1f887c" at bounding box center [45, 93] width 6 height 6
checkbox input "true"
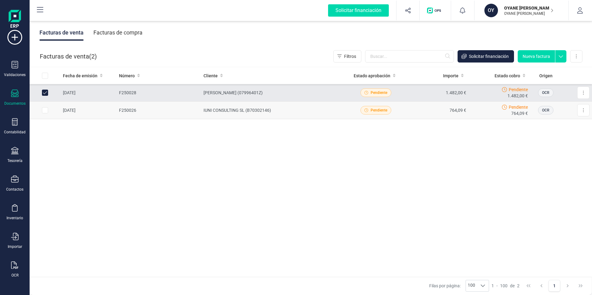
click at [49, 111] on td at bounding box center [45, 111] width 31 height 18
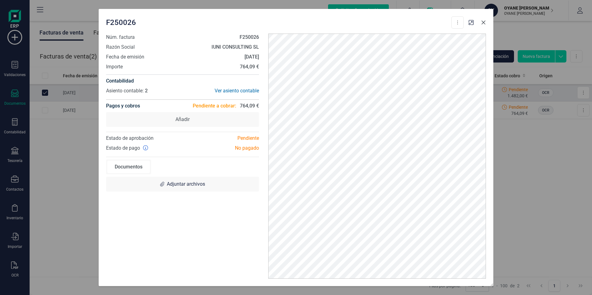
click at [487, 24] on button "button" at bounding box center [484, 23] width 10 height 10
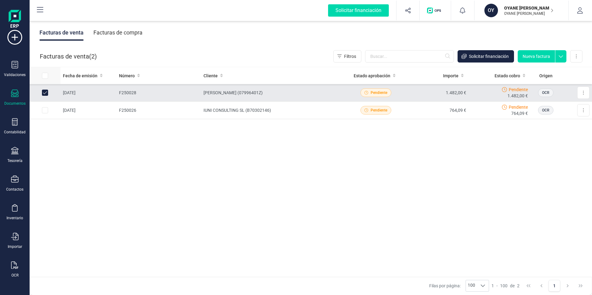
click at [43, 75] on input "All items unselected" at bounding box center [45, 76] width 6 height 6
checkbox input "true"
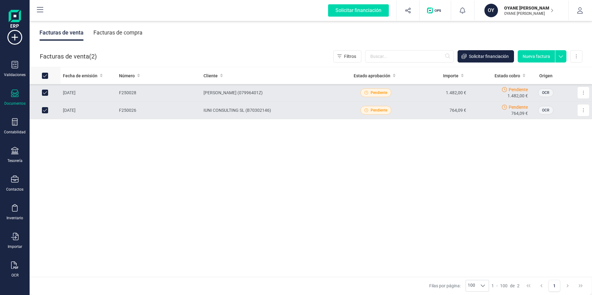
click at [45, 77] on input "All items selected" at bounding box center [45, 76] width 6 height 6
checkbox input "false"
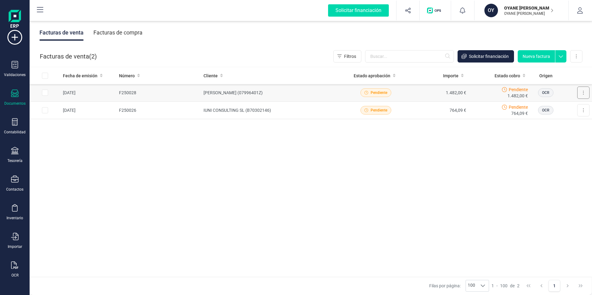
click at [581, 94] on button at bounding box center [583, 93] width 12 height 12
click at [363, 175] on div "Fecha de emisión Número Cliente Estado aprobación Importe Estado cobro Origen […" at bounding box center [311, 172] width 562 height 210
click at [45, 90] on input "Row Selected ac7162d1-93c8-420f-b800-abb9ab1f887c" at bounding box center [45, 93] width 6 height 6
checkbox input "true"
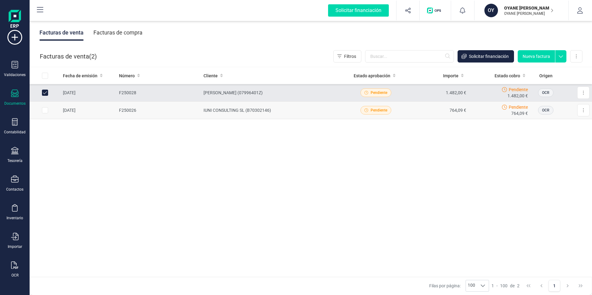
click at [46, 107] on input "Row Selected 1e097575-ed1d-41e9-8793-99aaf1985e13" at bounding box center [45, 110] width 6 height 6
checkbox input "true"
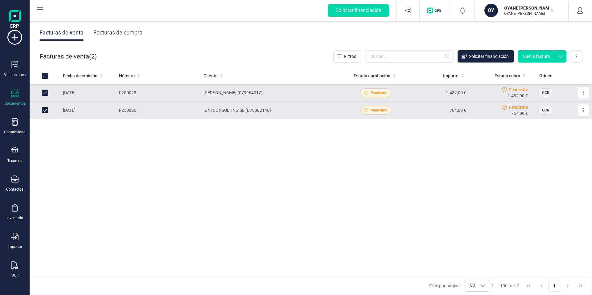
click at [553, 12] on div "OY OYANE [PERSON_NAME] OYANE [PERSON_NAME]" at bounding box center [519, 11] width 74 height 14
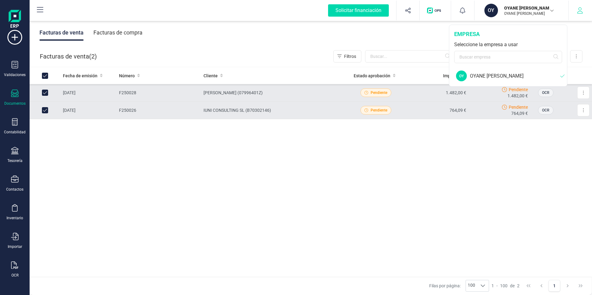
click at [572, 11] on button "button" at bounding box center [580, 11] width 23 height 20
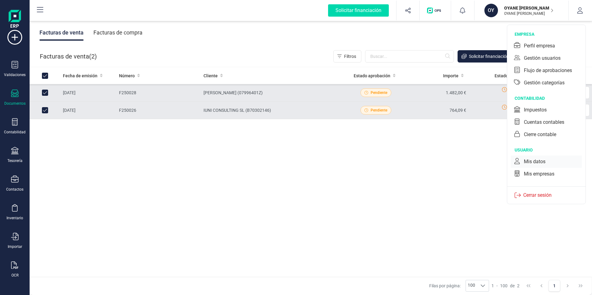
click at [543, 163] on div "Mis datos" at bounding box center [535, 161] width 22 height 7
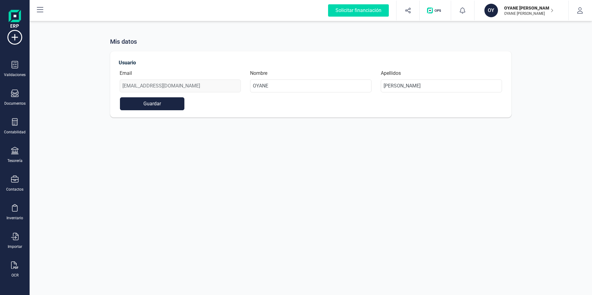
drag, startPoint x: 582, startPoint y: 10, endPoint x: 549, endPoint y: 105, distance: 100.7
click at [582, 10] on icon "button" at bounding box center [580, 10] width 6 height 6
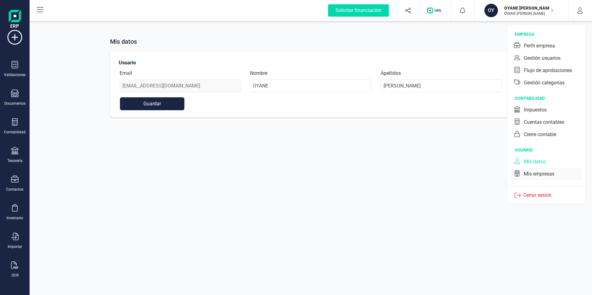
click at [546, 173] on div "Mis empresas" at bounding box center [539, 174] width 31 height 7
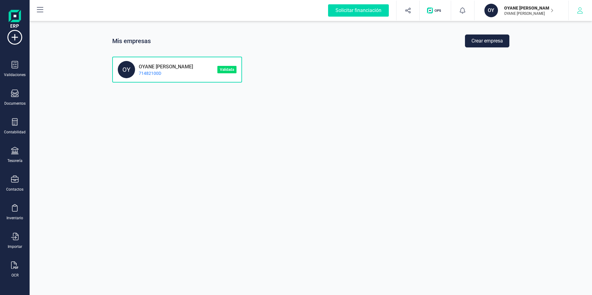
click at [574, 13] on button "button" at bounding box center [580, 11] width 23 height 20
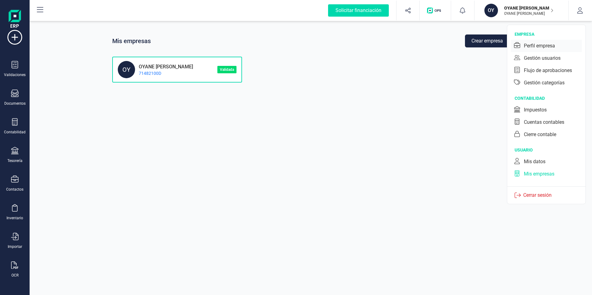
click at [552, 46] on div "Perfil empresa" at bounding box center [539, 45] width 31 height 7
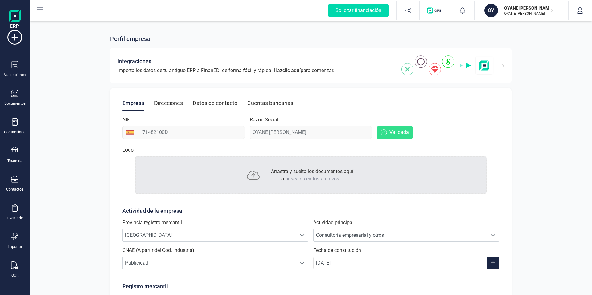
click at [273, 105] on div "Cuentas bancarias" at bounding box center [270, 103] width 46 height 16
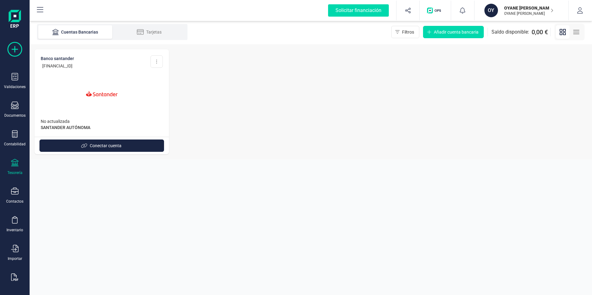
click at [14, 53] on icon at bounding box center [14, 49] width 15 height 15
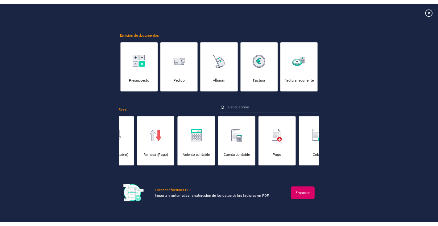
scroll to position [0, 93]
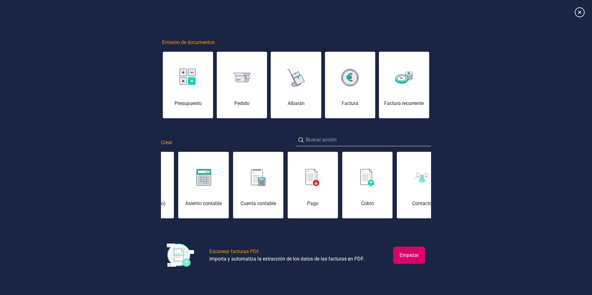
click at [532, 142] on div "Emisión de documentos Presupuesto [PERSON_NAME] Factura Factura recurrente Crea…" at bounding box center [296, 147] width 592 height 277
